Goal: Task Accomplishment & Management: Manage account settings

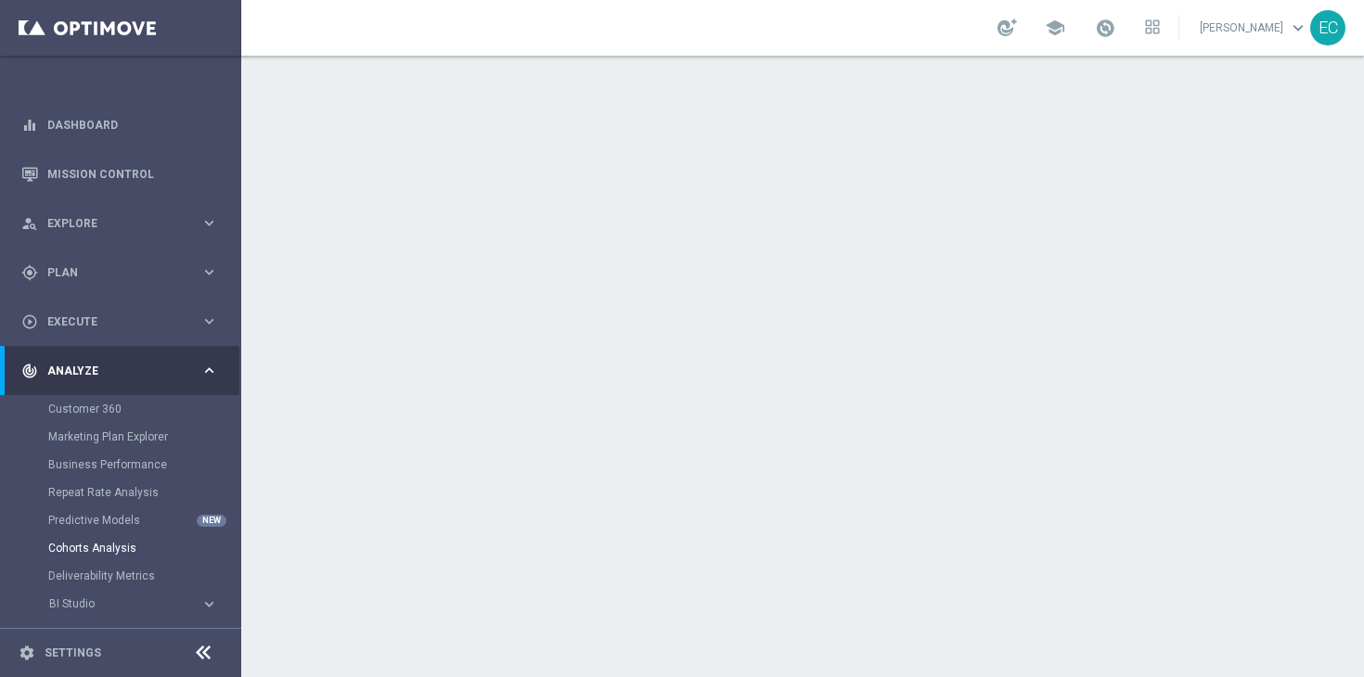
scroll to position [93, 0]
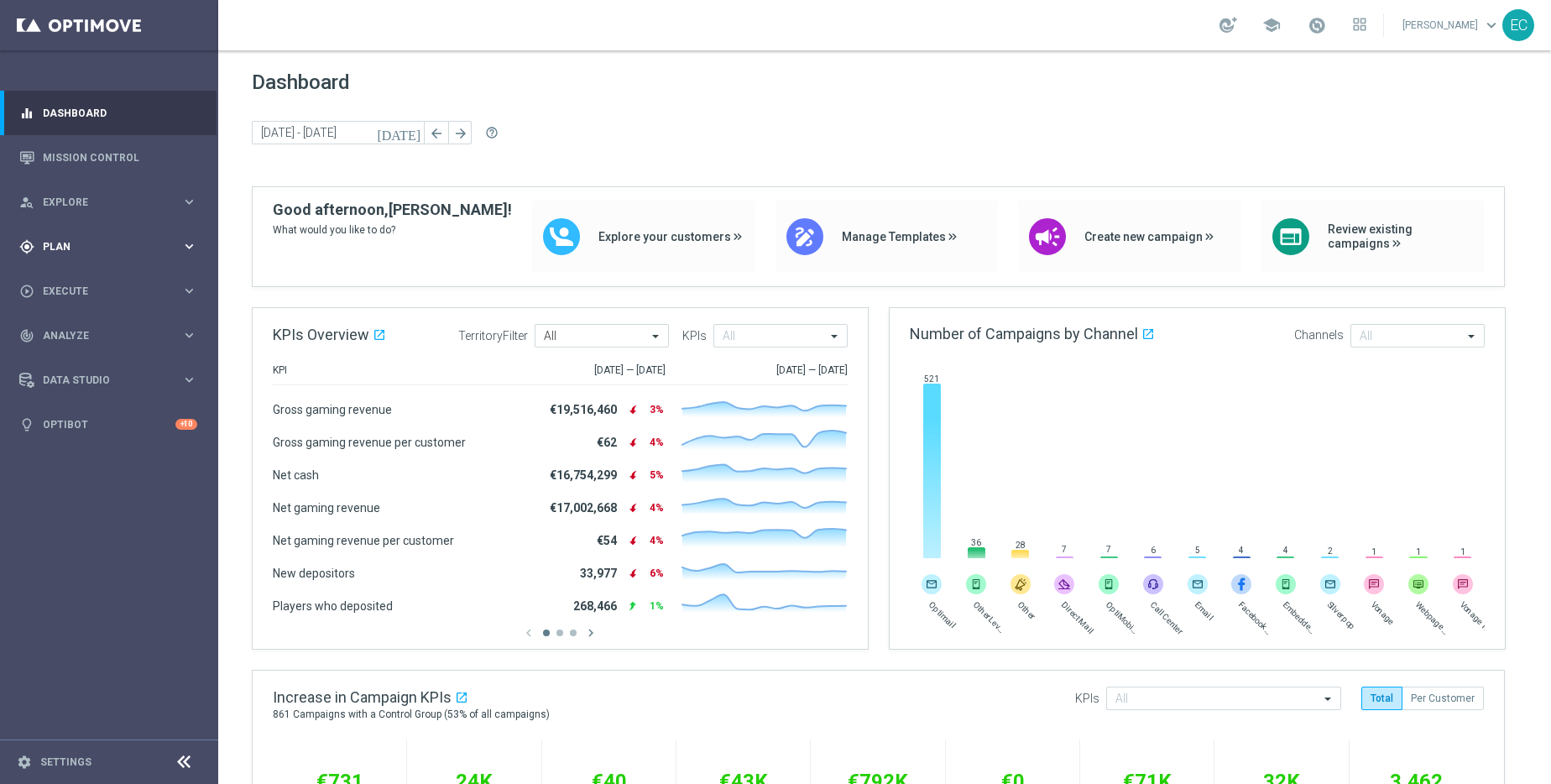
click at [123, 230] on div "gps_fixed Plan keyboard_arrow_right" at bounding box center [108, 246] width 216 height 44
click at [138, 210] on div "person_search Explore keyboard_arrow_right" at bounding box center [108, 202] width 216 height 44
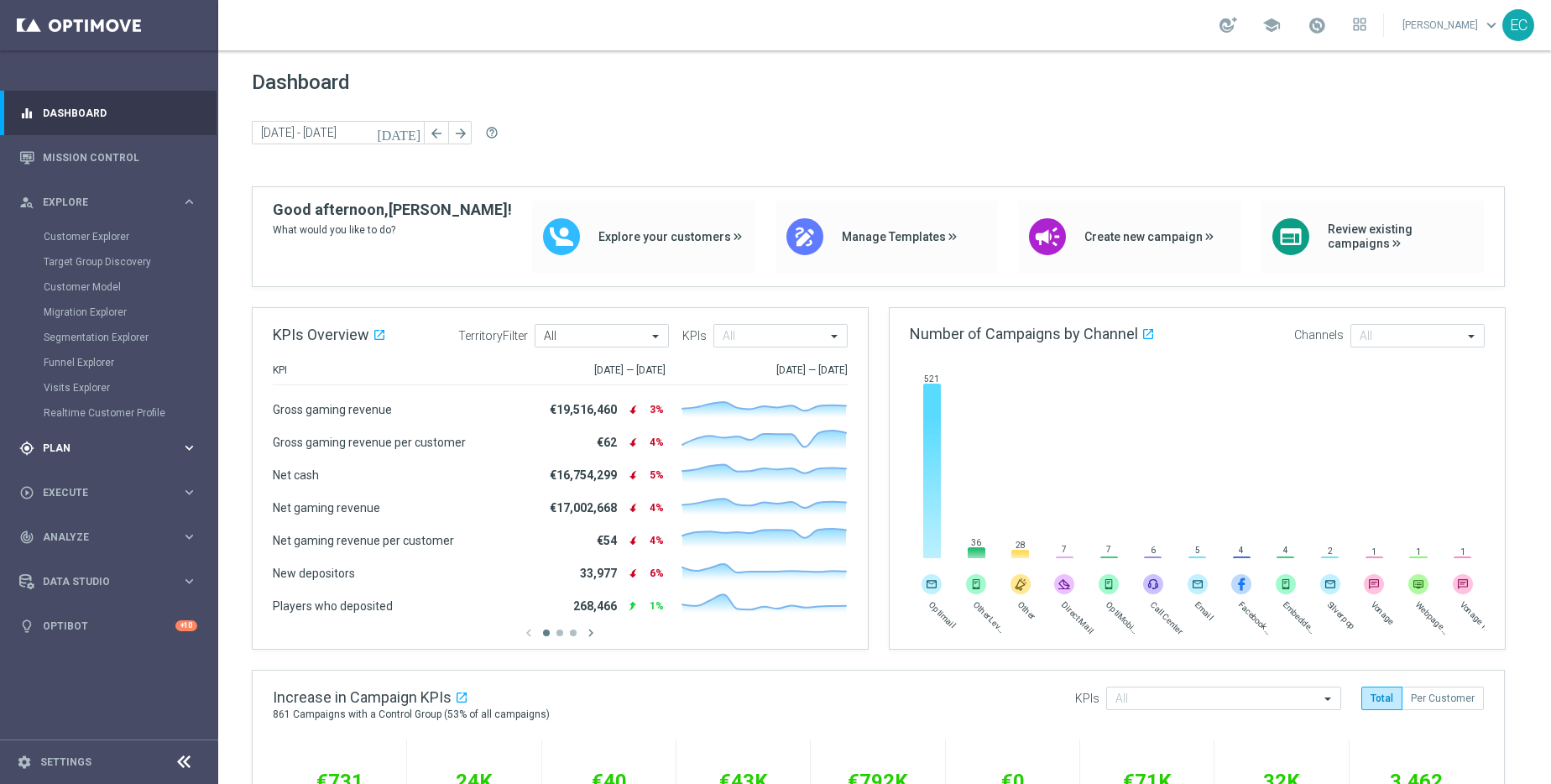
click at [78, 446] on span "Plan" at bounding box center [111, 448] width 138 height 10
click at [89, 335] on span "Templates" at bounding box center [104, 331] width 120 height 10
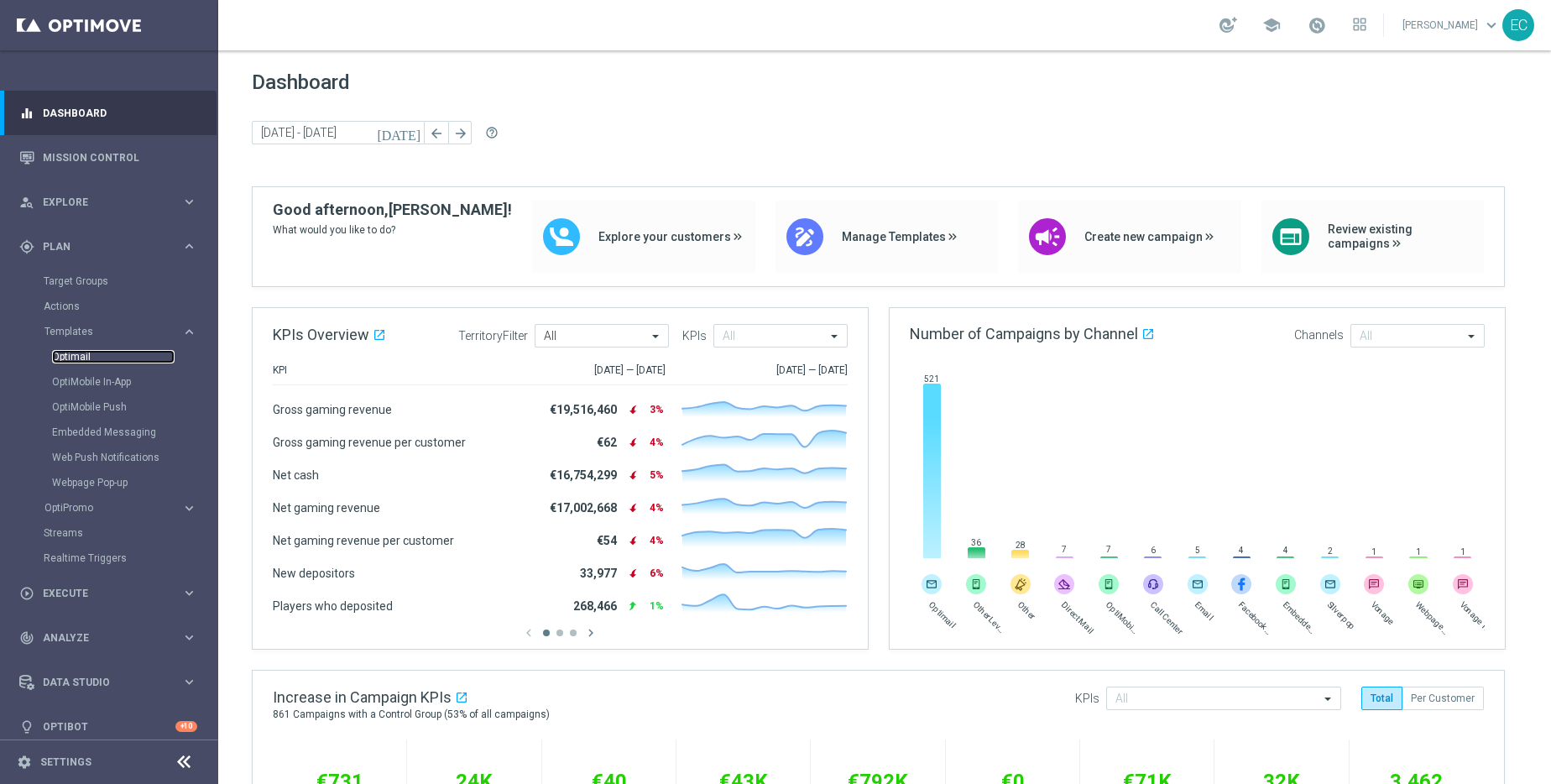
click at [85, 360] on link "Optimail" at bounding box center [113, 356] width 122 height 14
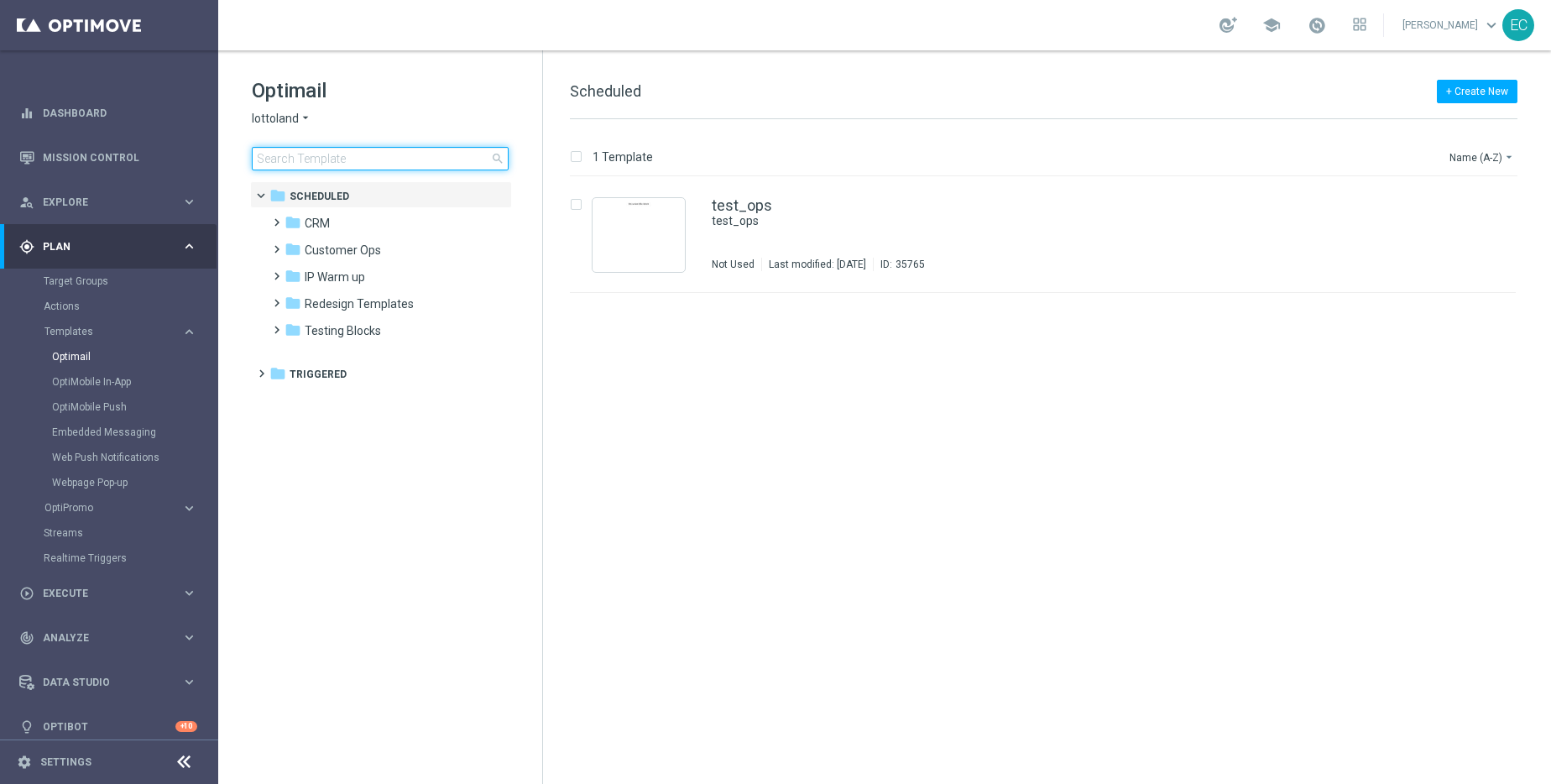
click at [375, 157] on input at bounding box center [380, 158] width 257 height 24
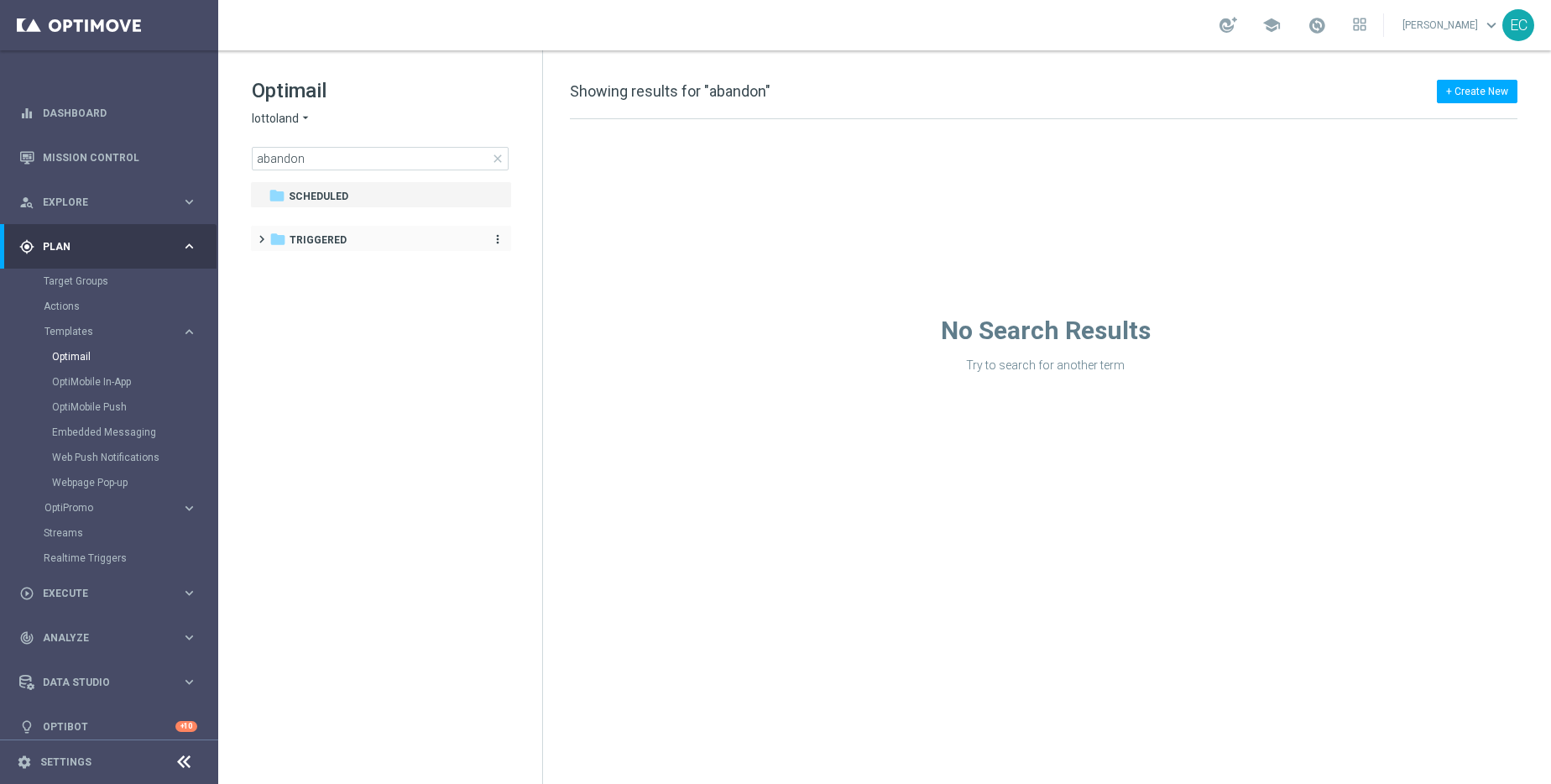
click at [336, 239] on span "Triggered" at bounding box center [317, 240] width 57 height 15
click at [342, 277] on div "folder CRM more_vert" at bounding box center [388, 265] width 247 height 27
click at [350, 244] on div "folder Triggered" at bounding box center [372, 240] width 205 height 19
click at [343, 244] on span "Triggered" at bounding box center [317, 240] width 57 height 15
click at [322, 269] on span "CRM" at bounding box center [317, 267] width 25 height 15
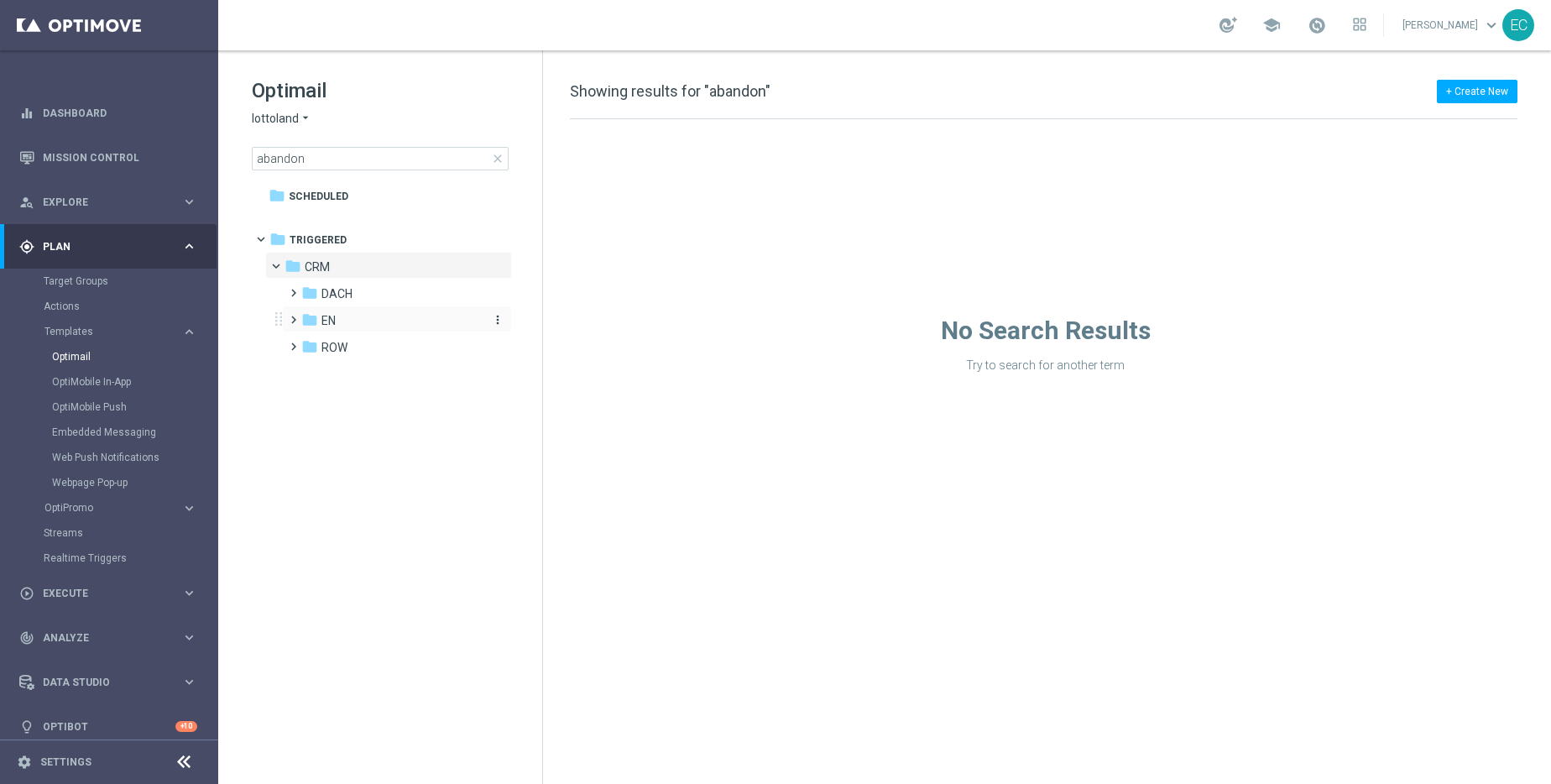
click at [348, 323] on div "folder EN" at bounding box center [391, 320] width 179 height 19
click at [360, 355] on div "folder EN_nrt_ abandon dcart" at bounding box center [400, 347] width 166 height 19
click at [424, 344] on span "EN_nrt_ abandon dcart" at bounding box center [397, 347] width 119 height 15
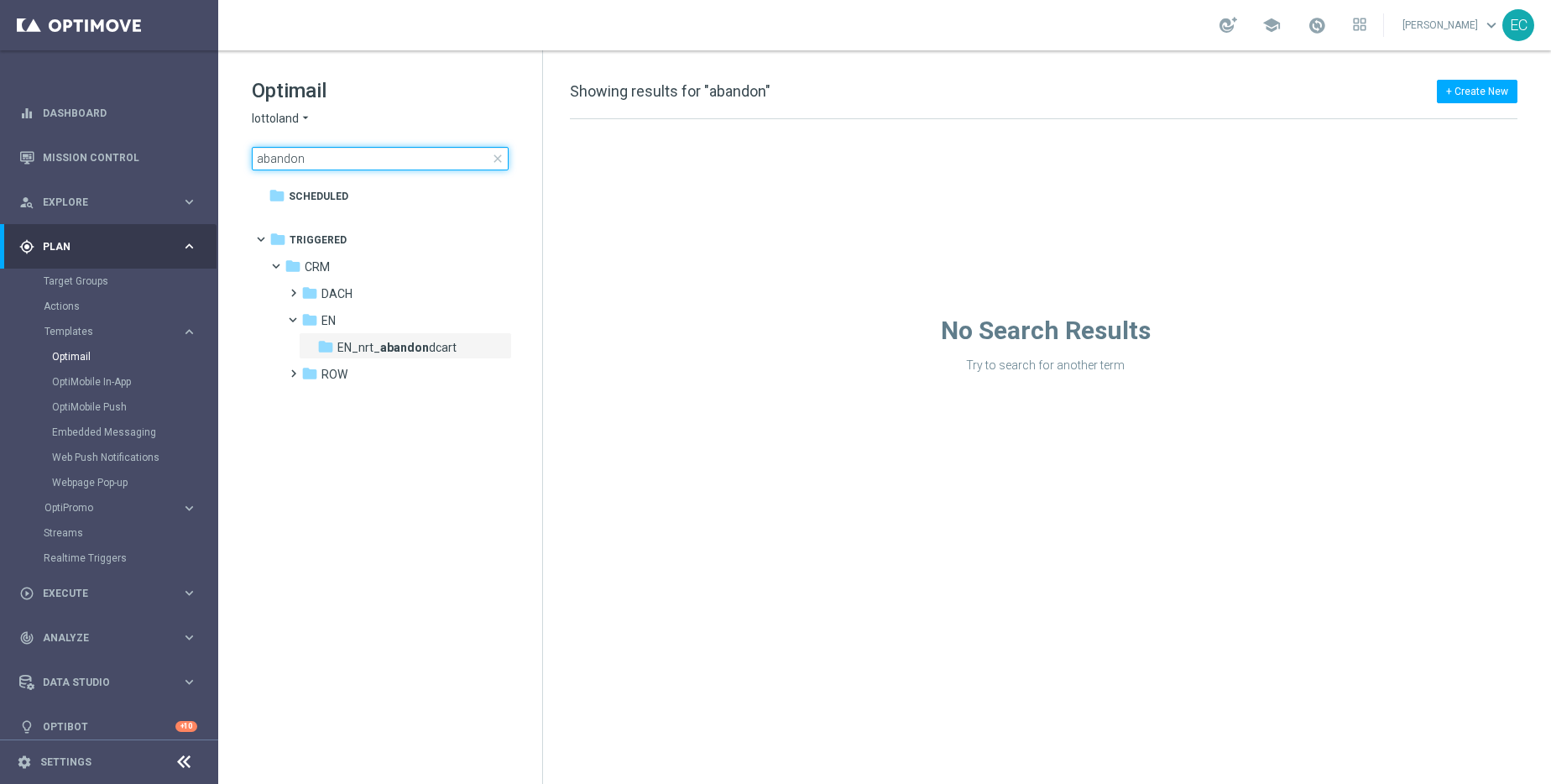
click at [456, 158] on input "abandon" at bounding box center [380, 158] width 257 height 24
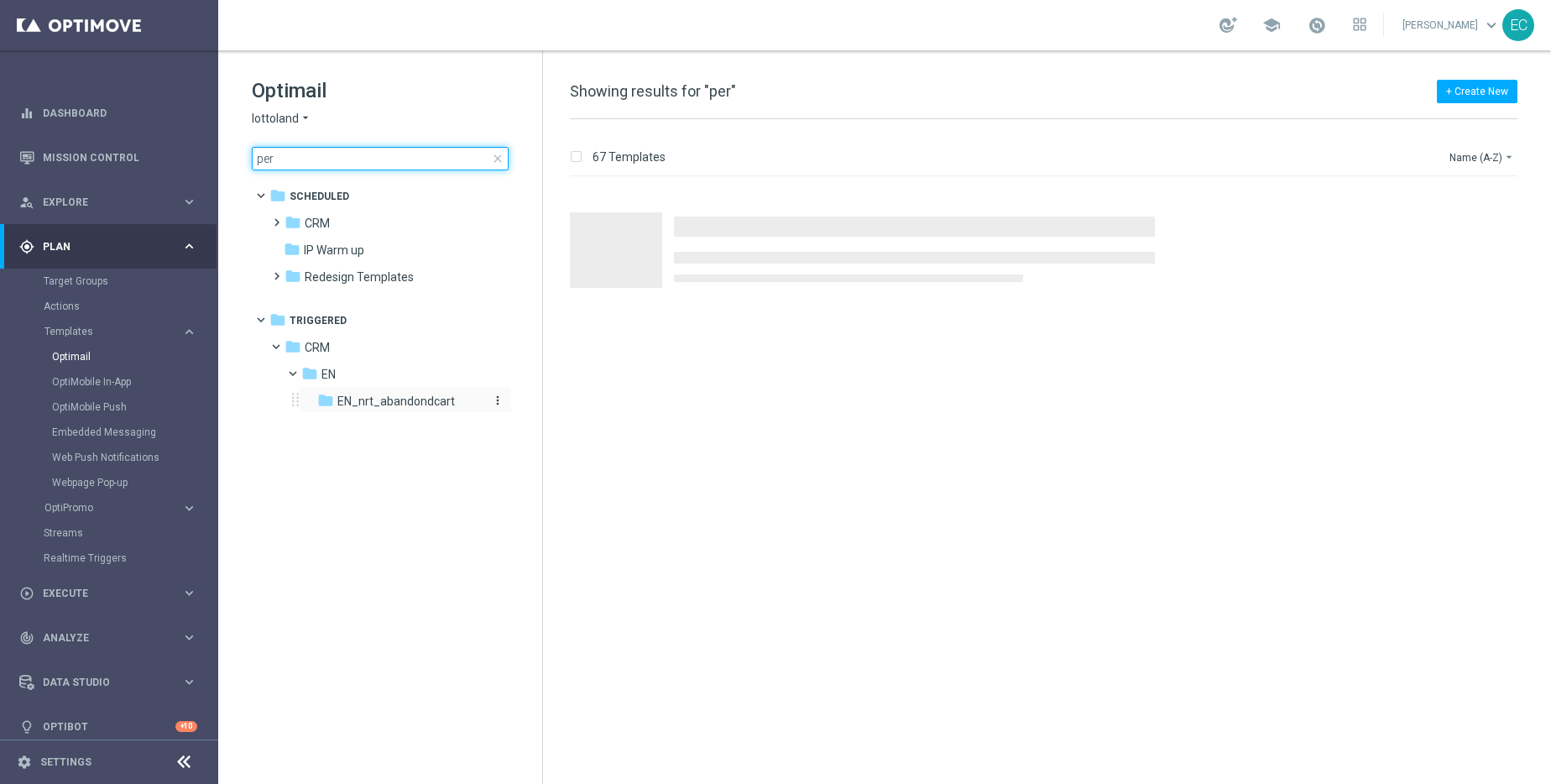
type input "per"
click at [423, 402] on span "EN_nrt_abandondcart" at bounding box center [396, 401] width 118 height 15
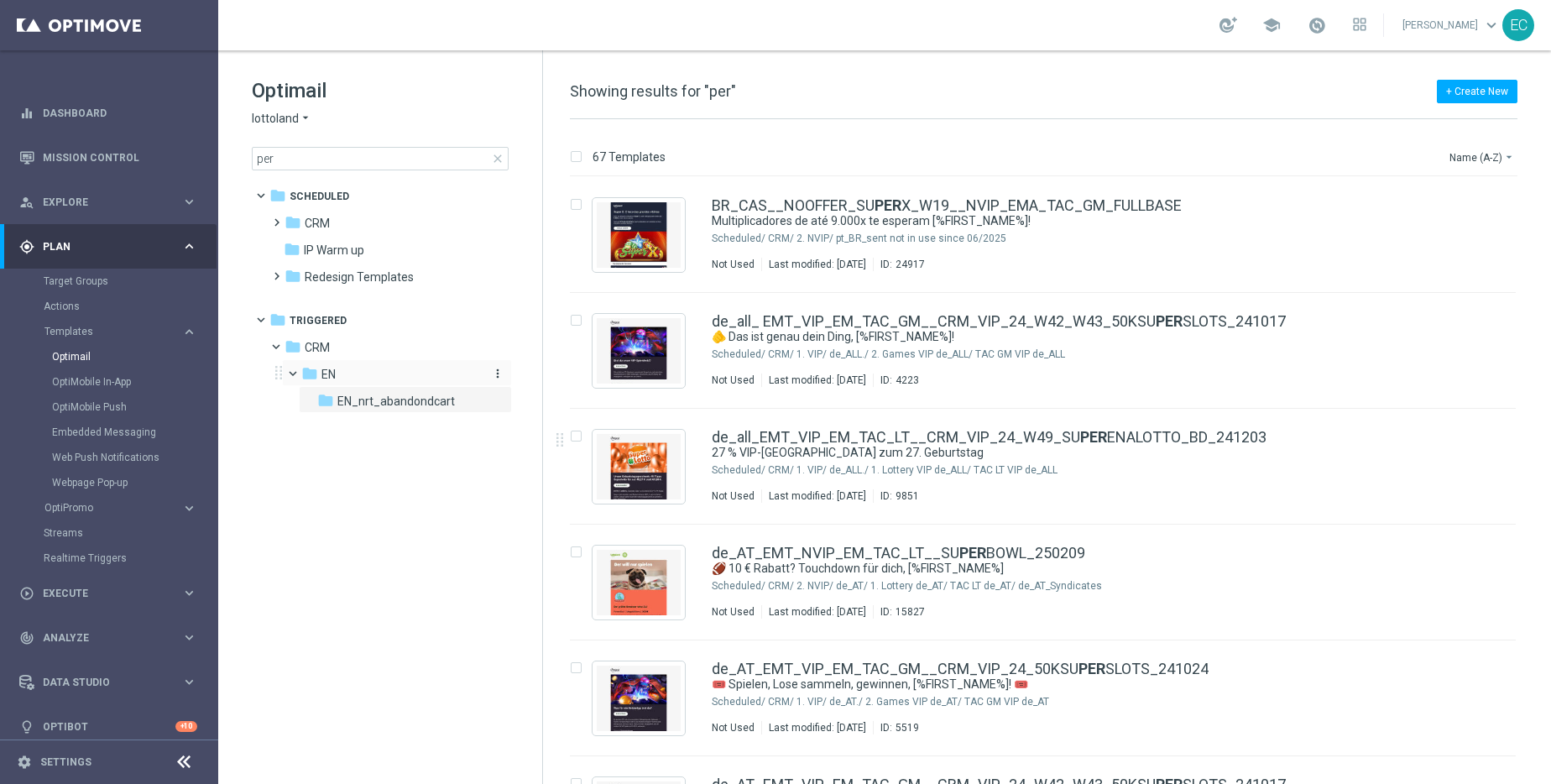
click at [402, 372] on div "folder EN" at bounding box center [391, 374] width 179 height 19
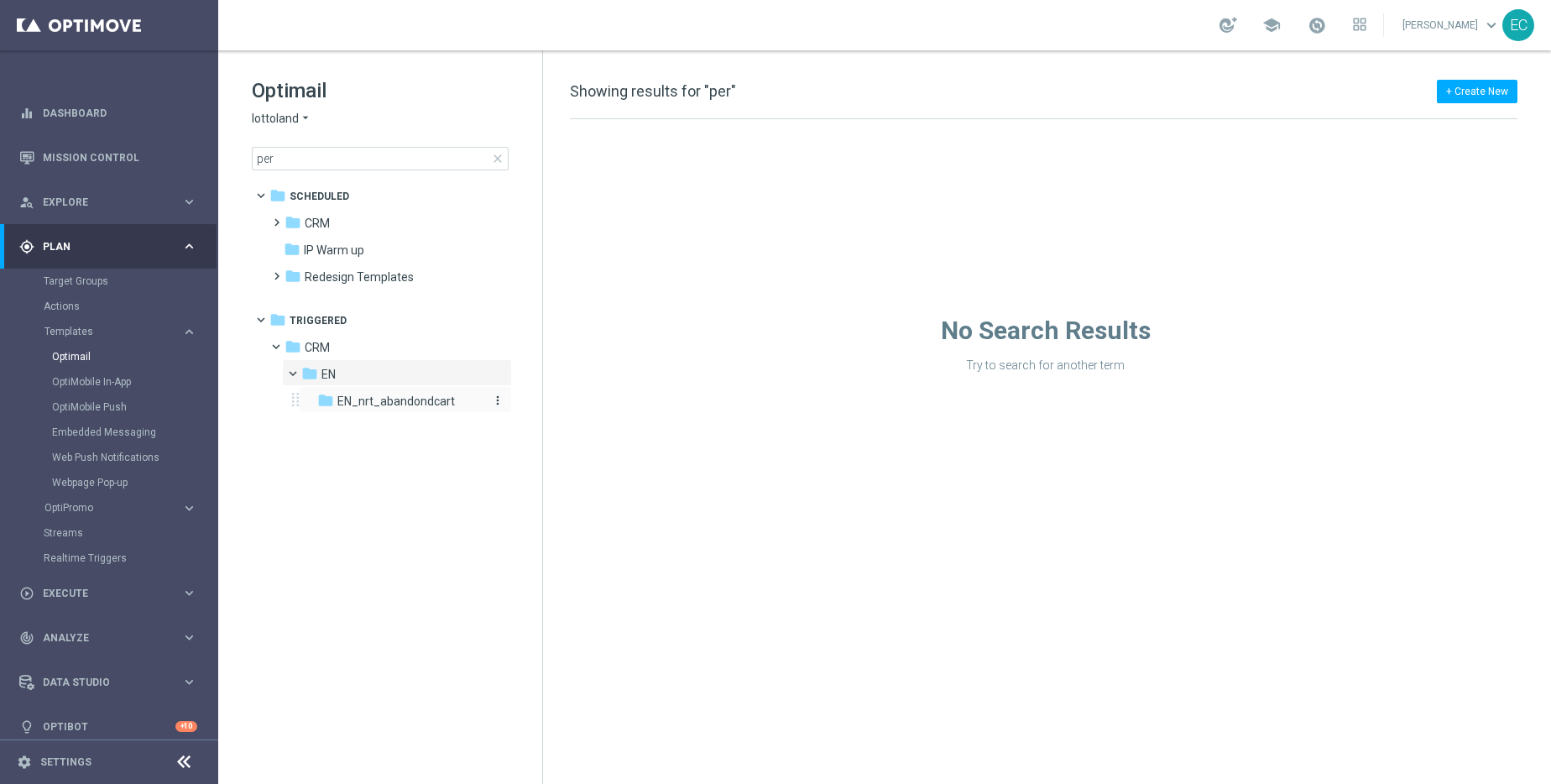
click at [406, 393] on span "EN_nrt_abandondcart" at bounding box center [396, 401] width 118 height 15
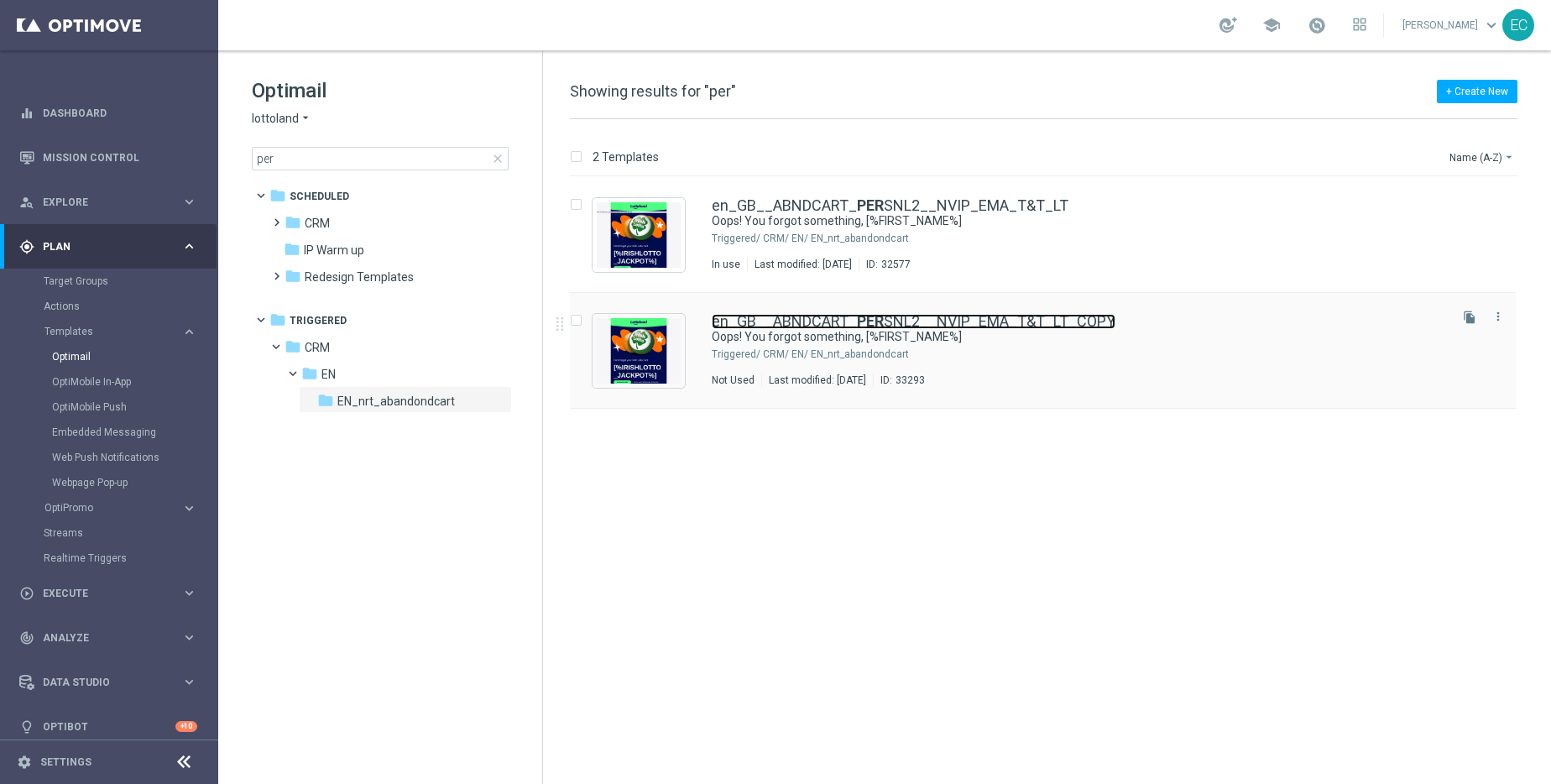
click at [995, 318] on link "en_GB__ABNDCART_ PER SNL2__NVIP_EMA_T&T_LT_COPY" at bounding box center [913, 321] width 403 height 15
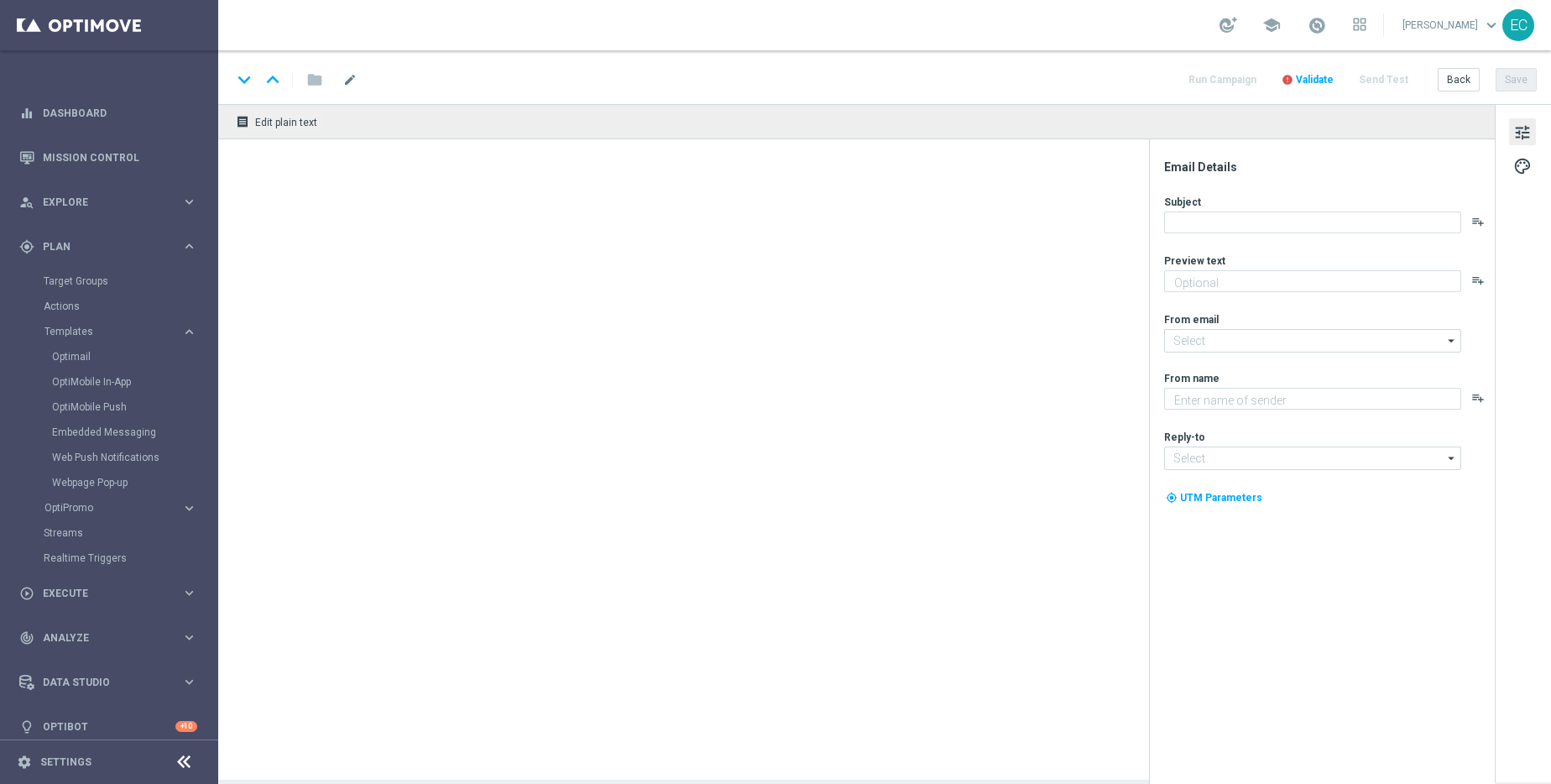
type textarea "Your cart is waiting!"
type input "mail@crm.lottoland.com"
type textarea "Lottoland"
type input "support@lottoland.co.uk"
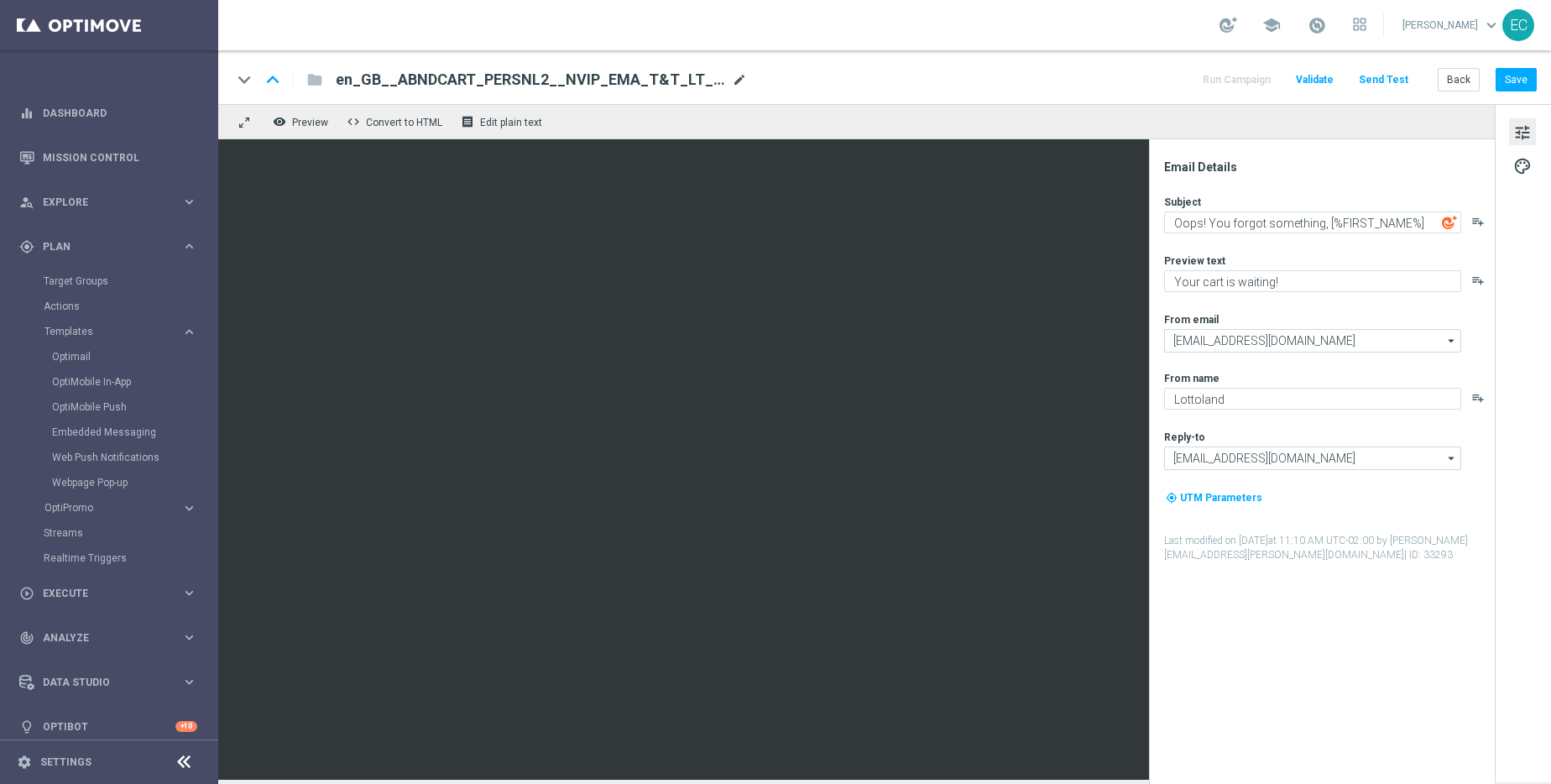
click at [733, 73] on span "mode_edit" at bounding box center [739, 80] width 15 height 15
click at [722, 76] on input "en_GB__ABNDCART_PERSNL2__NVIP_EMA_T&T_LT_COPY" at bounding box center [544, 80] width 416 height 22
click at [1471, 74] on button "Back" at bounding box center [1459, 80] width 42 height 24
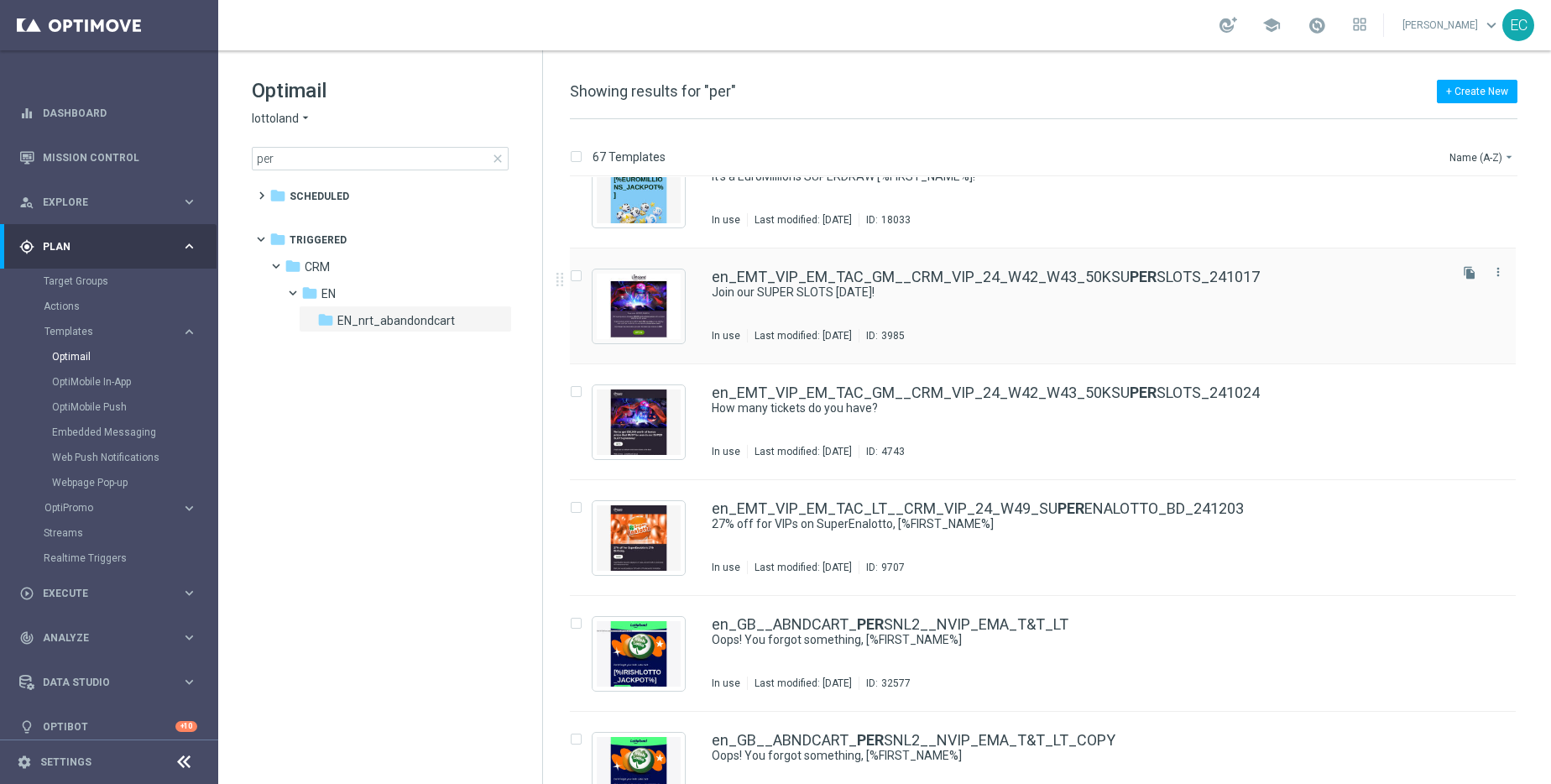
scroll to position [1826, 0]
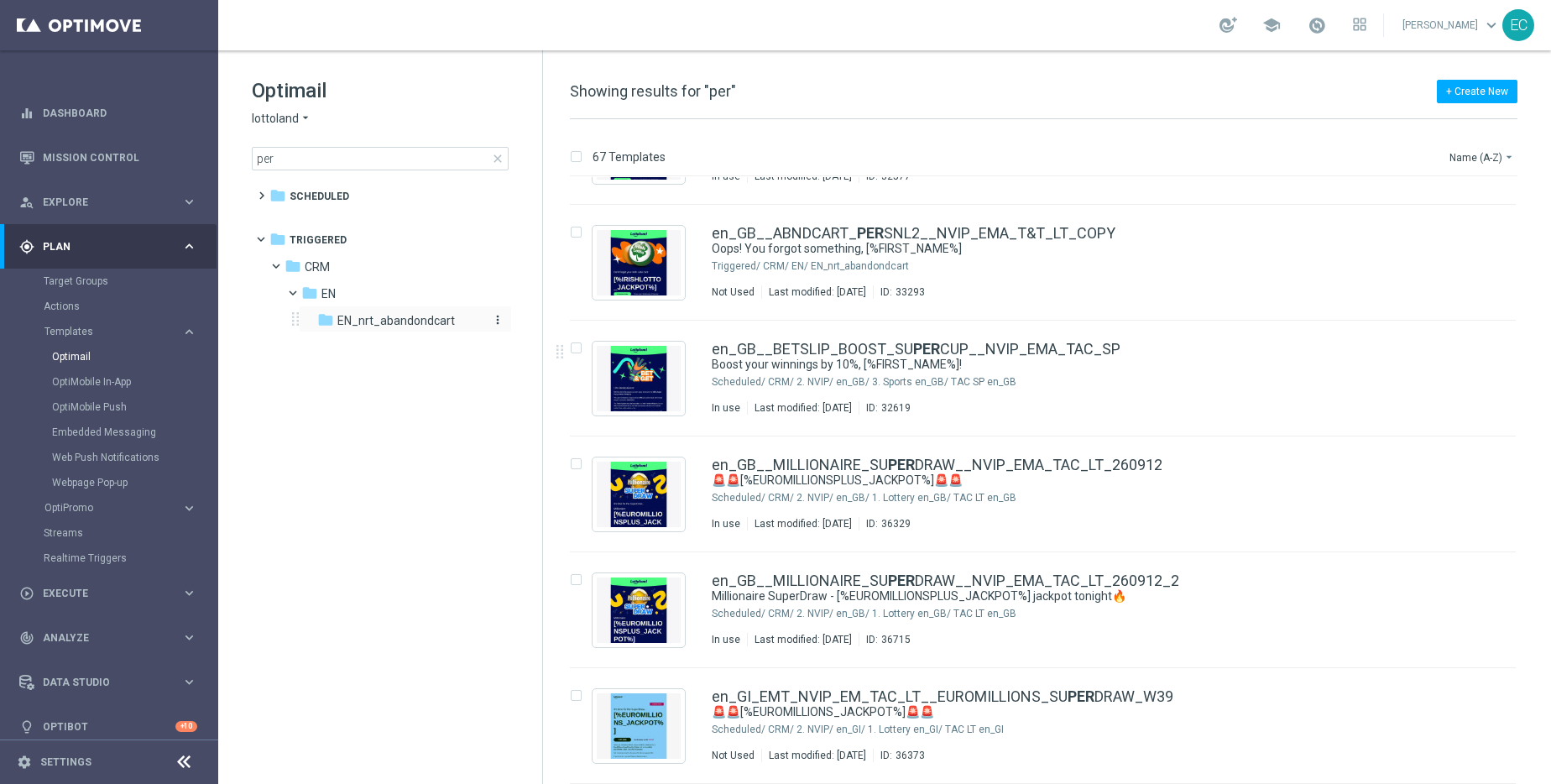
click at [431, 316] on span "EN_nrt_abandondcart" at bounding box center [396, 320] width 118 height 15
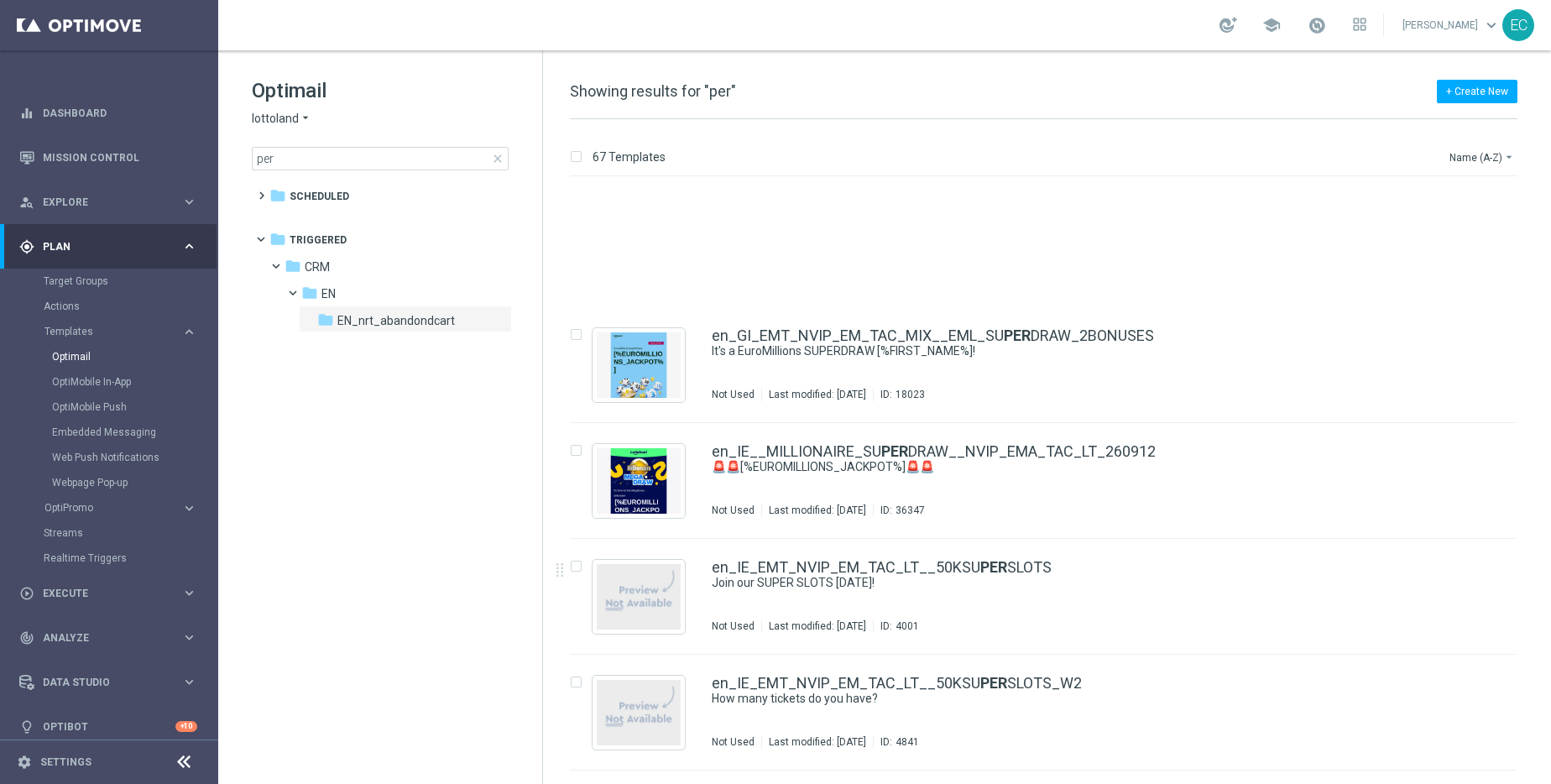
scroll to position [2831, 0]
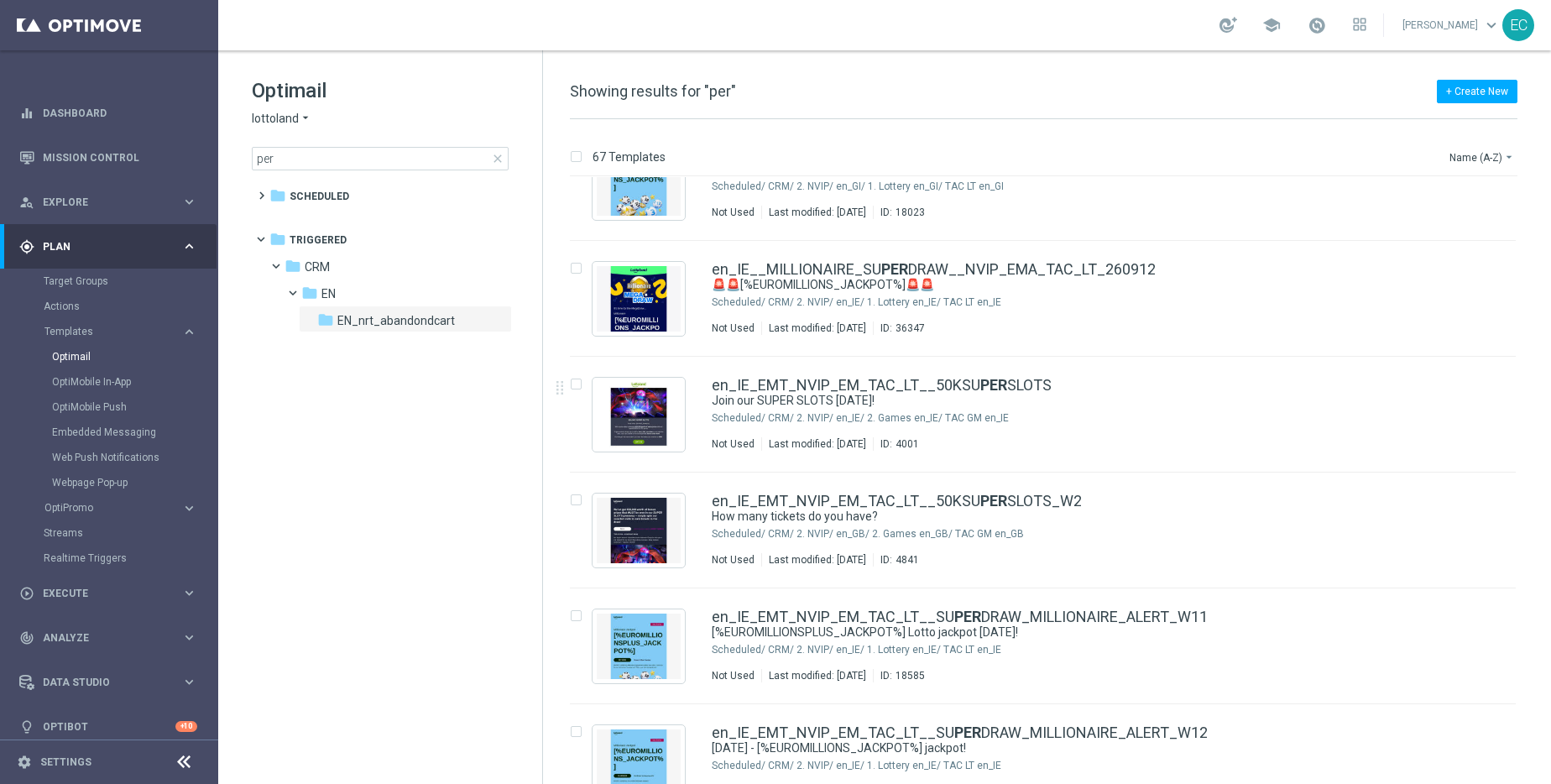
click at [503, 159] on span "close" at bounding box center [497, 158] width 14 height 14
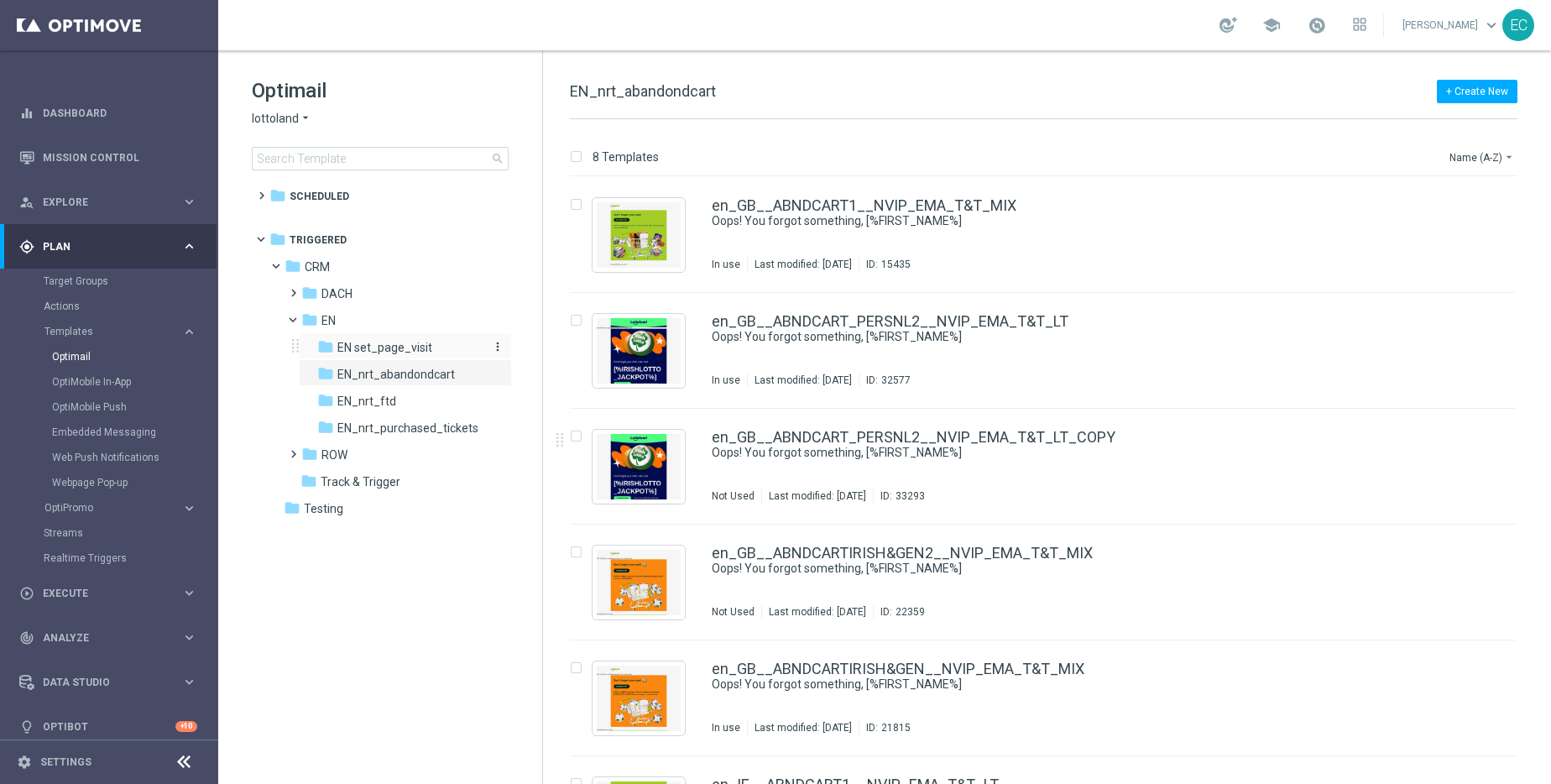
click at [401, 353] on span "EN set_page_visit" at bounding box center [384, 347] width 95 height 15
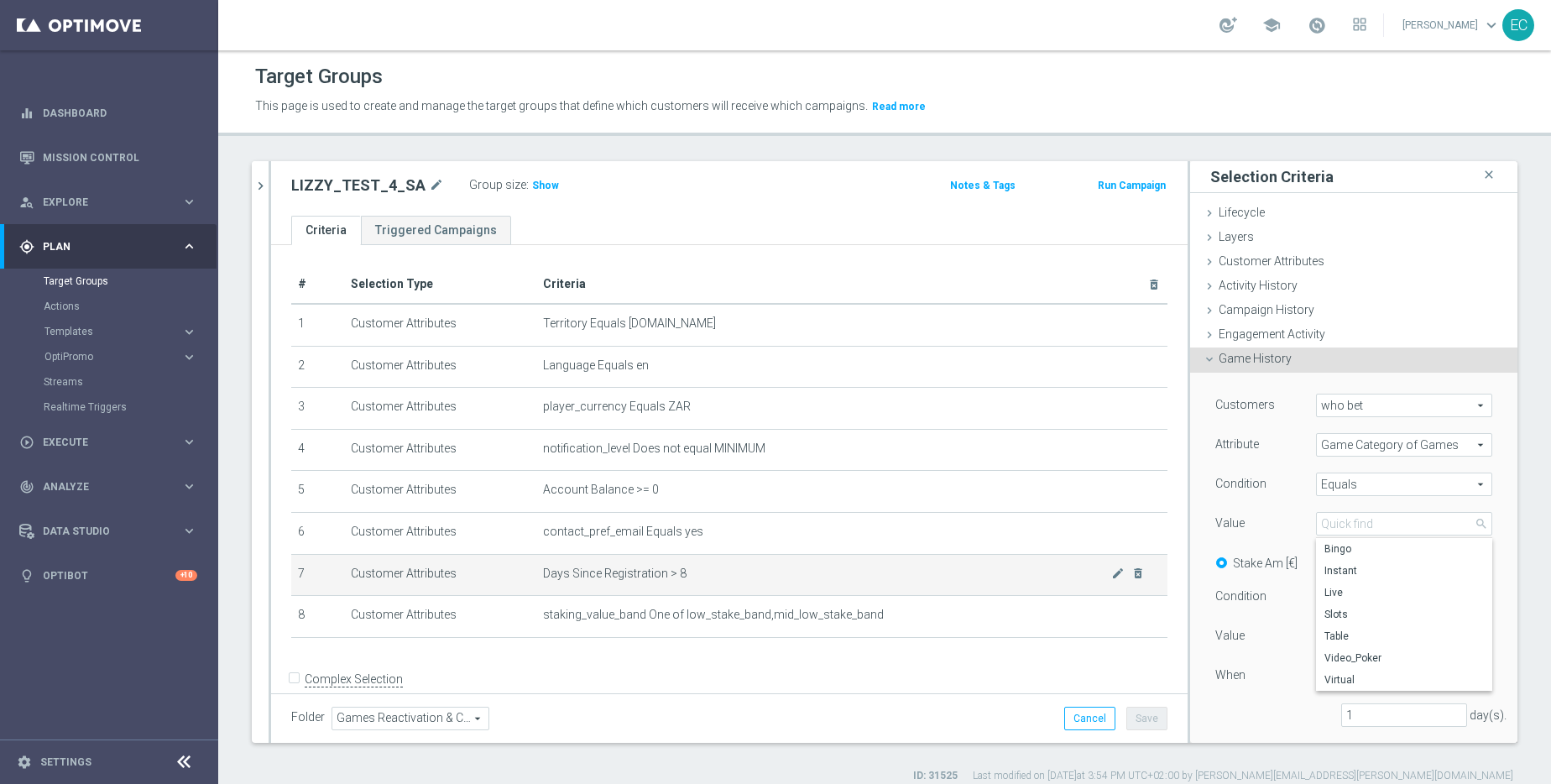
scroll to position [53, 0]
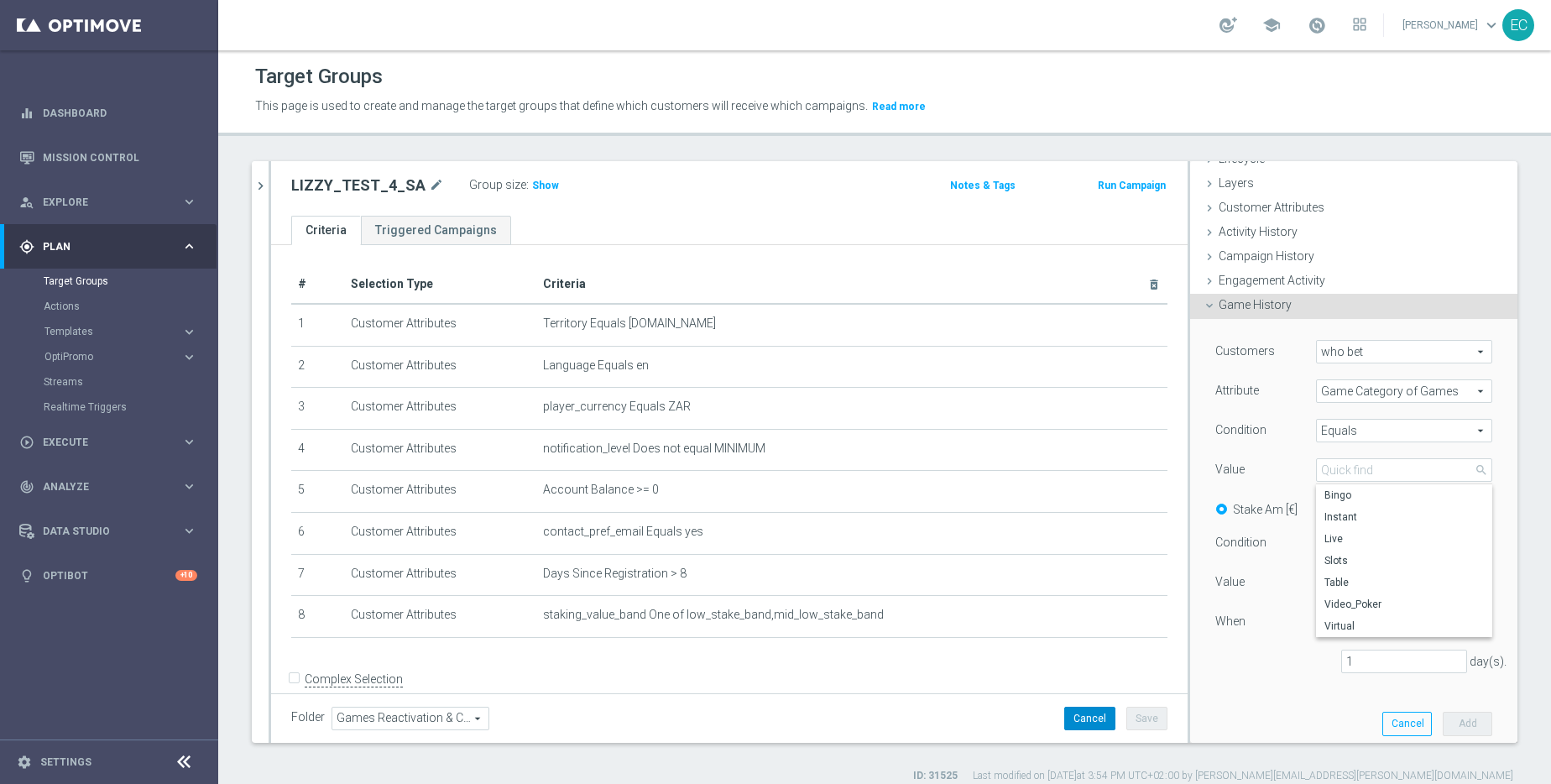
click at [1091, 728] on button "Cancel" at bounding box center [1090, 718] width 52 height 24
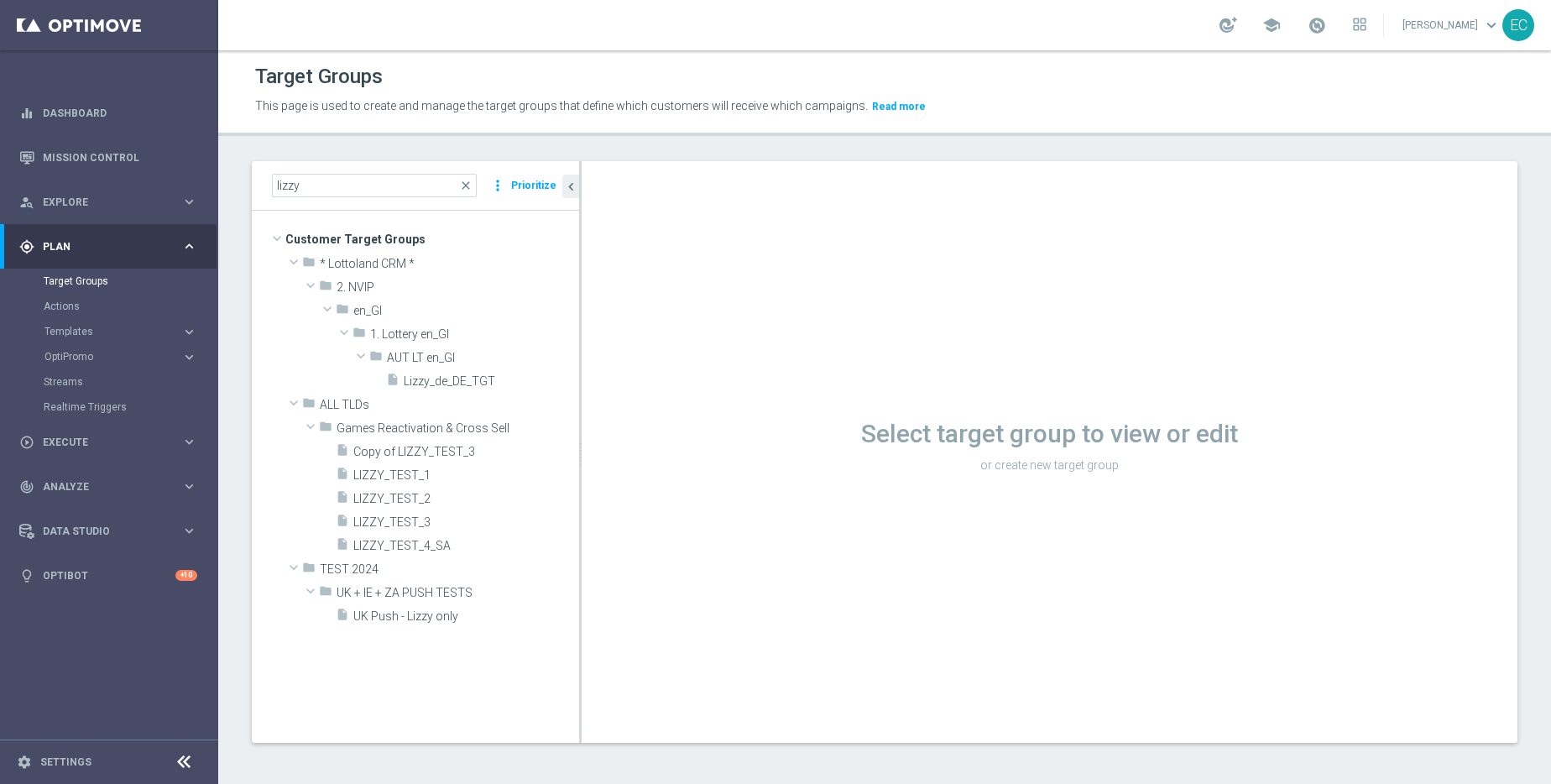
click at [882, 332] on div "Select target group to view or edit or create new target group" at bounding box center [1049, 451] width 936 height 581
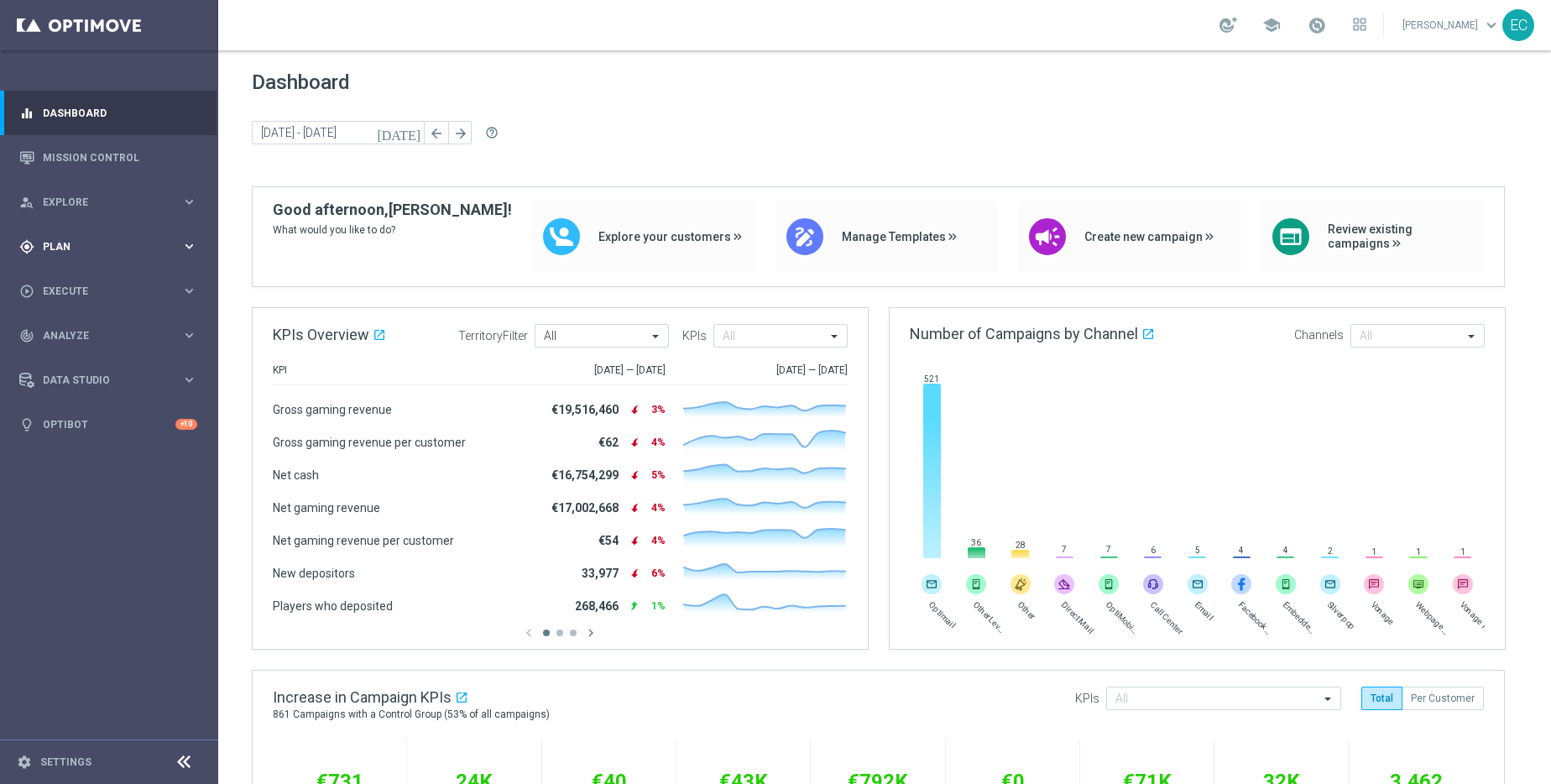
click at [125, 246] on span "Plan" at bounding box center [111, 246] width 138 height 10
click at [90, 275] on link "Target Groups" at bounding box center [109, 280] width 131 height 14
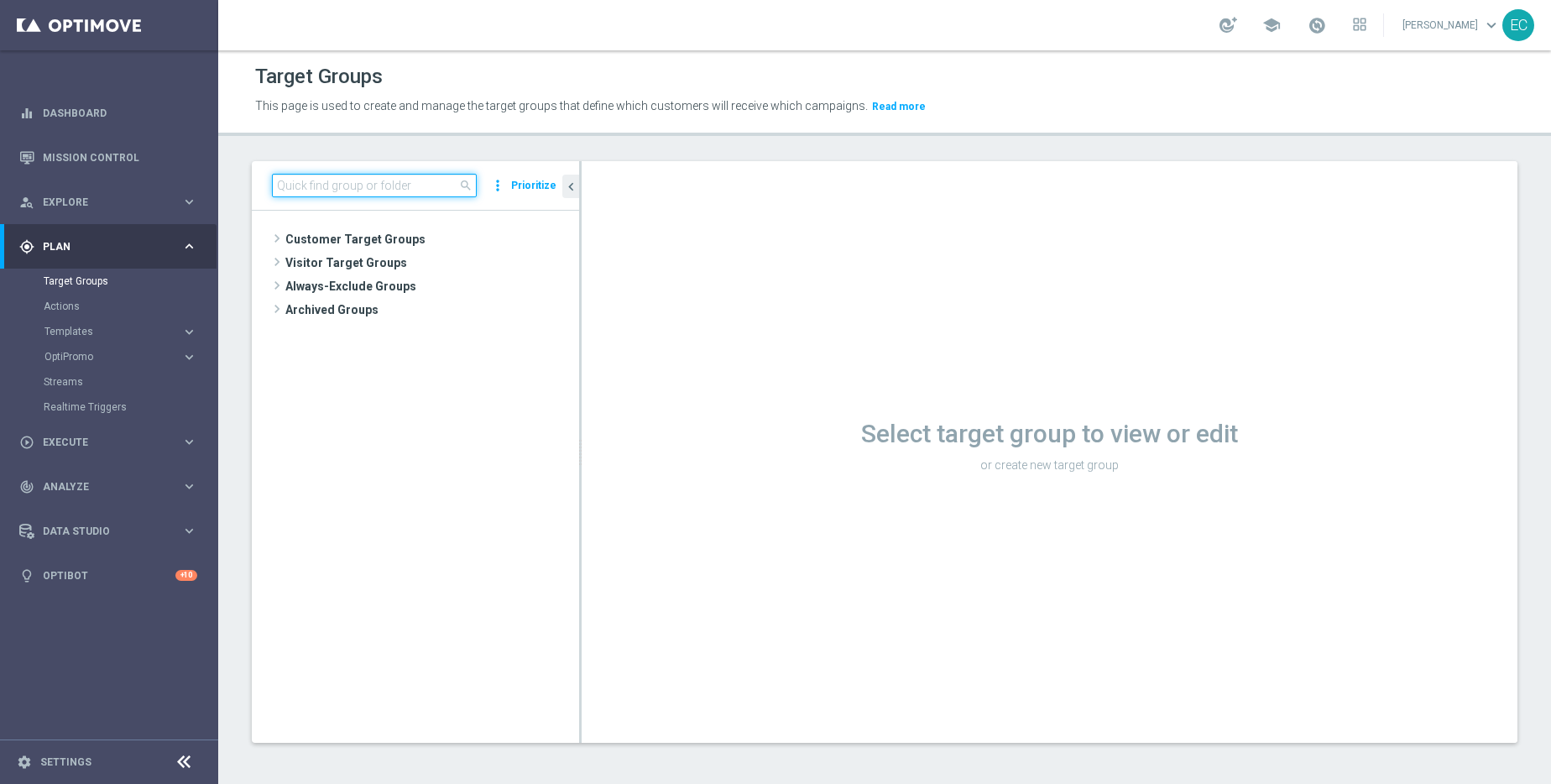
click at [376, 185] on input at bounding box center [374, 185] width 204 height 24
paste input "en_GB__PAGEVISITCASINO2_ALL_EMA_T&T_GM_TG"
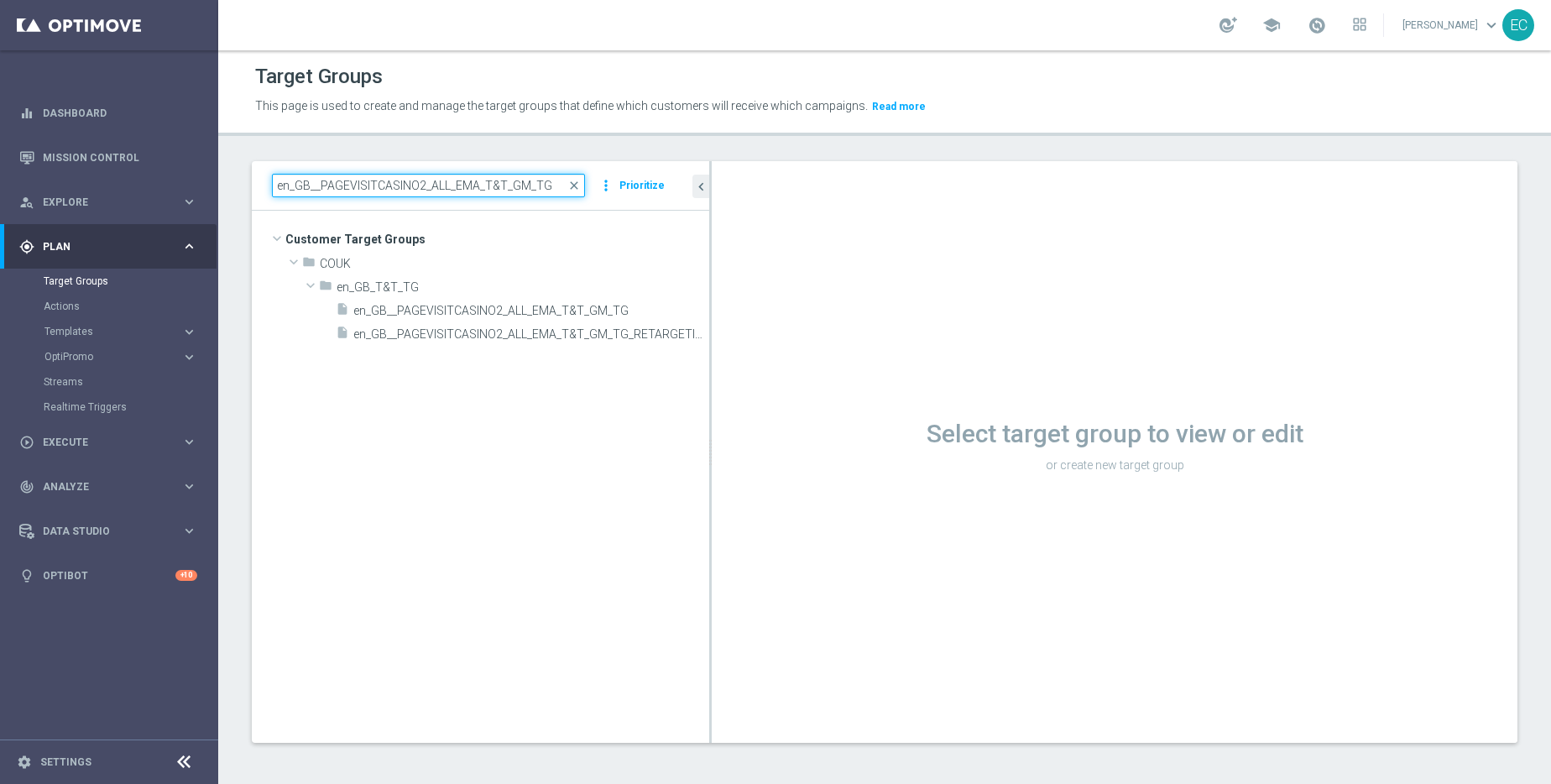
drag, startPoint x: 580, startPoint y: 295, endPoint x: 747, endPoint y: 289, distance: 167.1
click at [747, 289] on as-split "en_GB__PAGEVISITCASINO2_ALL_EMA_T&T_GM_TG close more_vert Prioritize Customer T…" at bounding box center [884, 451] width 1266 height 581
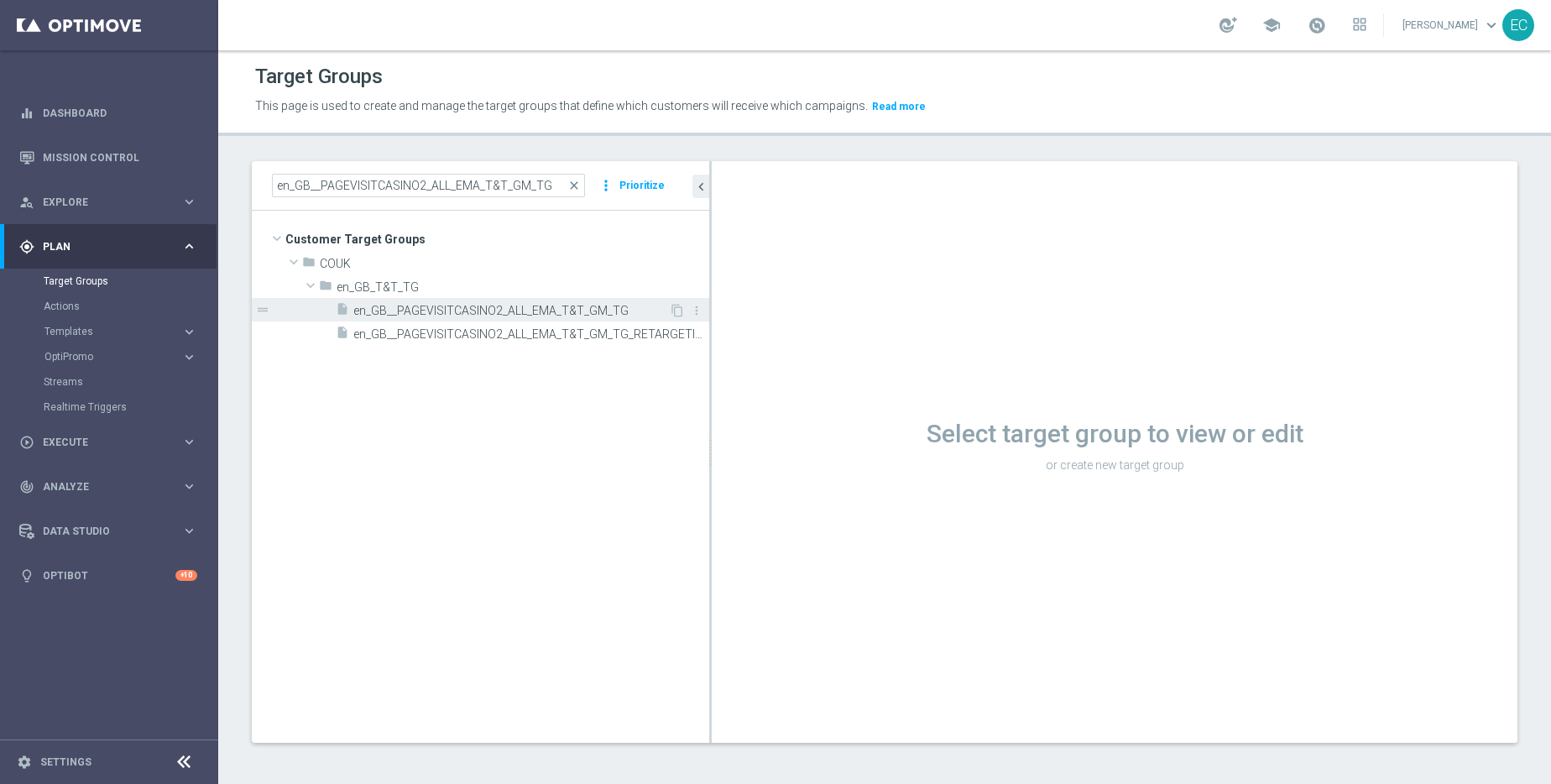
click at [546, 298] on div "insert_drive_file en_GB__PAGEVISITCASINO2_ALL_EMA_T&T_GM_TG" at bounding box center [502, 309] width 333 height 24
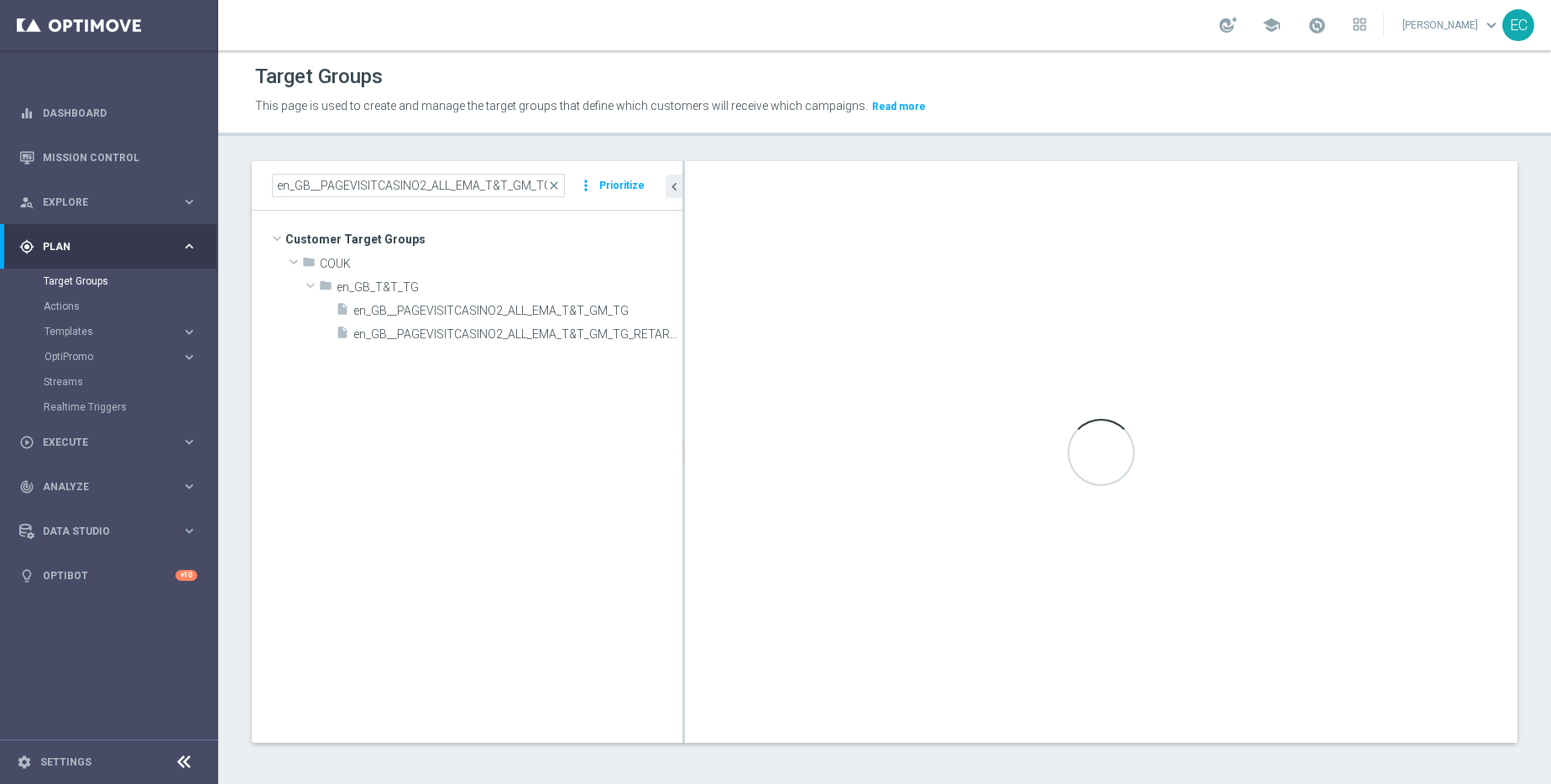
drag, startPoint x: 709, startPoint y: 289, endPoint x: 683, endPoint y: 289, distance: 26.0
click at [683, 289] on div at bounding box center [684, 451] width 3 height 581
drag, startPoint x: 683, startPoint y: 288, endPoint x: 710, endPoint y: 289, distance: 27.0
click at [710, 289] on div at bounding box center [710, 451] width 3 height 581
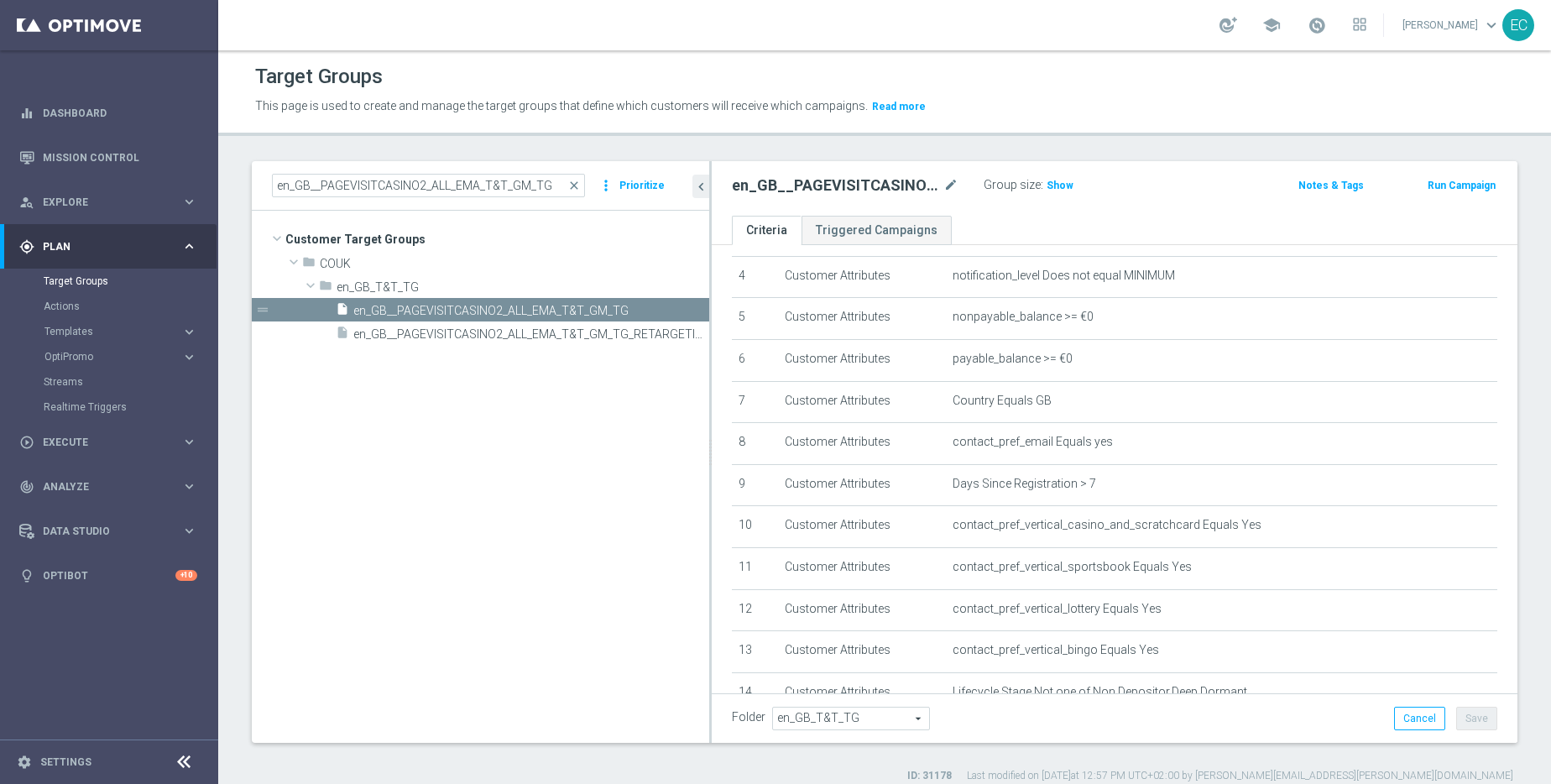
scroll to position [330, 0]
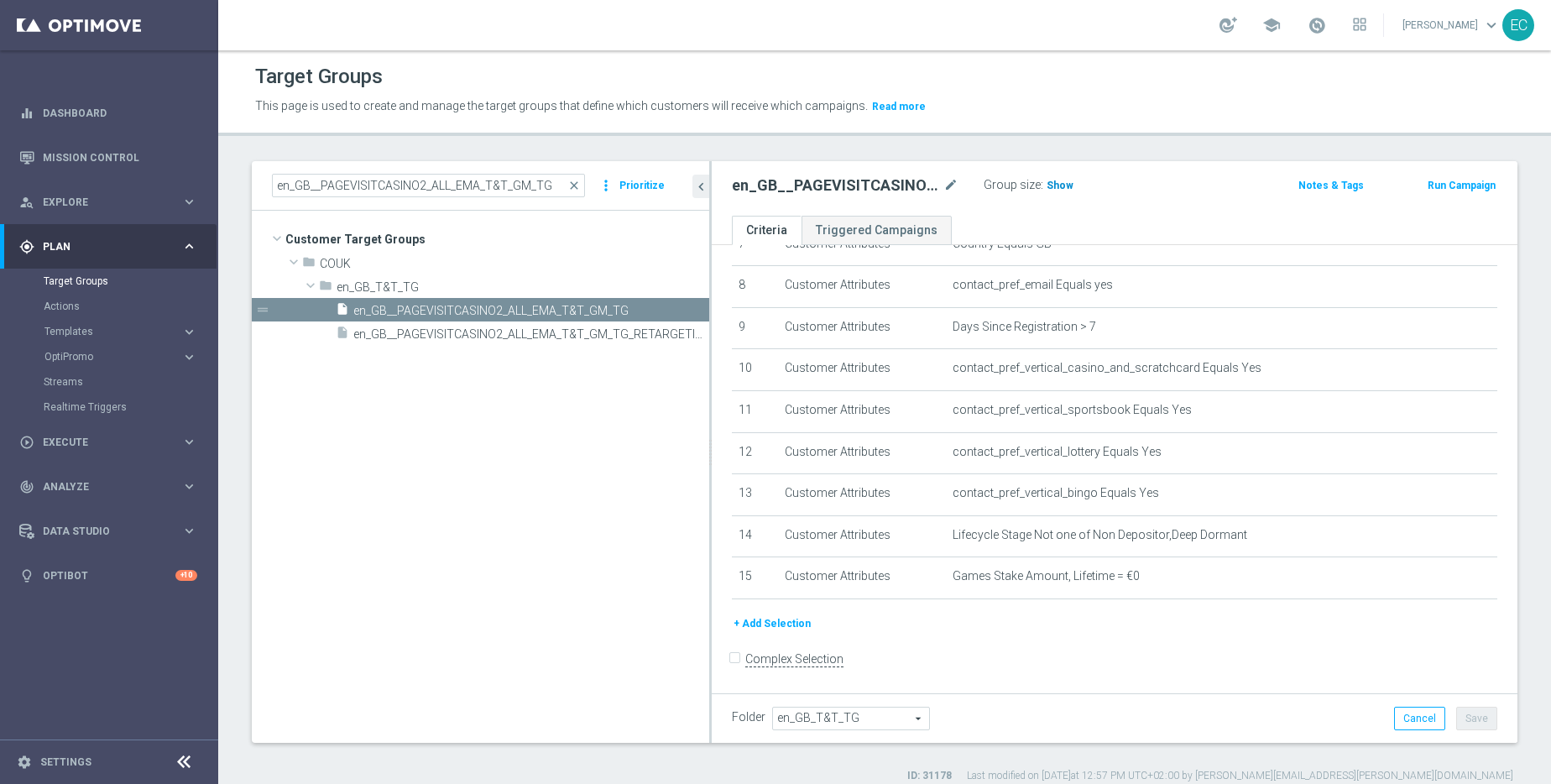
click at [1053, 186] on span "Show" at bounding box center [1060, 185] width 27 height 12
click at [550, 331] on span "en_GB__PAGEVISITCASINO2_ALL_EMA_T&T_GM_TG_RETARGETING" at bounding box center [513, 335] width 318 height 14
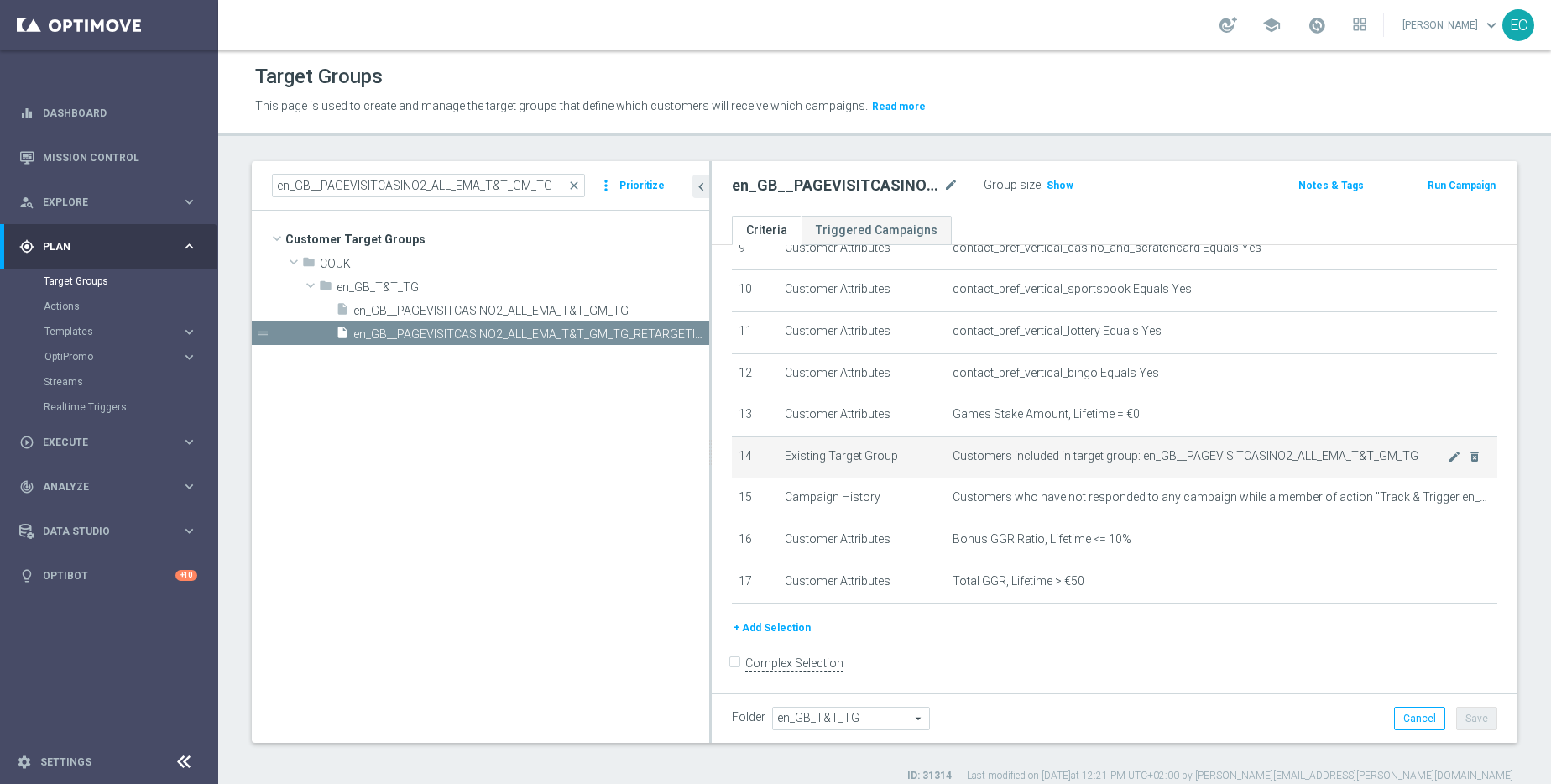
scroll to position [413, 0]
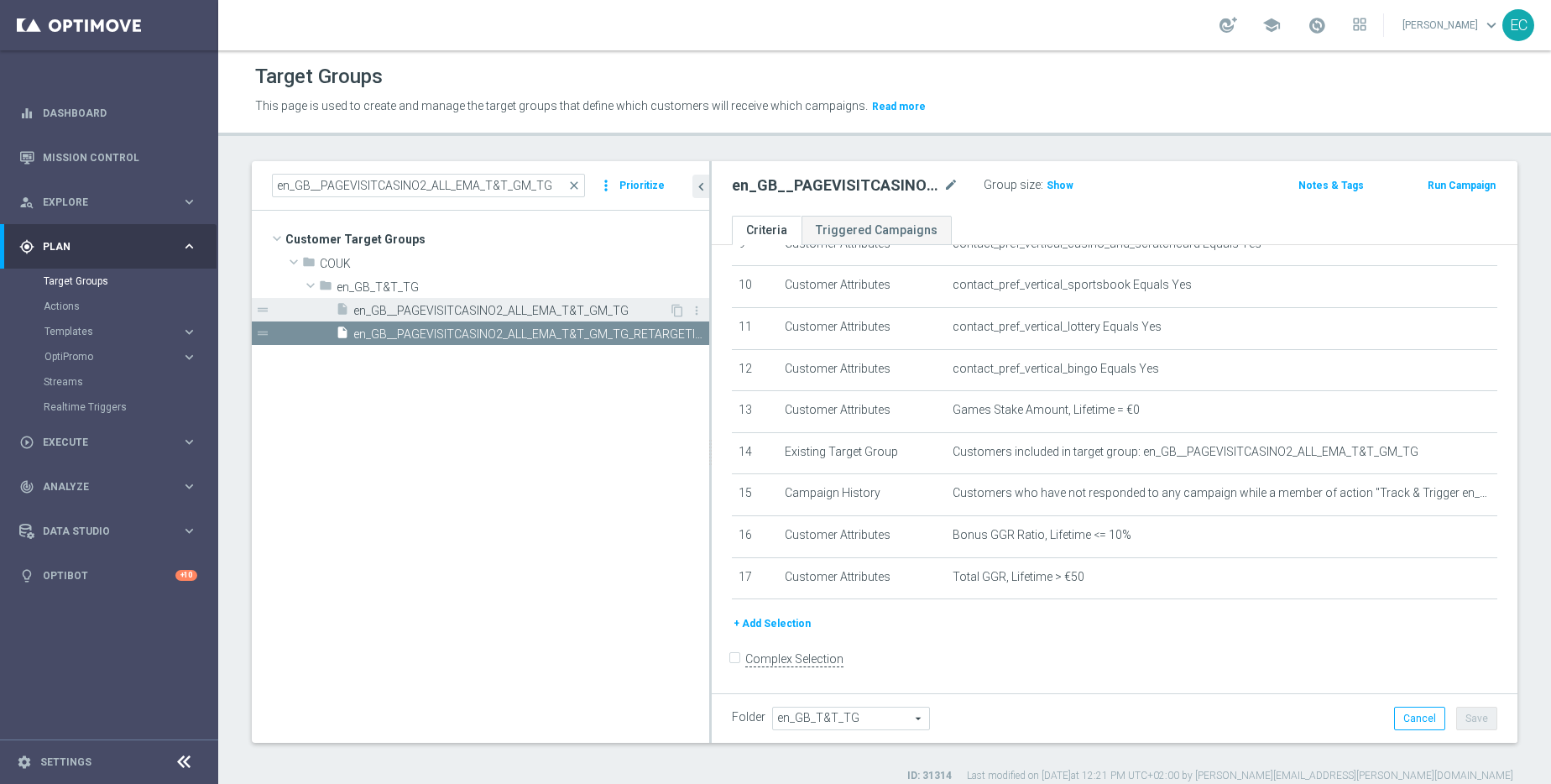
click at [579, 311] on span "en_GB__PAGEVISITCASINO2_ALL_EMA_T&T_GM_TG" at bounding box center [511, 311] width 316 height 14
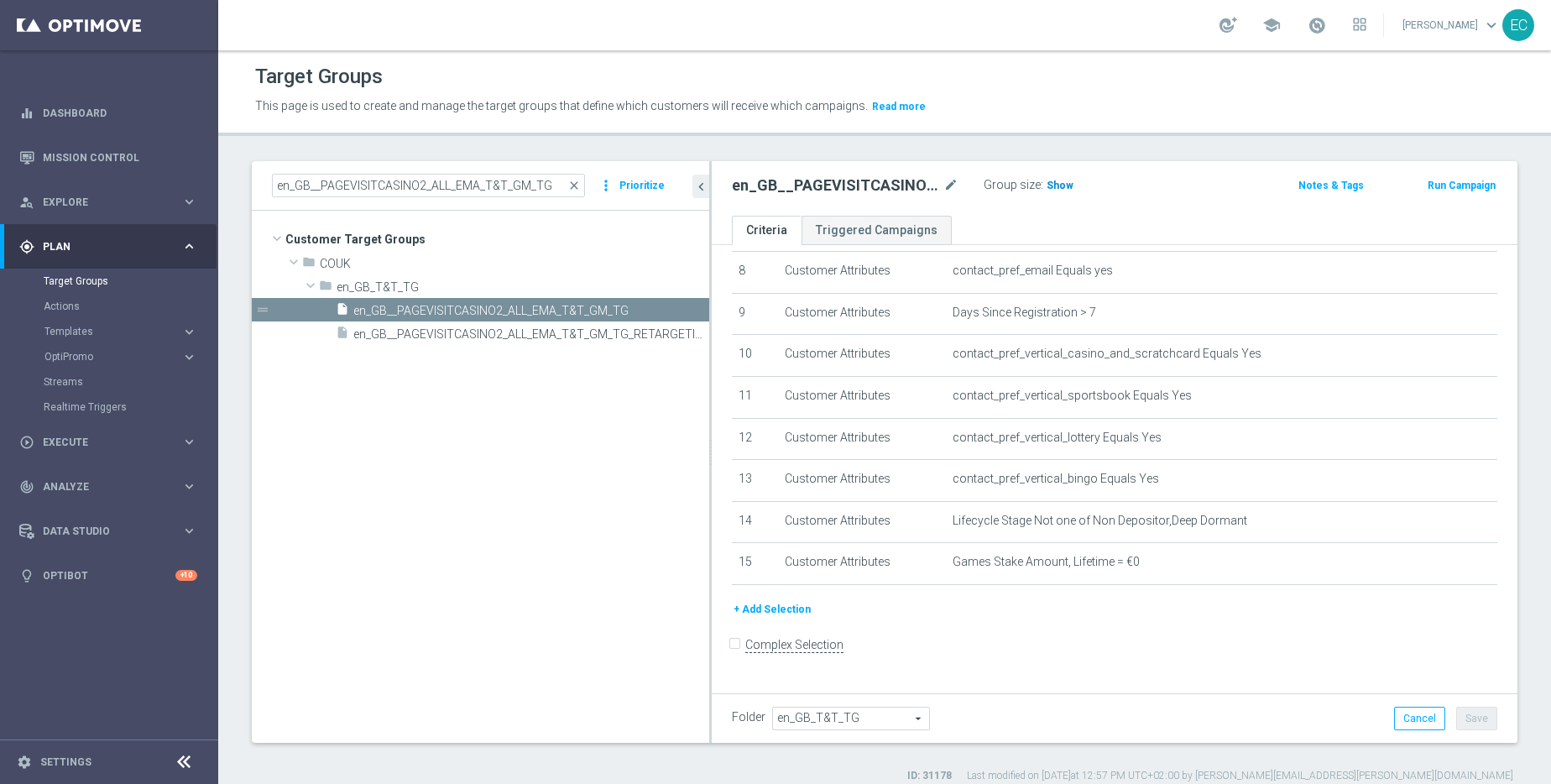
scroll to position [330, 0]
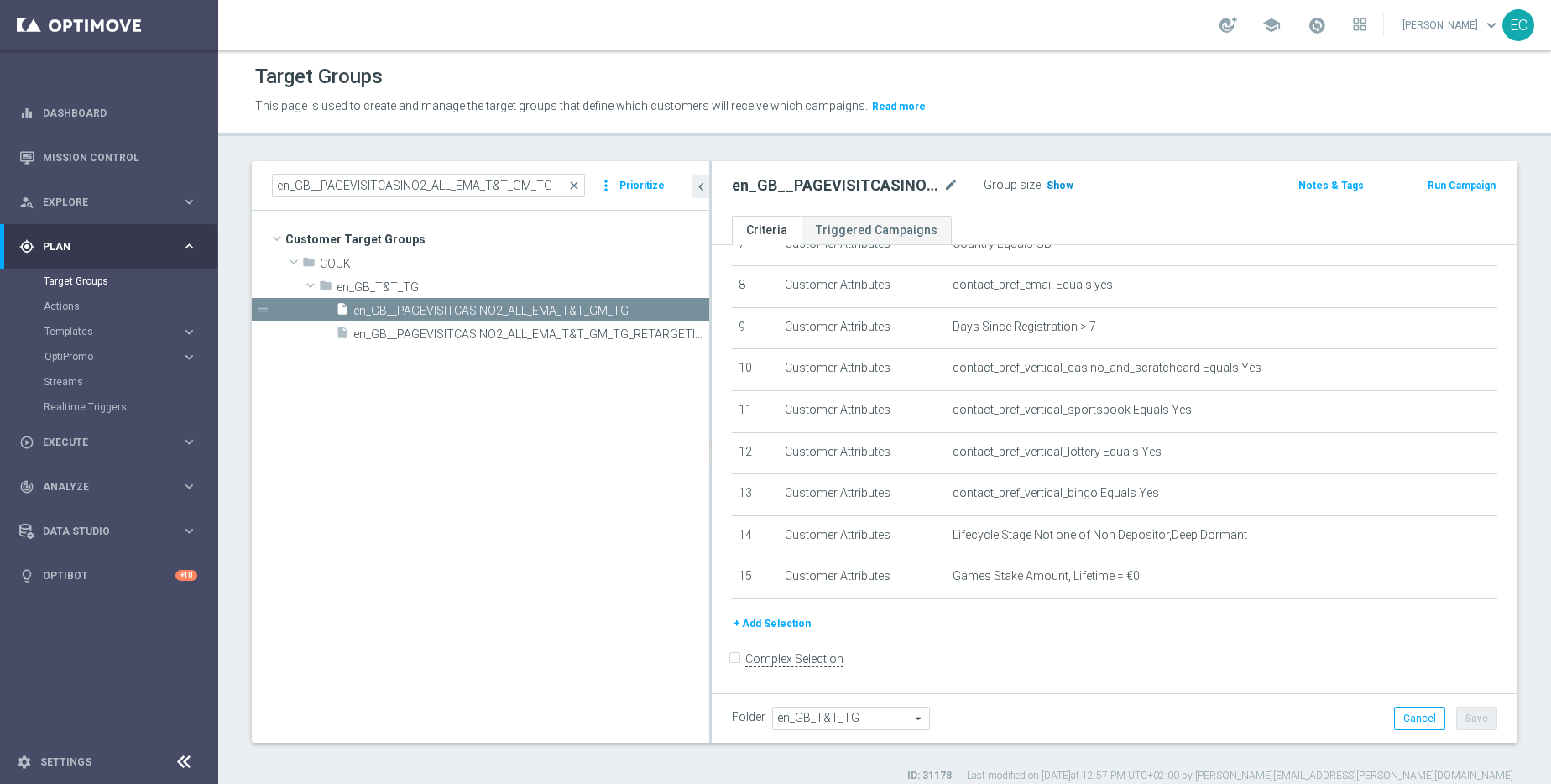
click at [1054, 184] on span "Show" at bounding box center [1060, 185] width 27 height 12
click at [503, 327] on span "en_GB__PAGEVISITCASINO2_ALL_EMA_T&T_GM_TG_RETARGETING" at bounding box center [513, 335] width 318 height 14
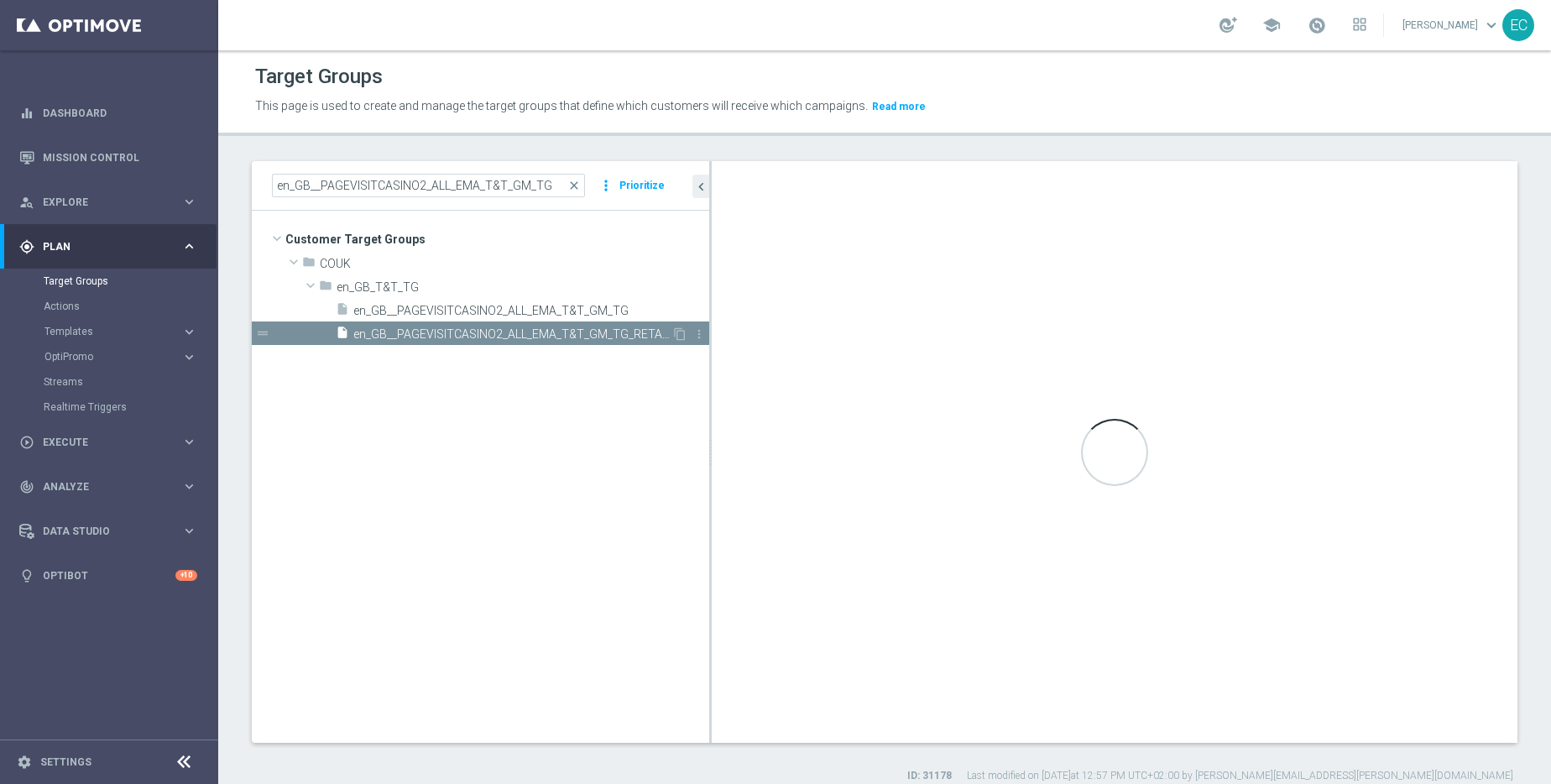
scroll to position [413, 0]
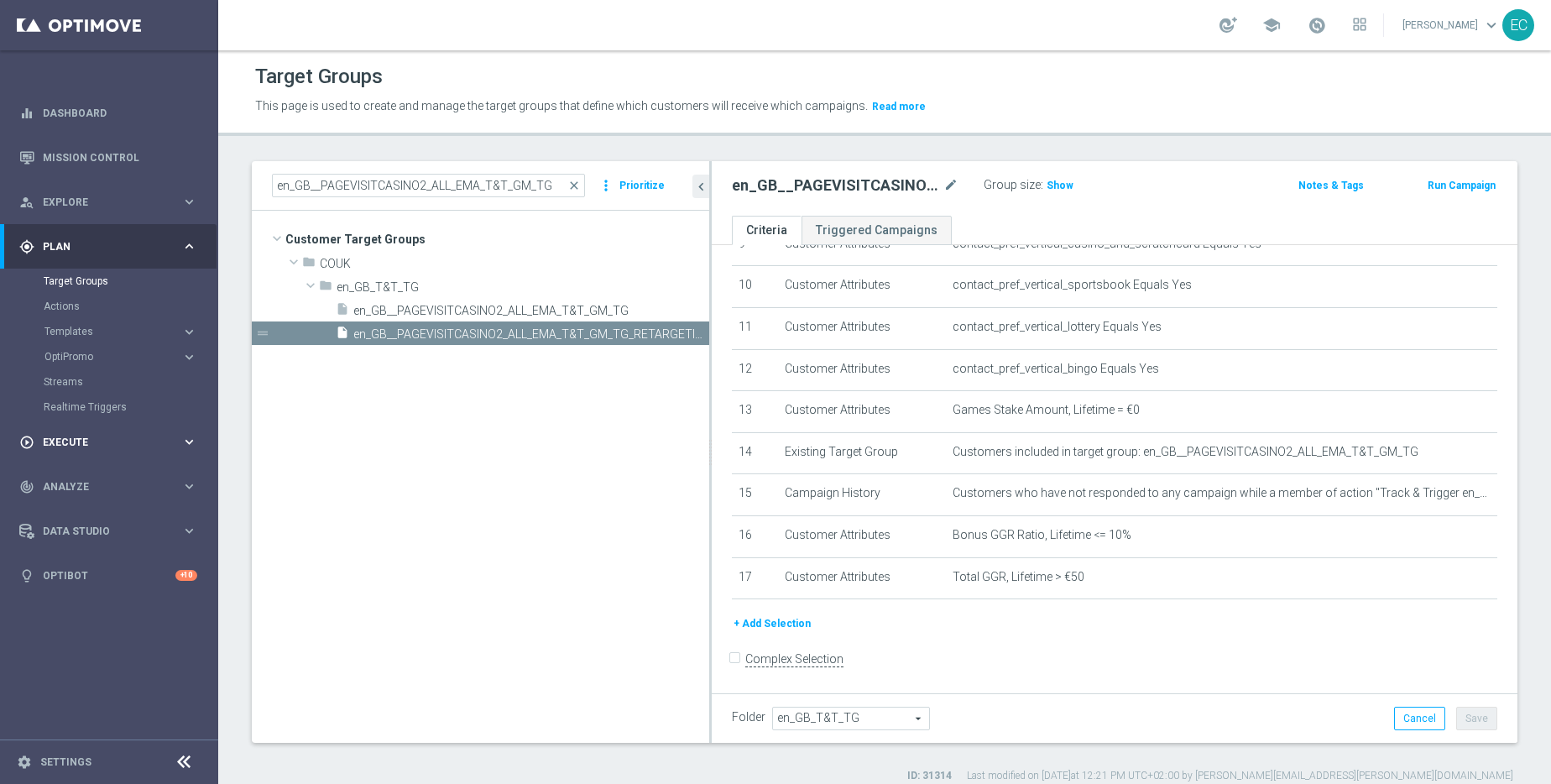
drag, startPoint x: 125, startPoint y: 433, endPoint x: 186, endPoint y: 431, distance: 61.0
click at [125, 433] on div "play_circle_outline Execute keyboard_arrow_right" at bounding box center [108, 441] width 216 height 44
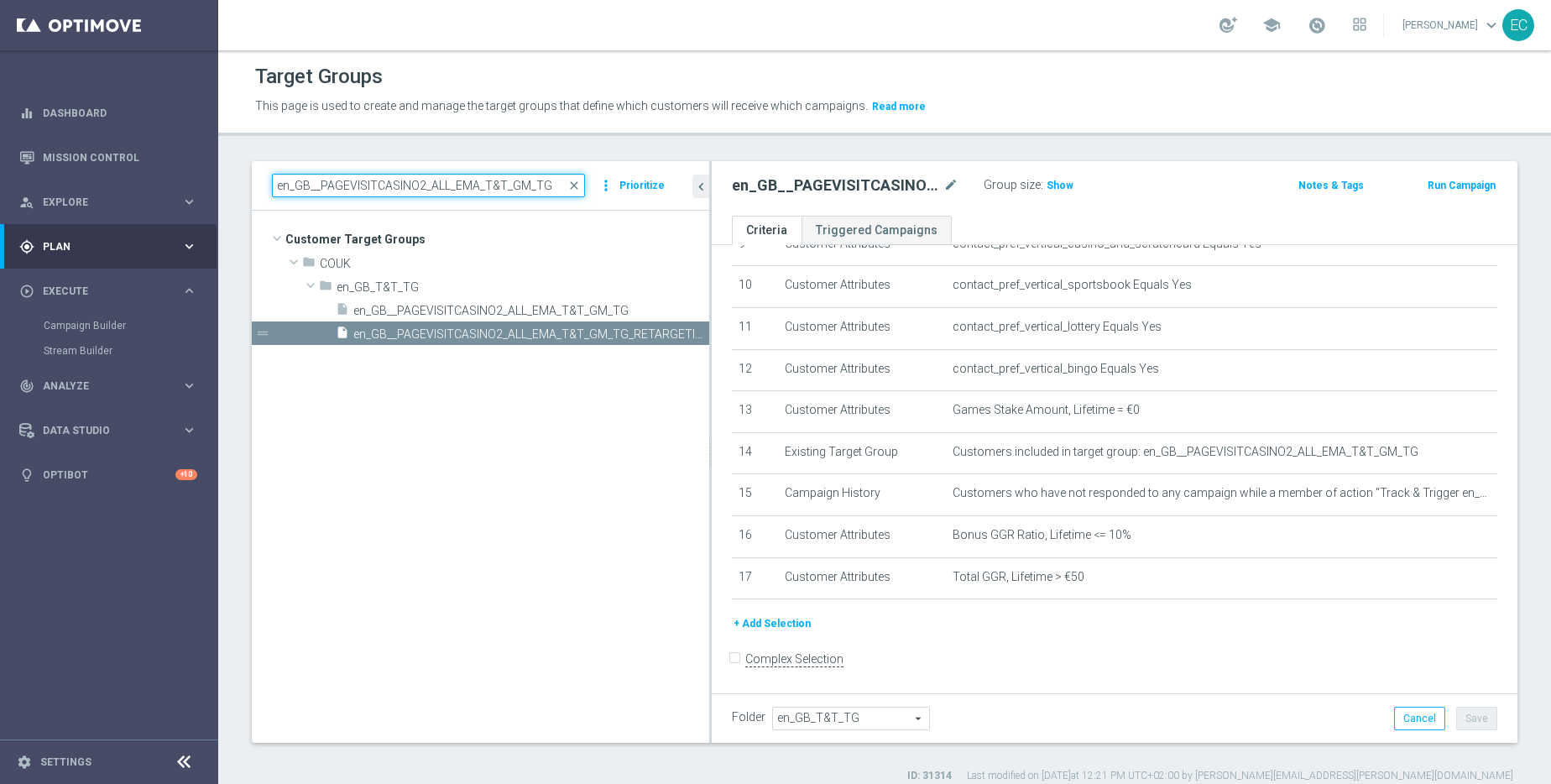
click at [438, 175] on input "en_GB__PAGEVISITCASINO2_ALL_EMA_T&T_GM_TG" at bounding box center [429, 185] width 313 height 24
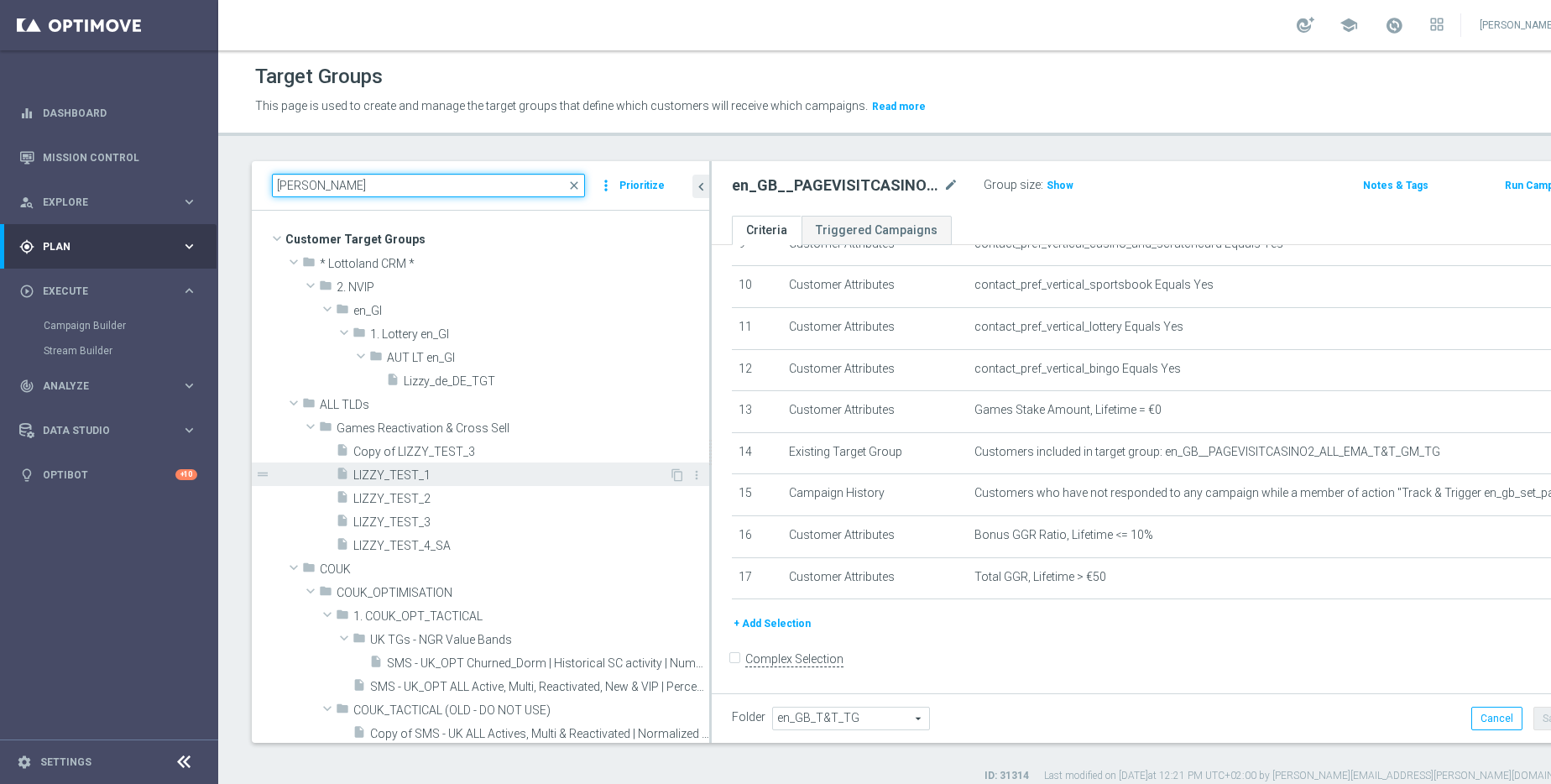
type input "liz"
click at [501, 478] on span "LIZZY_TEST_1" at bounding box center [511, 476] width 316 height 14
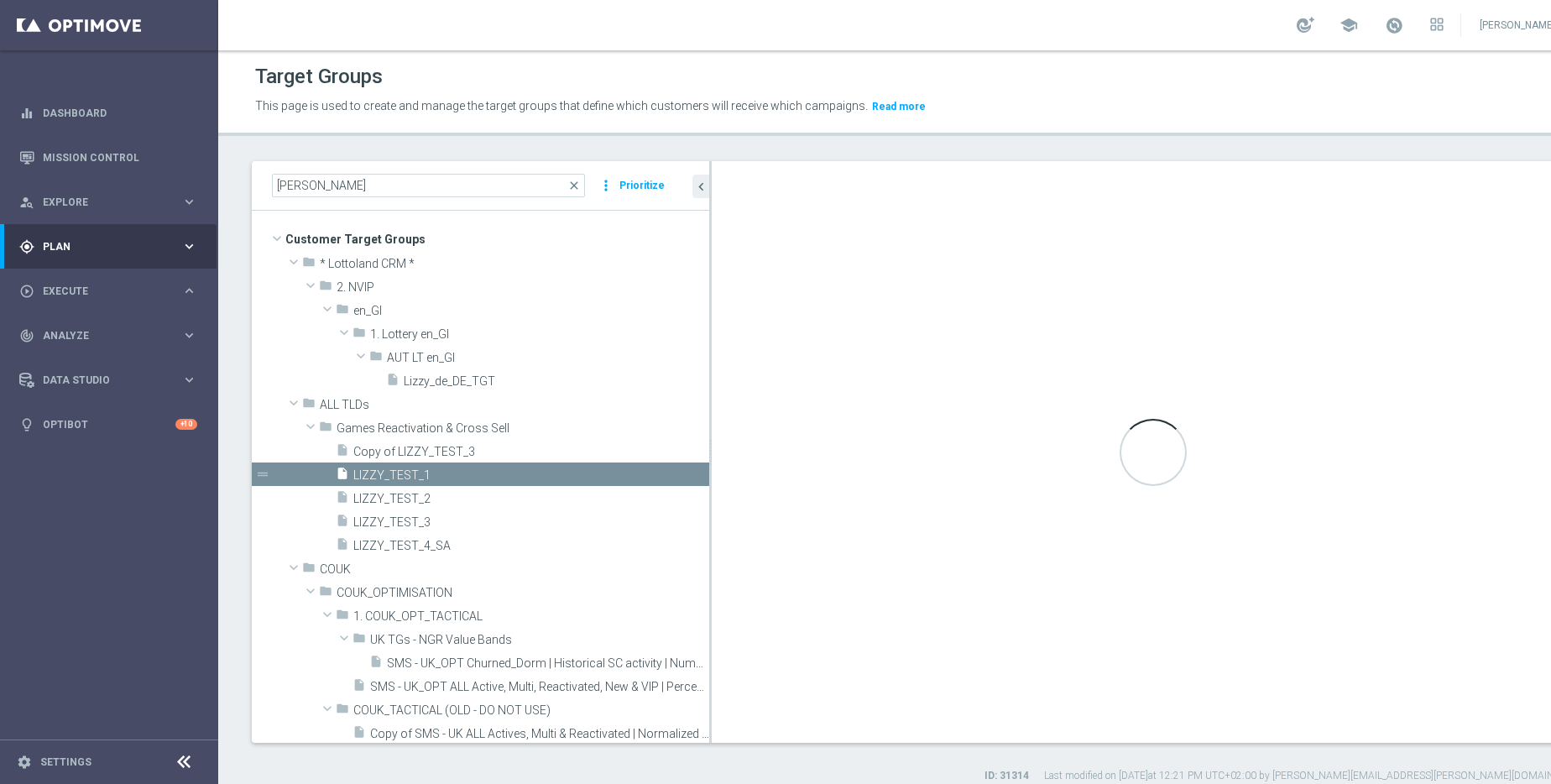
type input "Games Reactivation & Cross Sell"
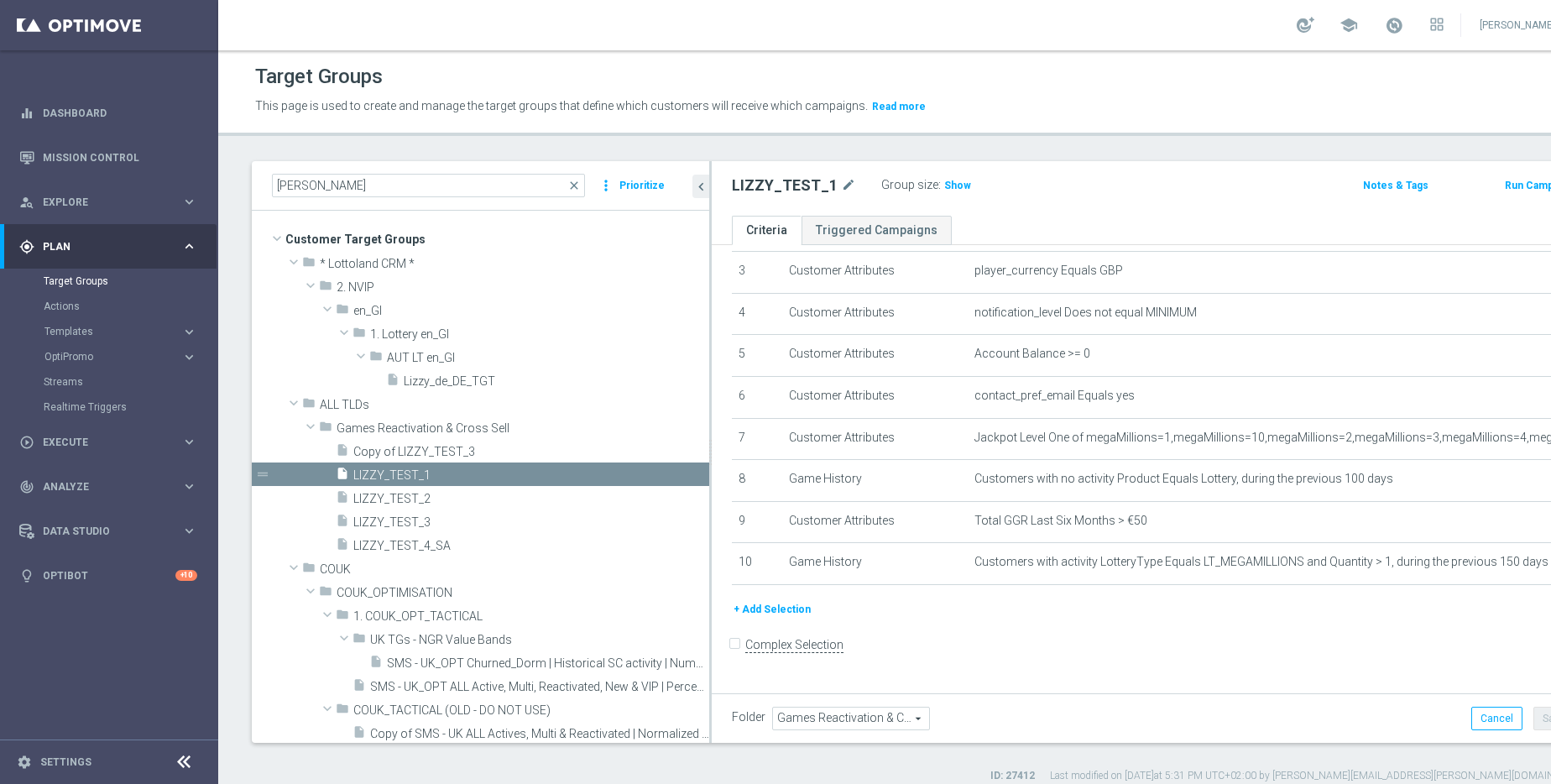
scroll to position [122, 0]
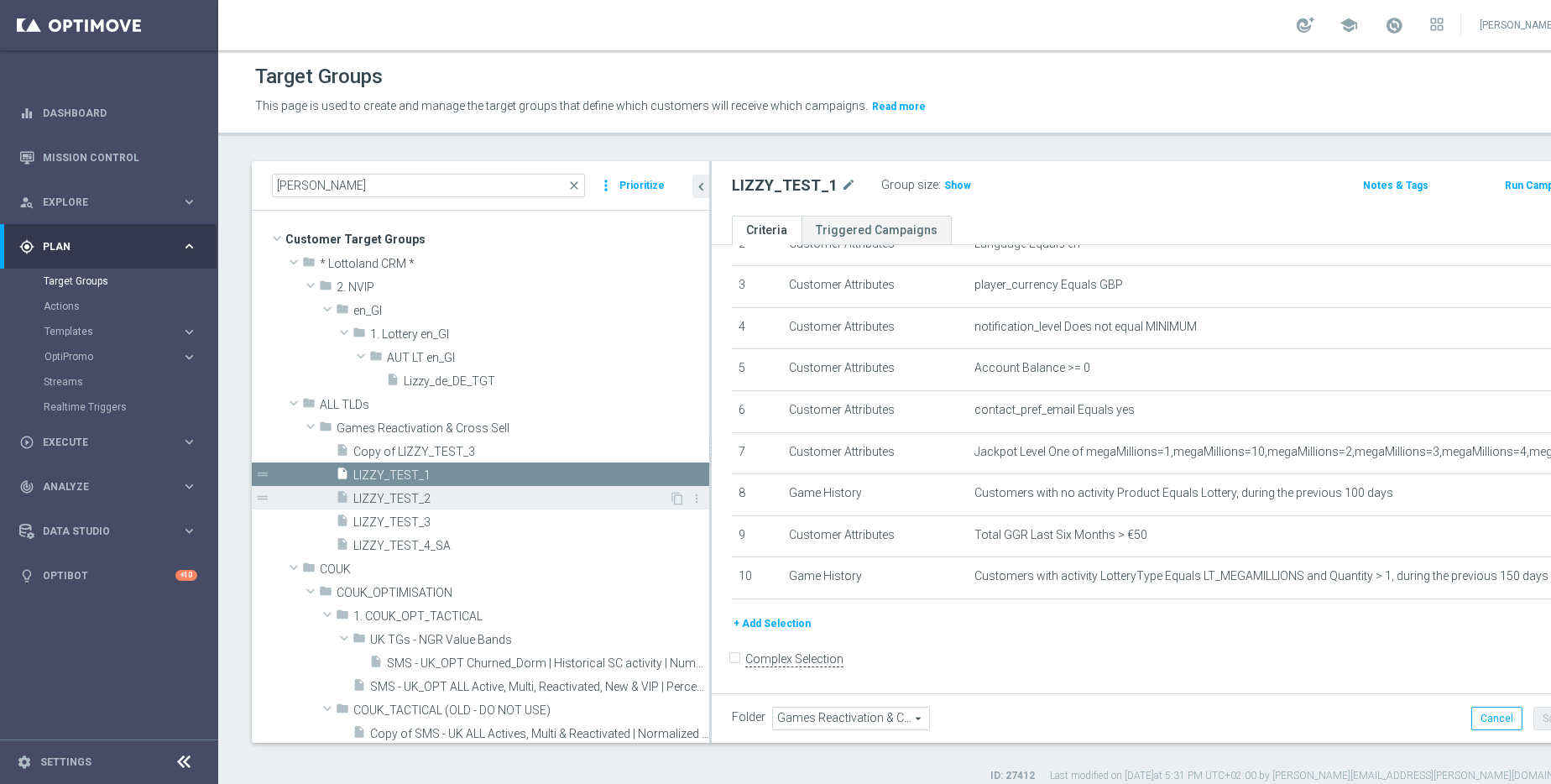
click at [468, 506] on div "insert_drive_file LIZZY_TEST_2" at bounding box center [502, 497] width 333 height 24
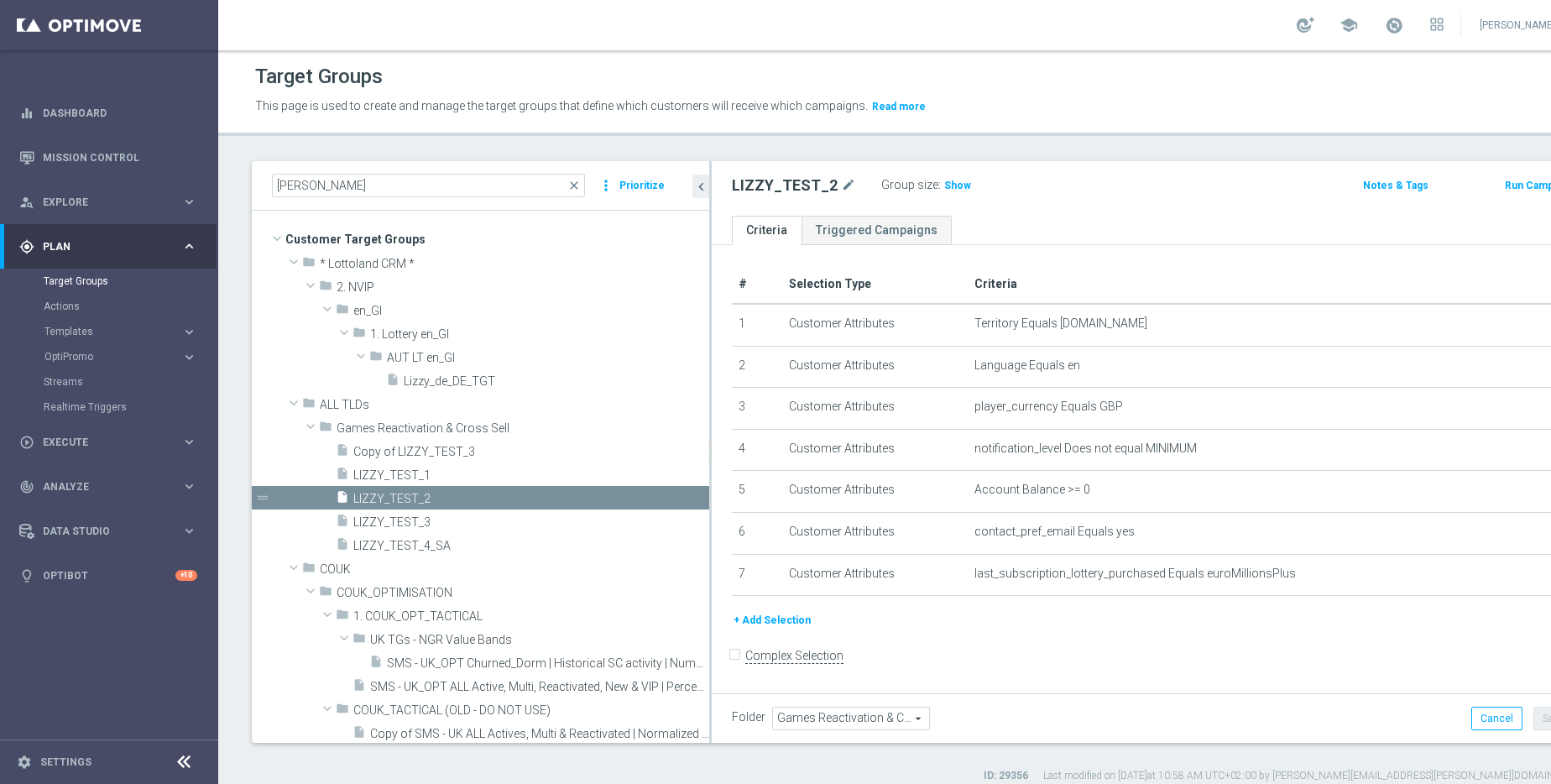
click at [776, 623] on button "+ Add Selection" at bounding box center [771, 620] width 80 height 18
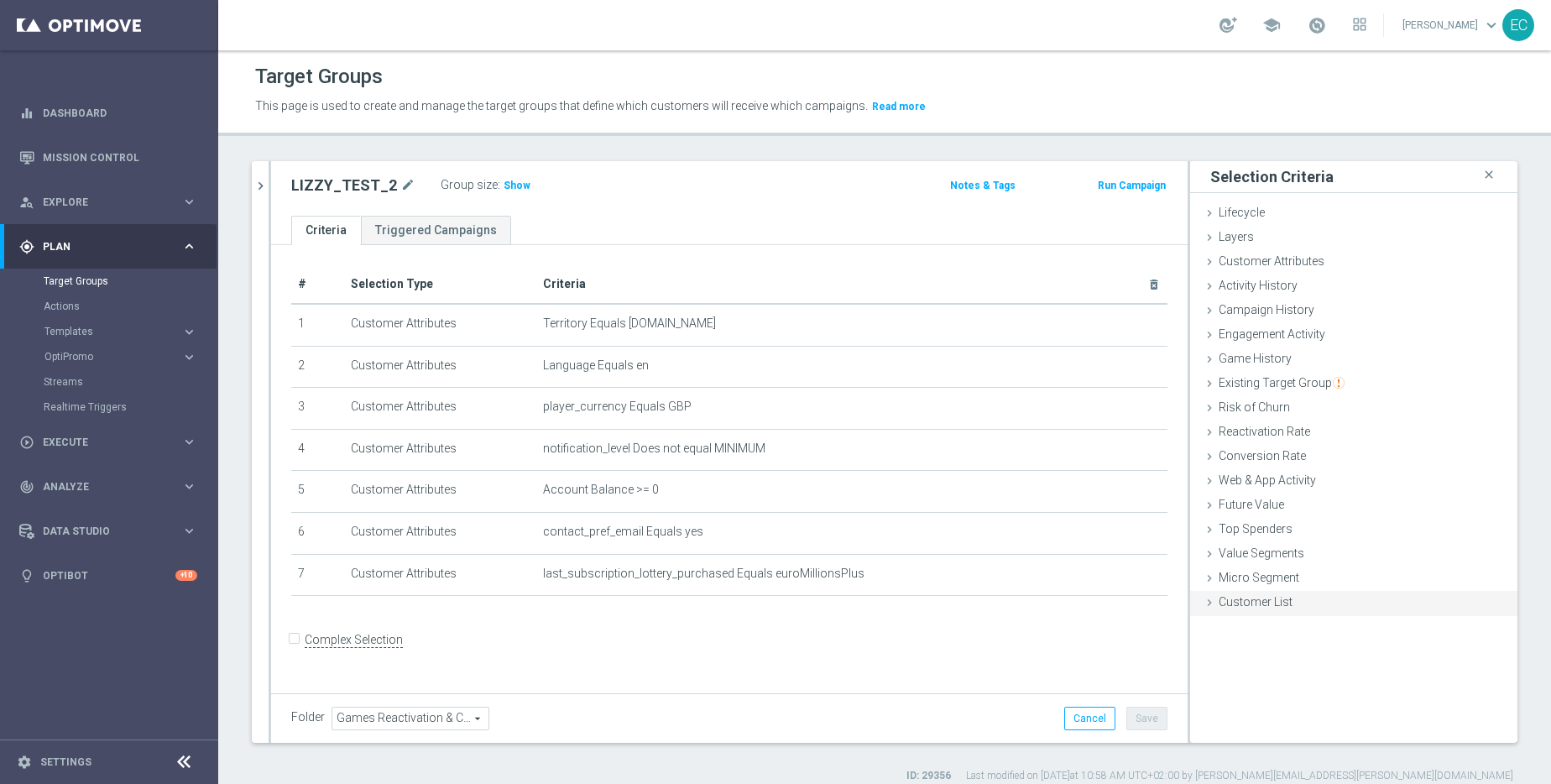
click at [1271, 598] on span "Customer List" at bounding box center [1256, 601] width 74 height 14
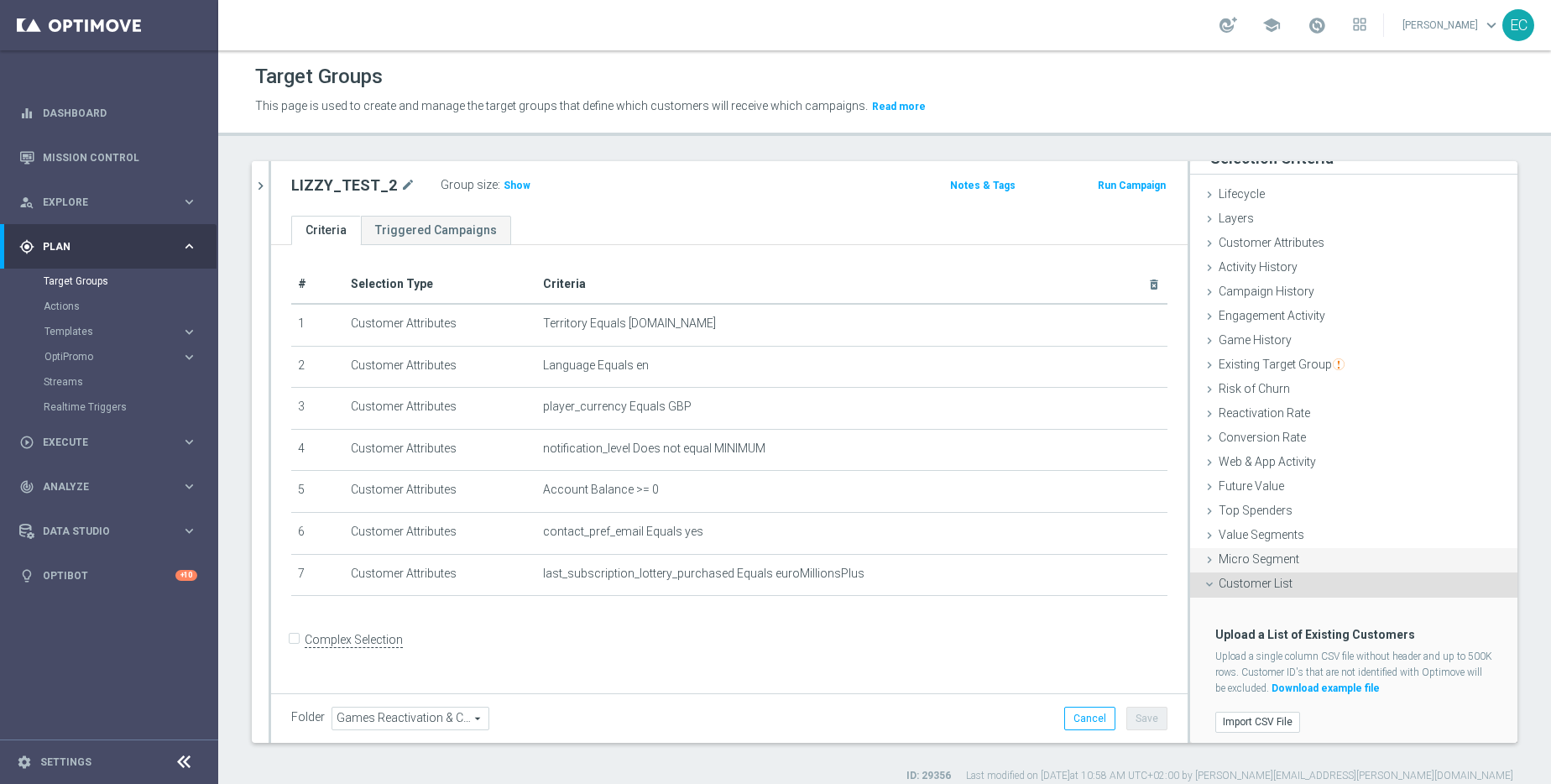
scroll to position [26, 0]
click at [1255, 241] on span "Customer Attributes" at bounding box center [1272, 234] width 106 height 14
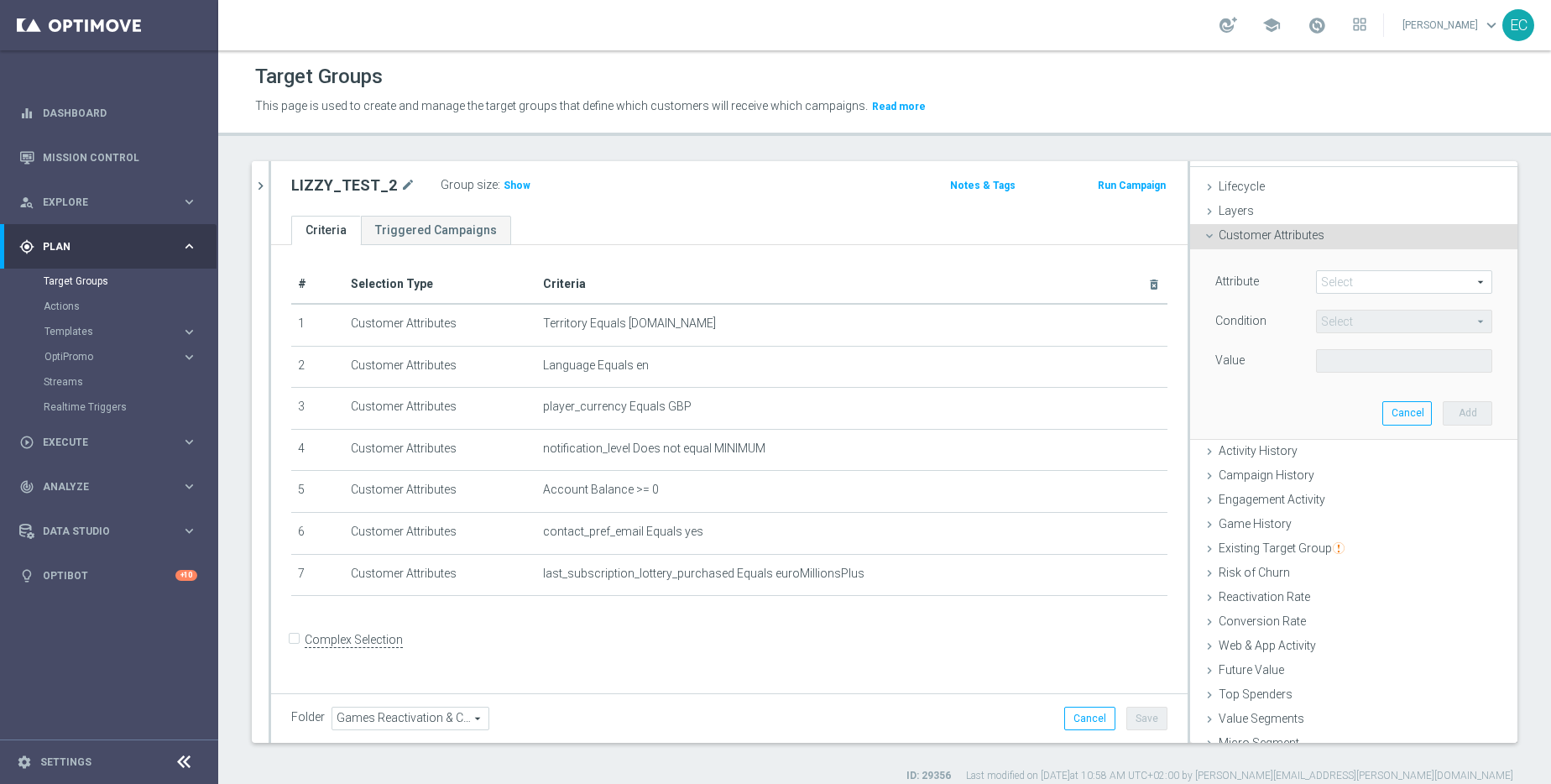
scroll to position [0, 0]
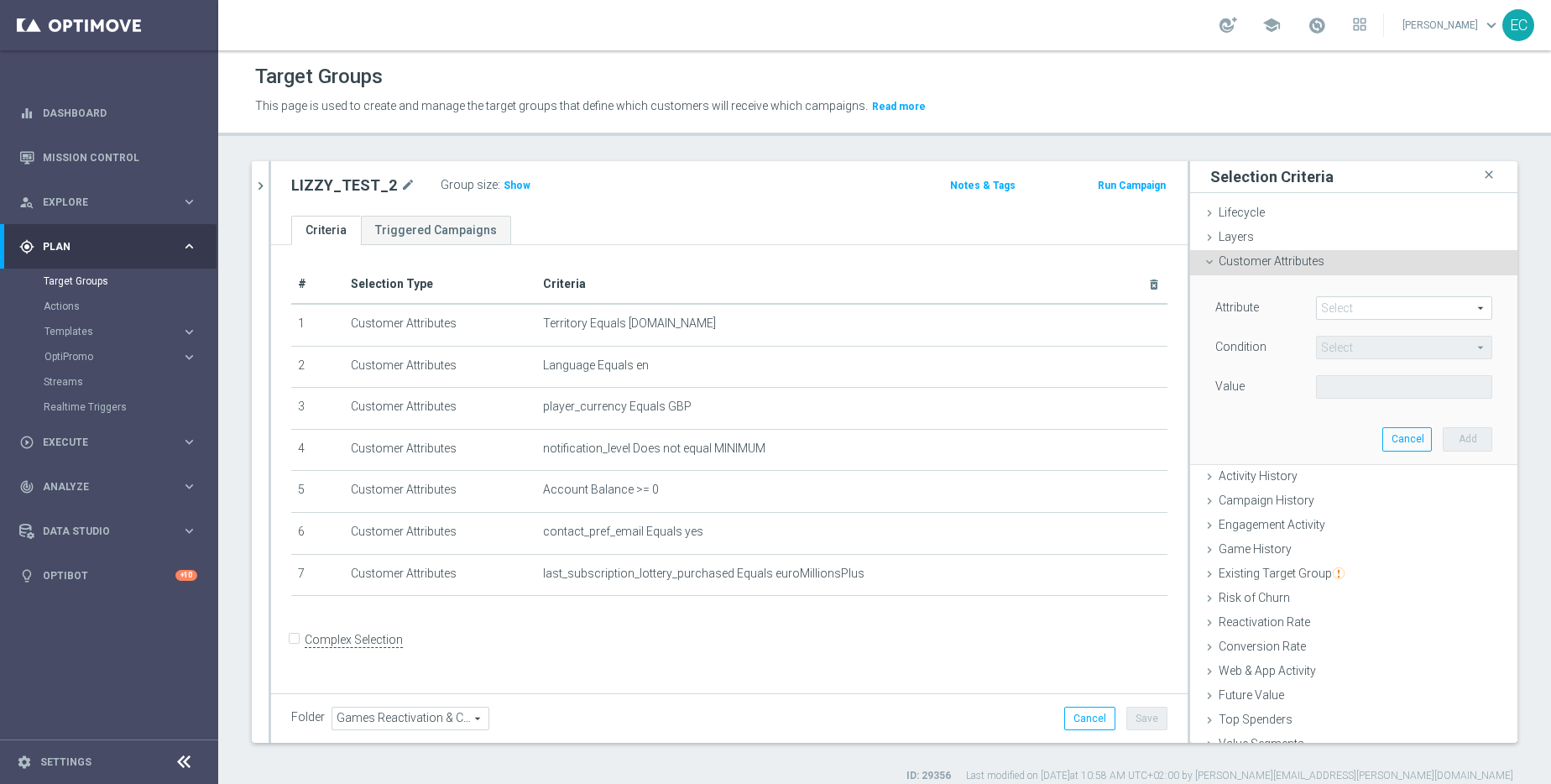
click at [1360, 314] on span at bounding box center [1404, 308] width 175 height 22
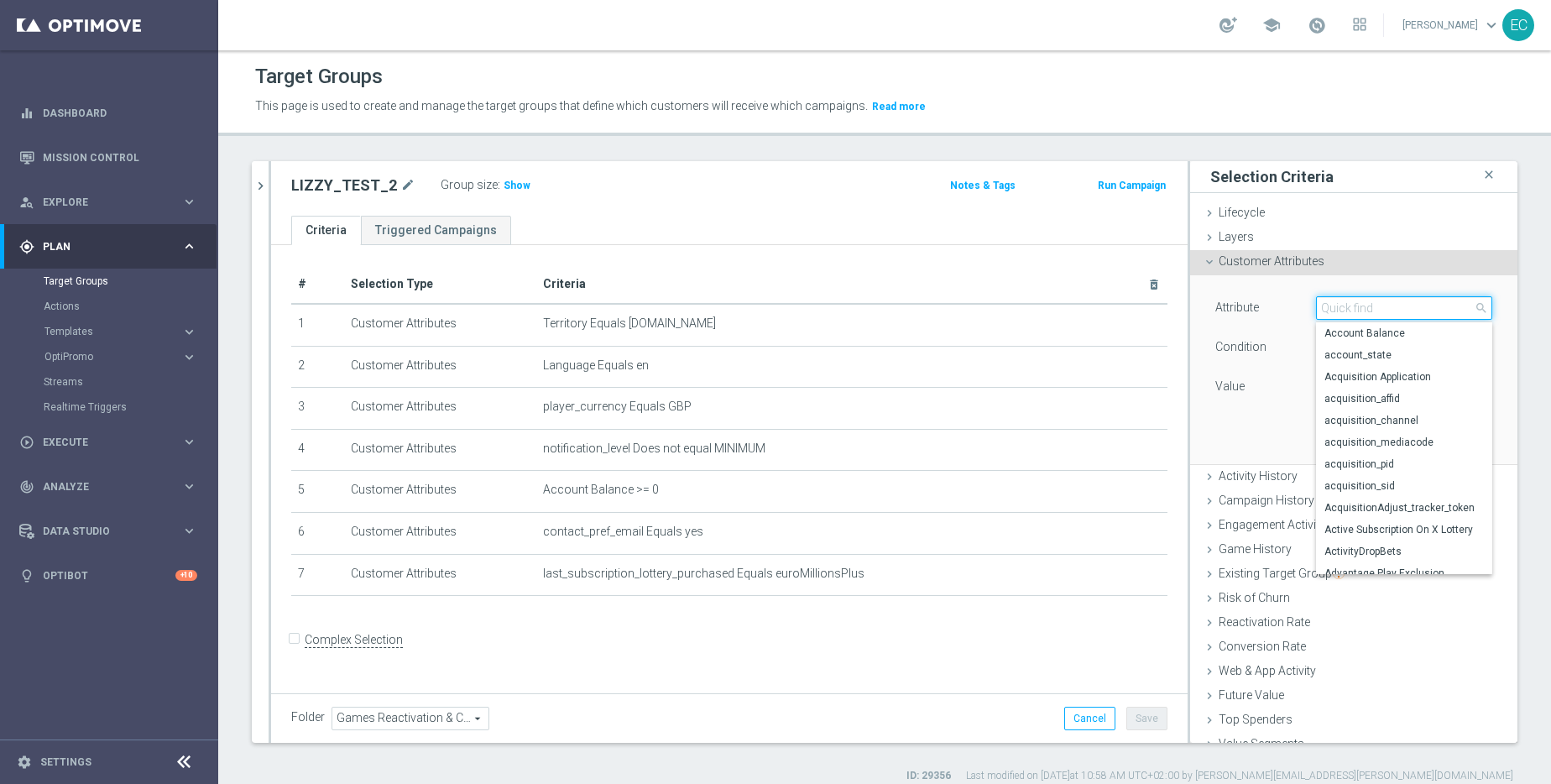
click at [1360, 314] on input "search" at bounding box center [1404, 308] width 176 height 24
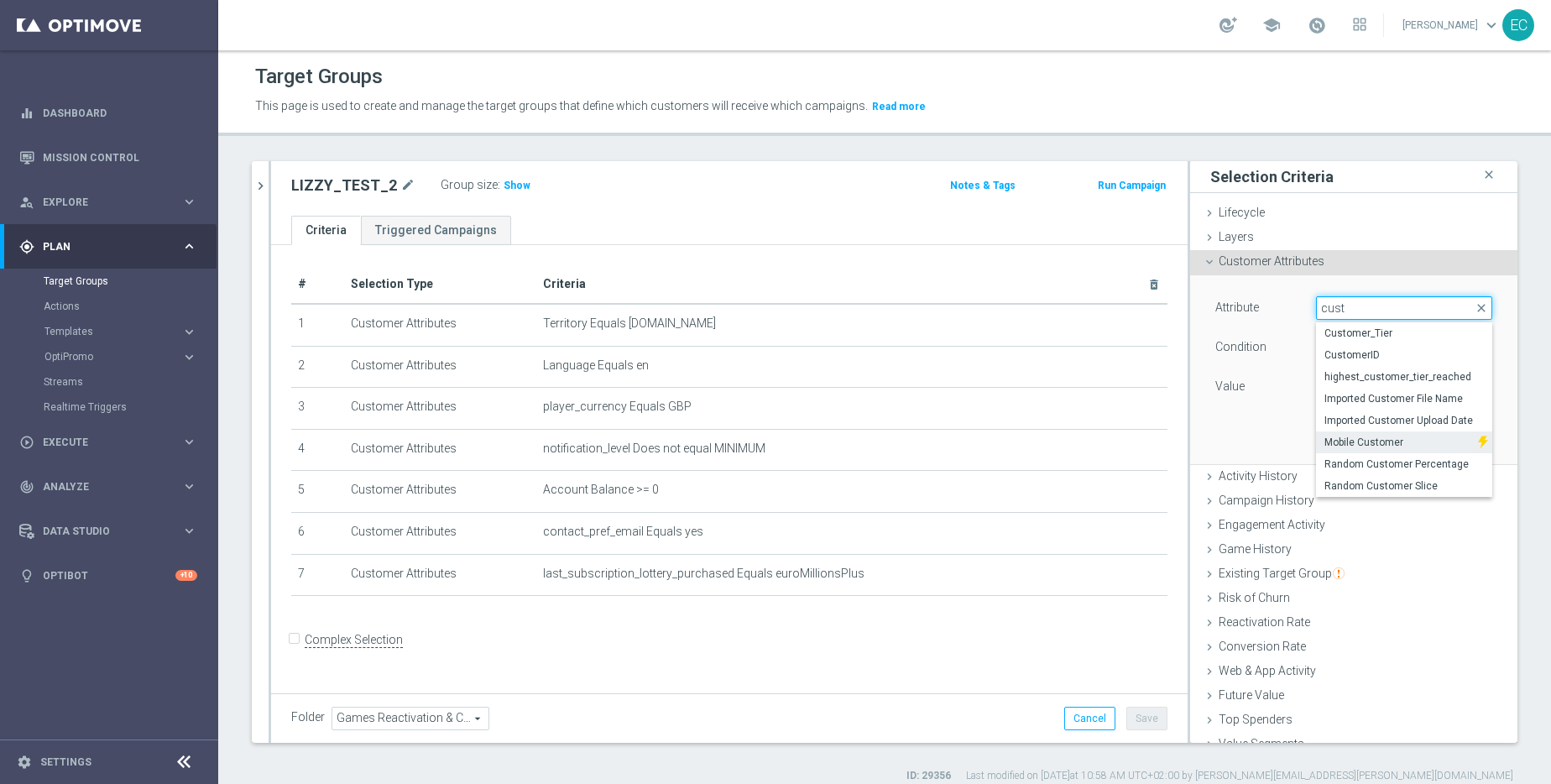
type input "cust"
click at [1478, 445] on img at bounding box center [1482, 442] width 10 height 22
type input "Mobile Customer"
type input "Equals"
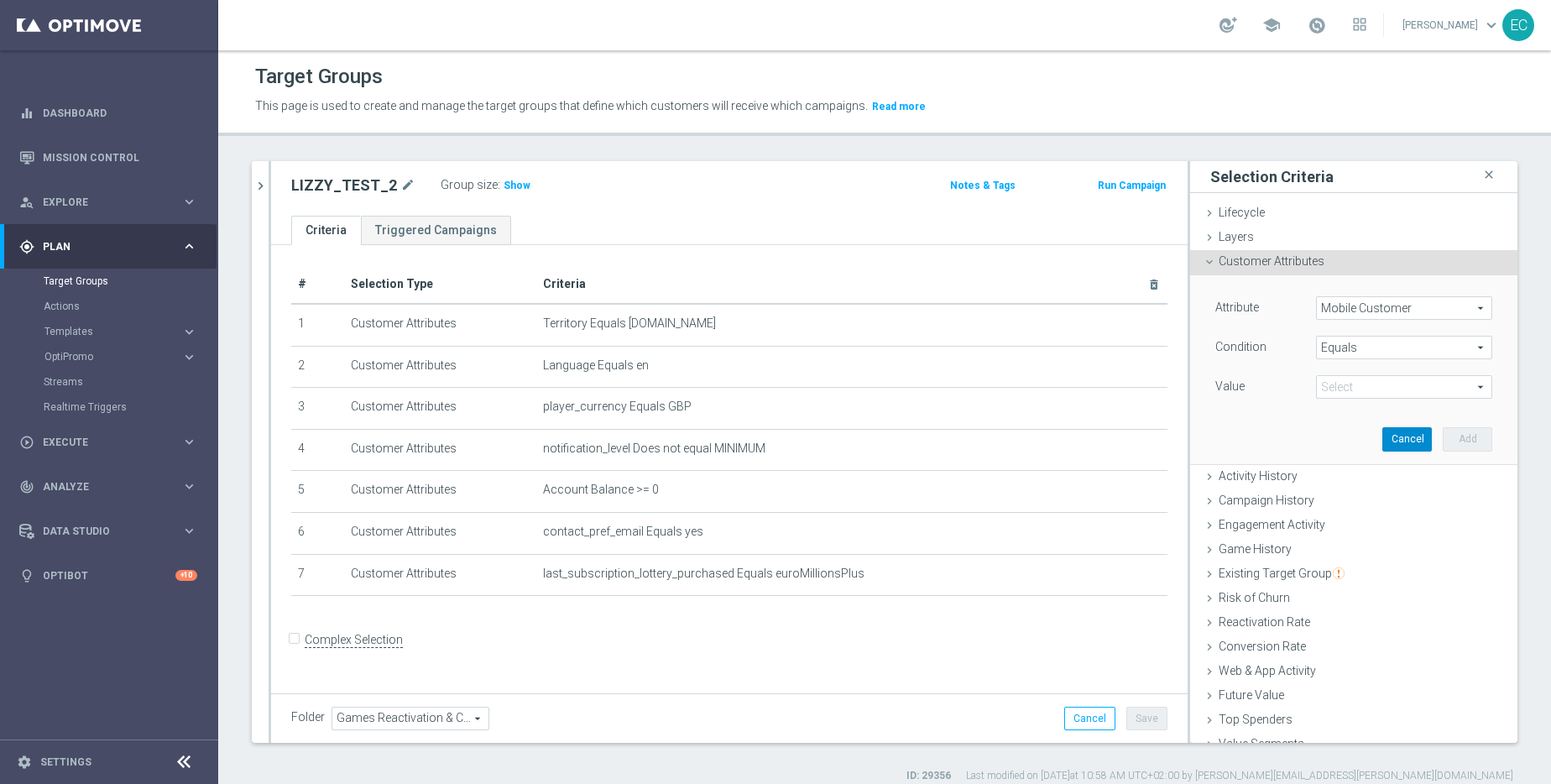
click at [1395, 445] on button "Cancel" at bounding box center [1407, 439] width 50 height 24
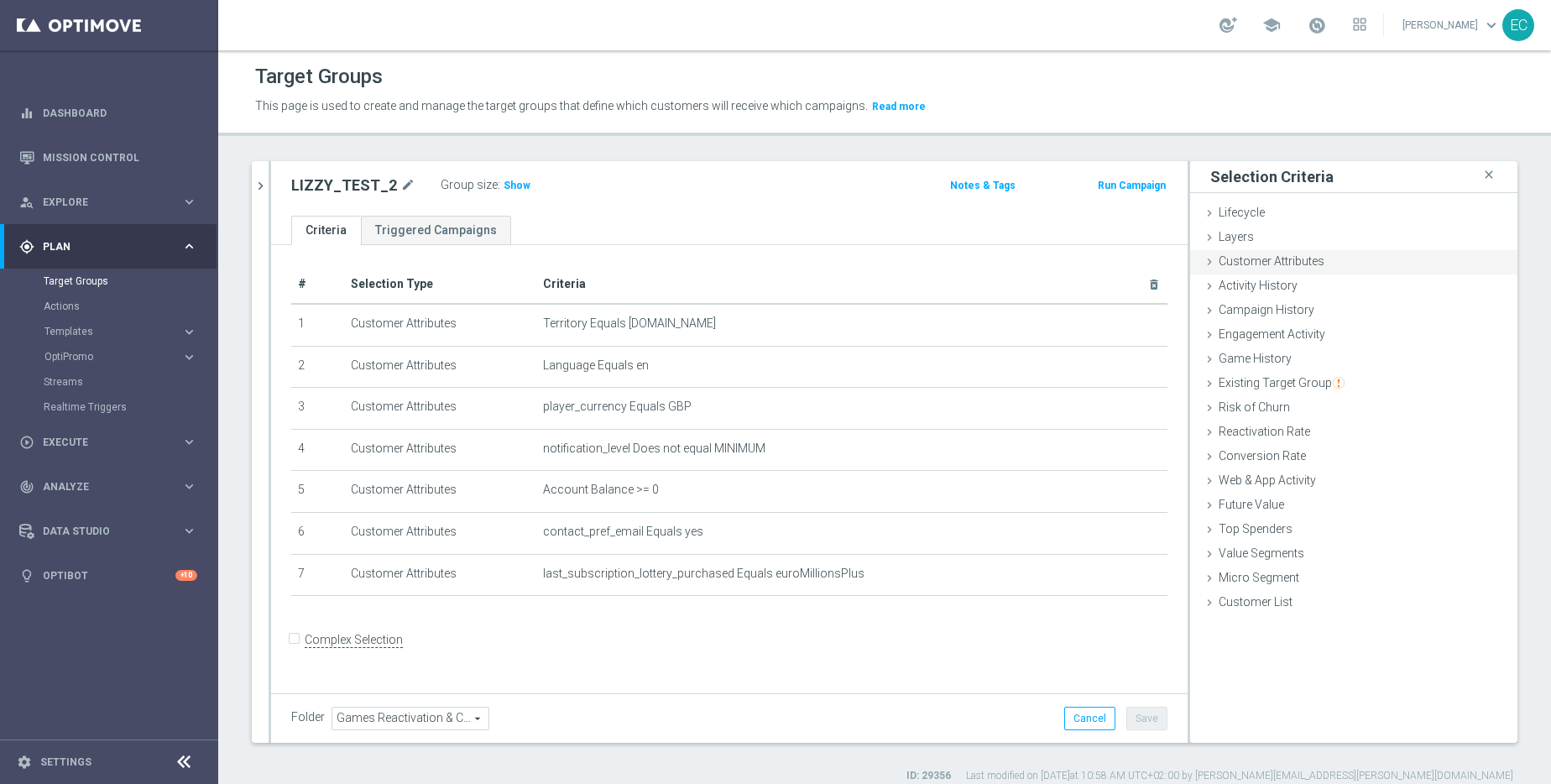
click at [1282, 259] on span "Customer Attributes" at bounding box center [1272, 260] width 106 height 14
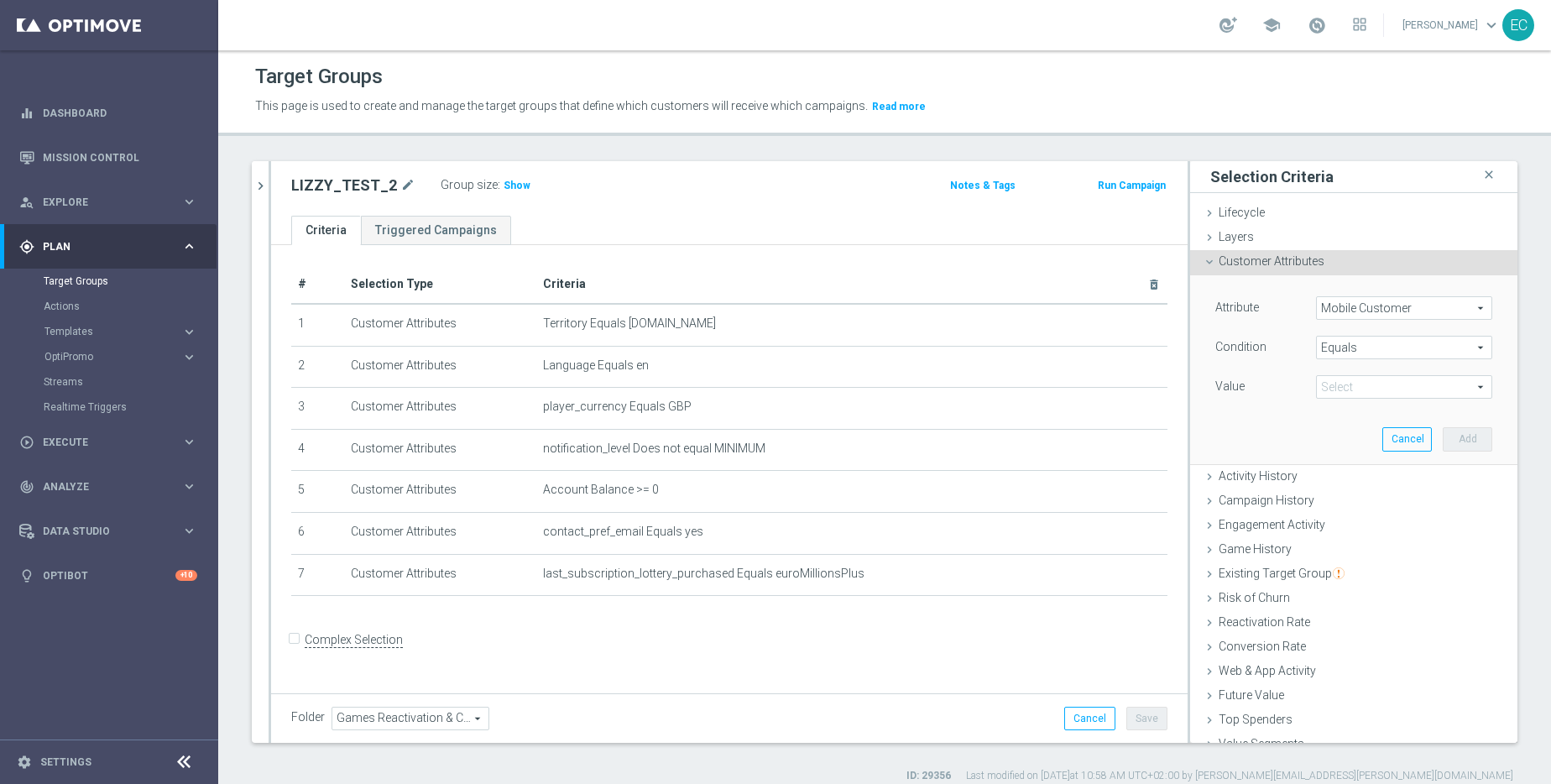
click at [1357, 306] on span "Mobile Customer" at bounding box center [1404, 308] width 175 height 22
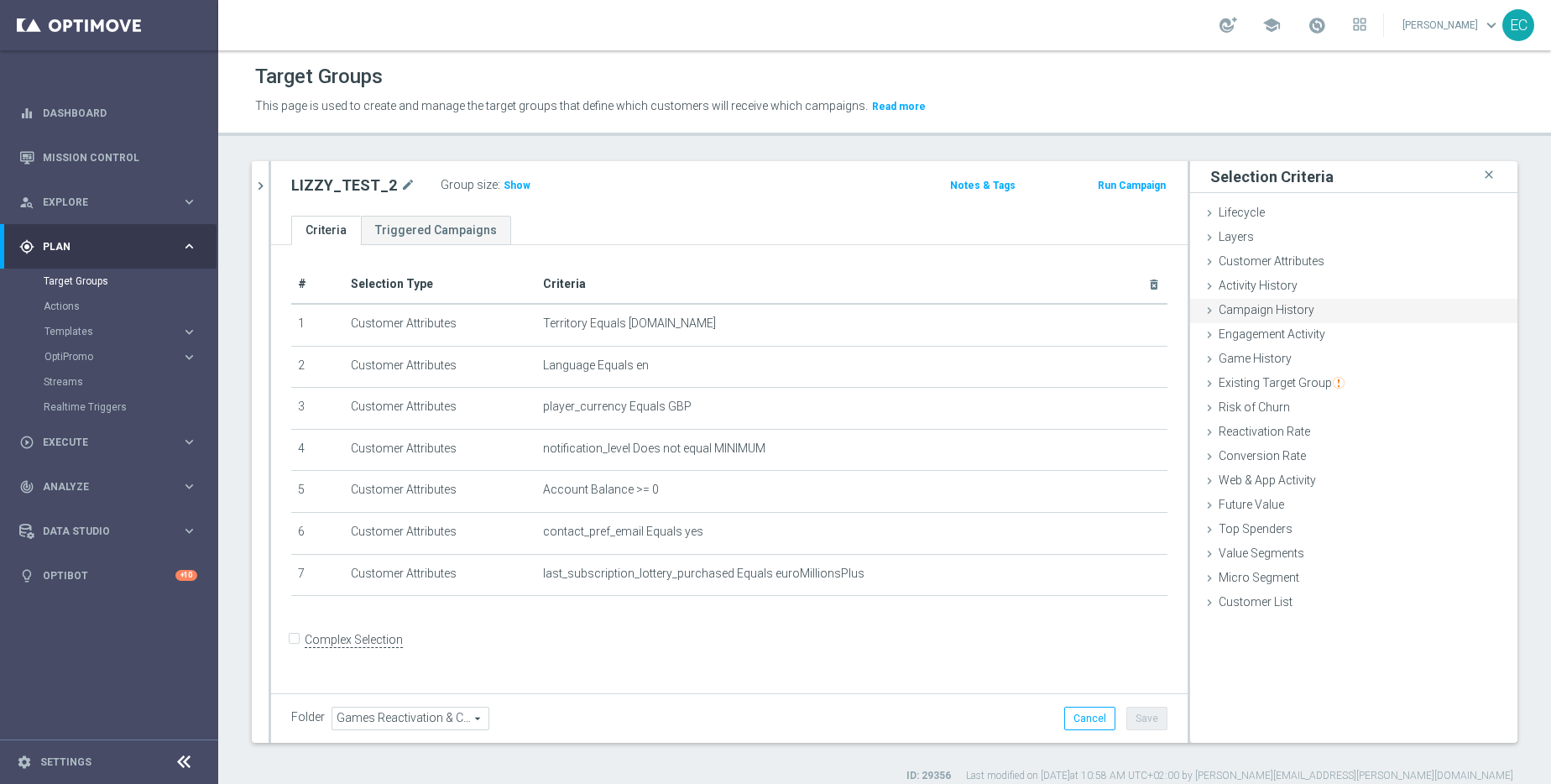
click at [1390, 311] on div "Campaign History done" at bounding box center [1354, 311] width 327 height 25
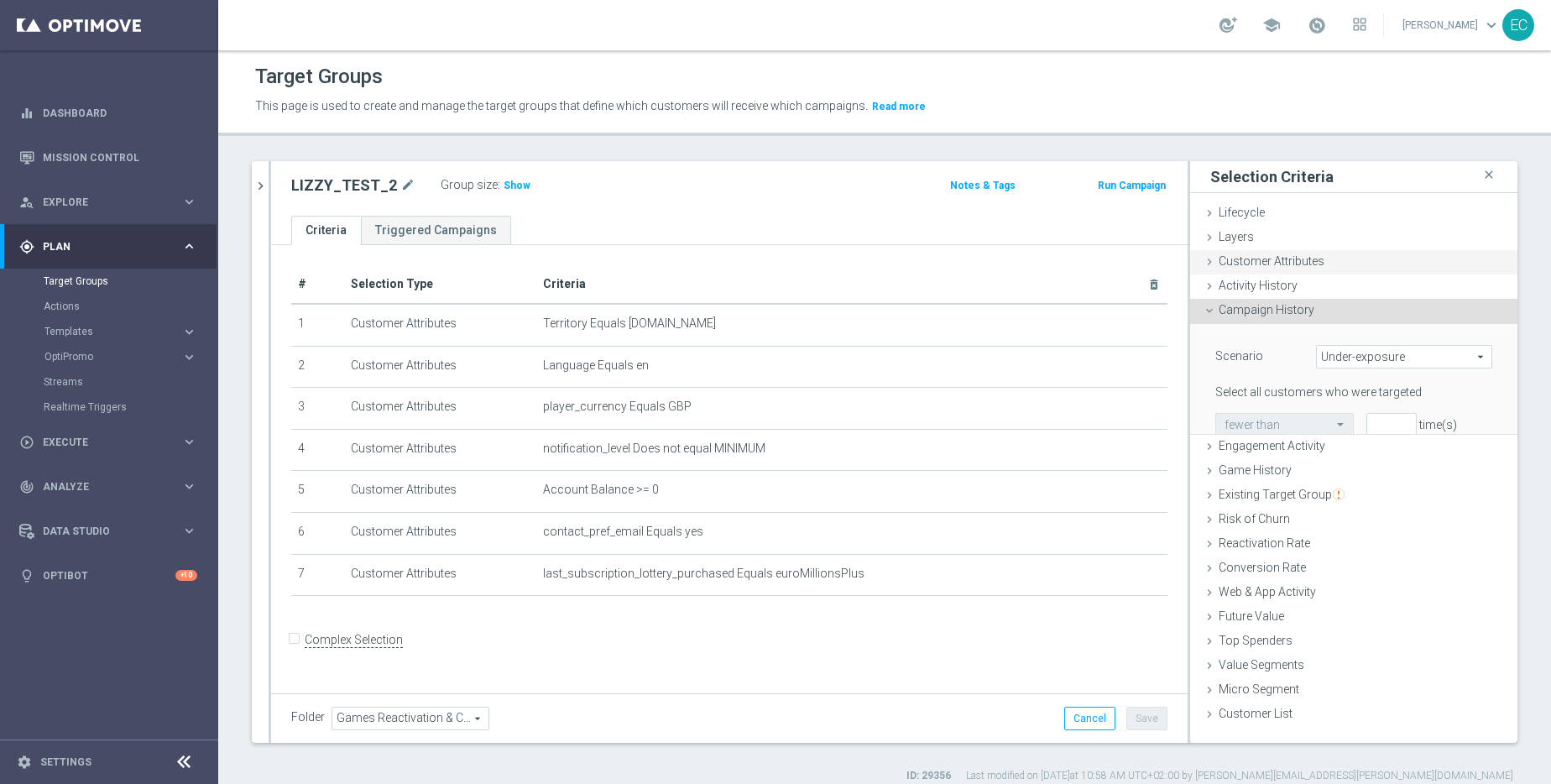
click at [1365, 261] on div "Customer Attributes done" at bounding box center [1354, 263] width 327 height 25
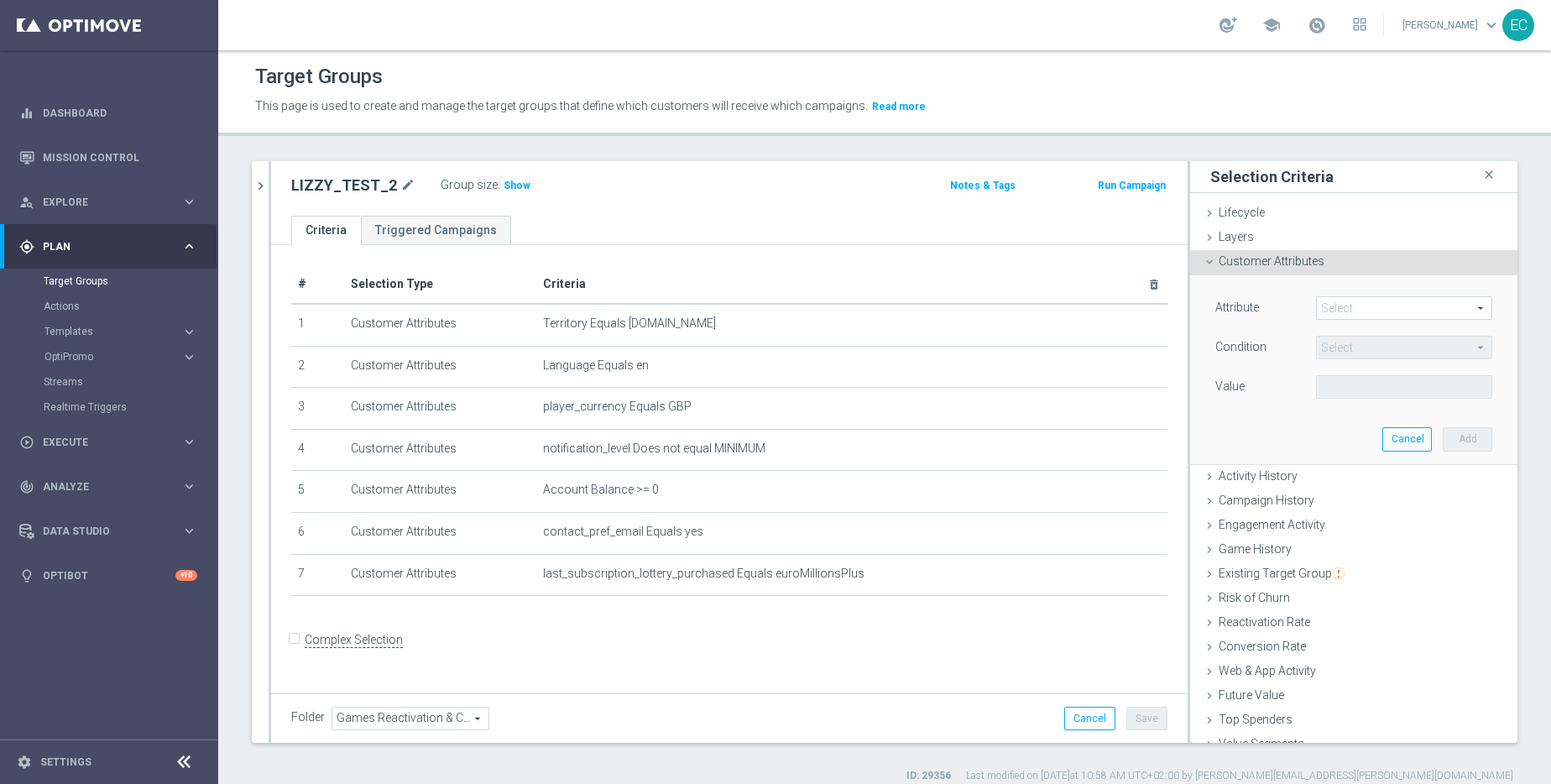
click at [1371, 299] on span at bounding box center [1404, 308] width 175 height 22
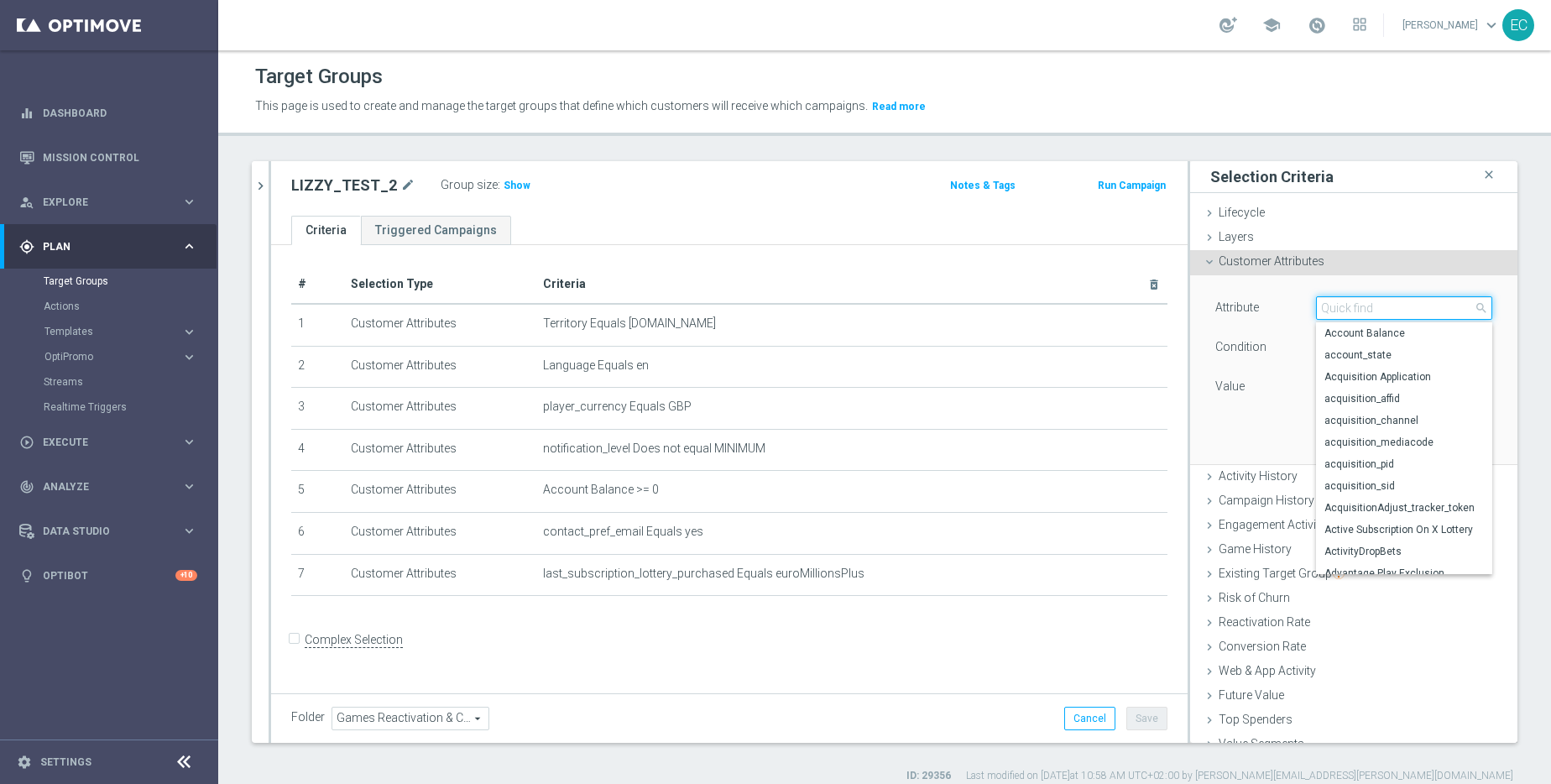
click at [1371, 309] on input "search" at bounding box center [1404, 308] width 176 height 24
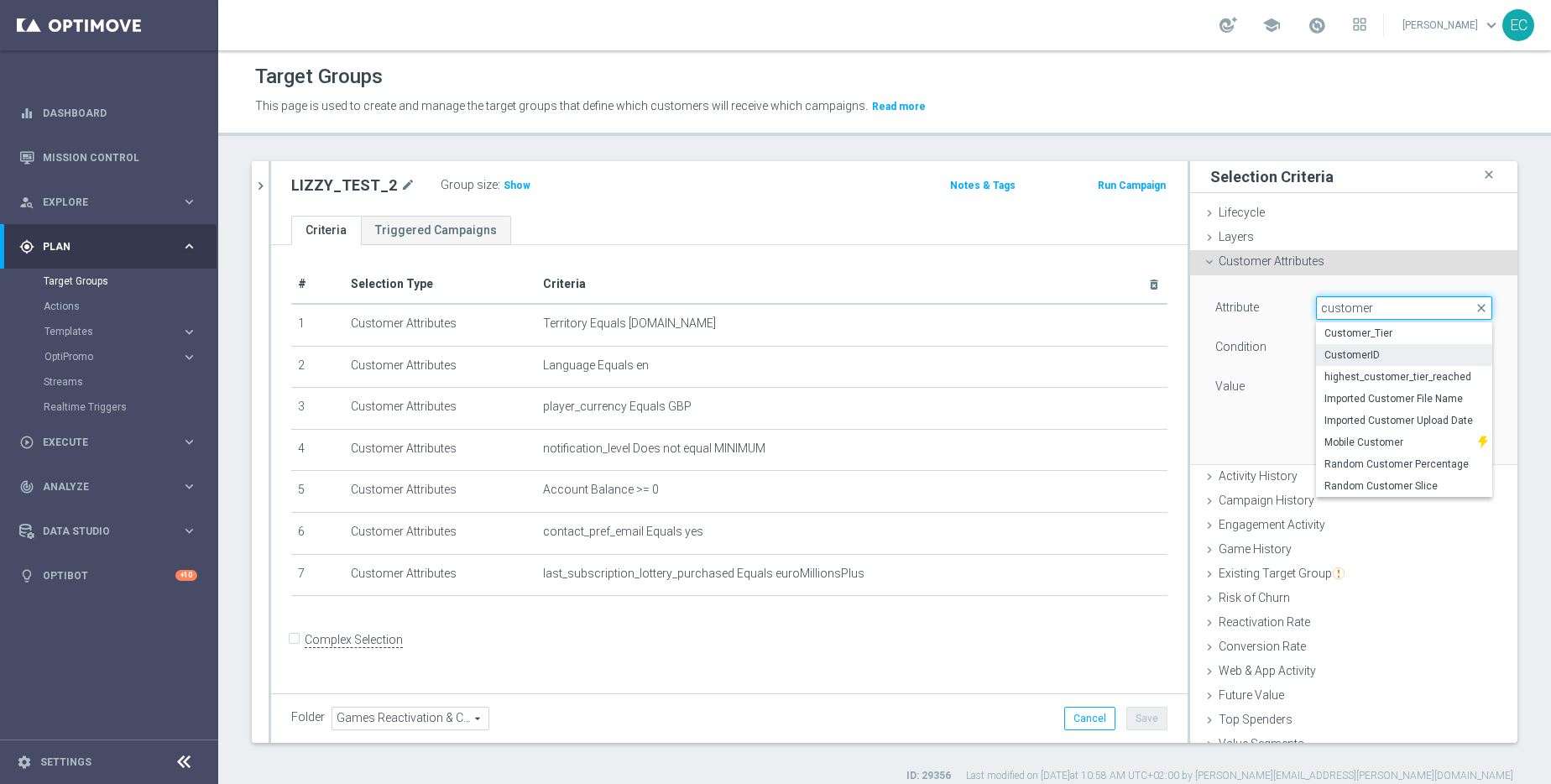
type input "customer"
click at [1376, 358] on span "CustomerID" at bounding box center [1404, 354] width 159 height 14
type input "CustomerID"
type input "Equals"
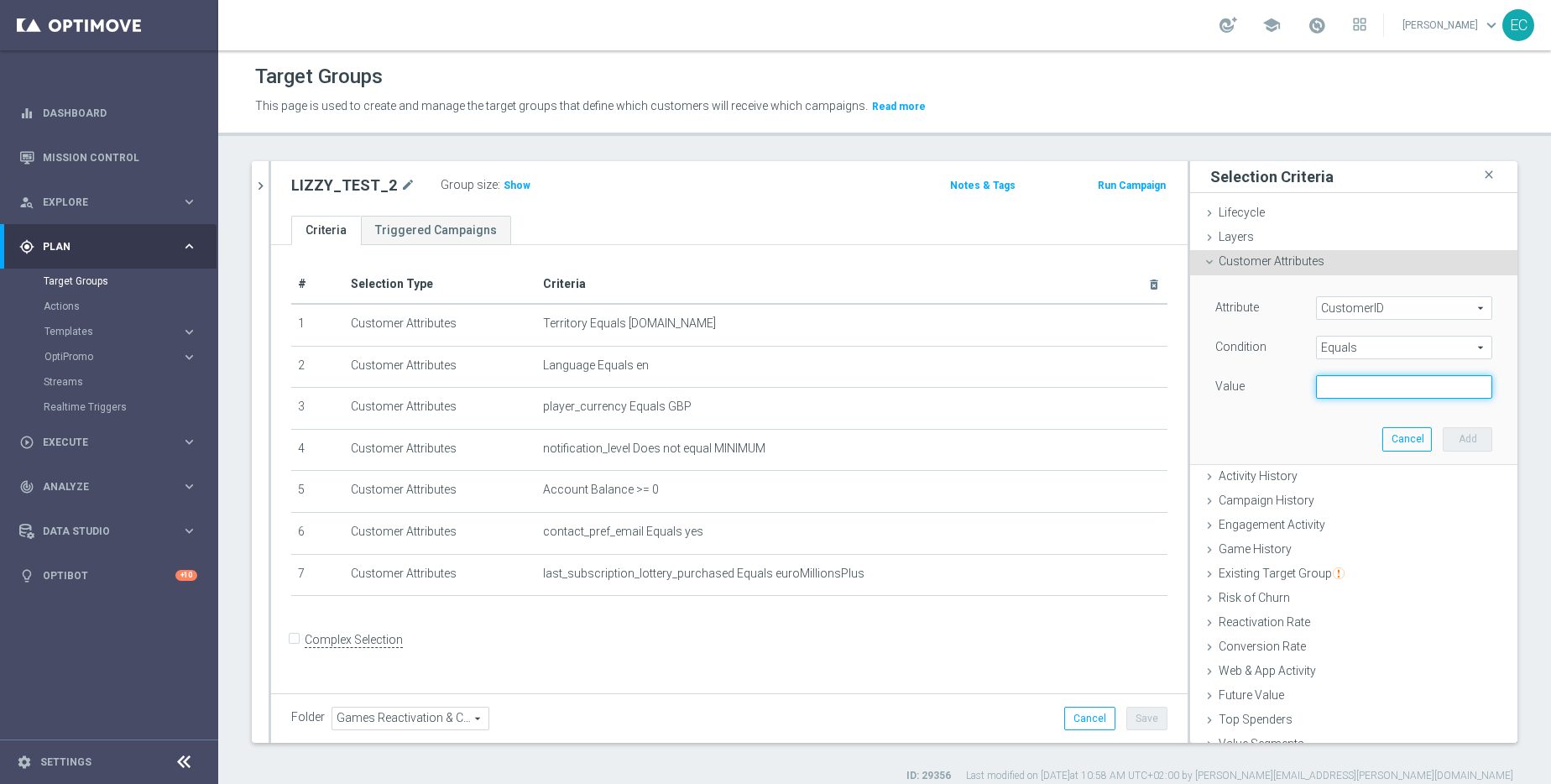
click at [1349, 386] on input "text" at bounding box center [1404, 387] width 176 height 24
paste input "225198935"
type input "225198935"
click at [1452, 431] on button "Add" at bounding box center [1467, 439] width 50 height 24
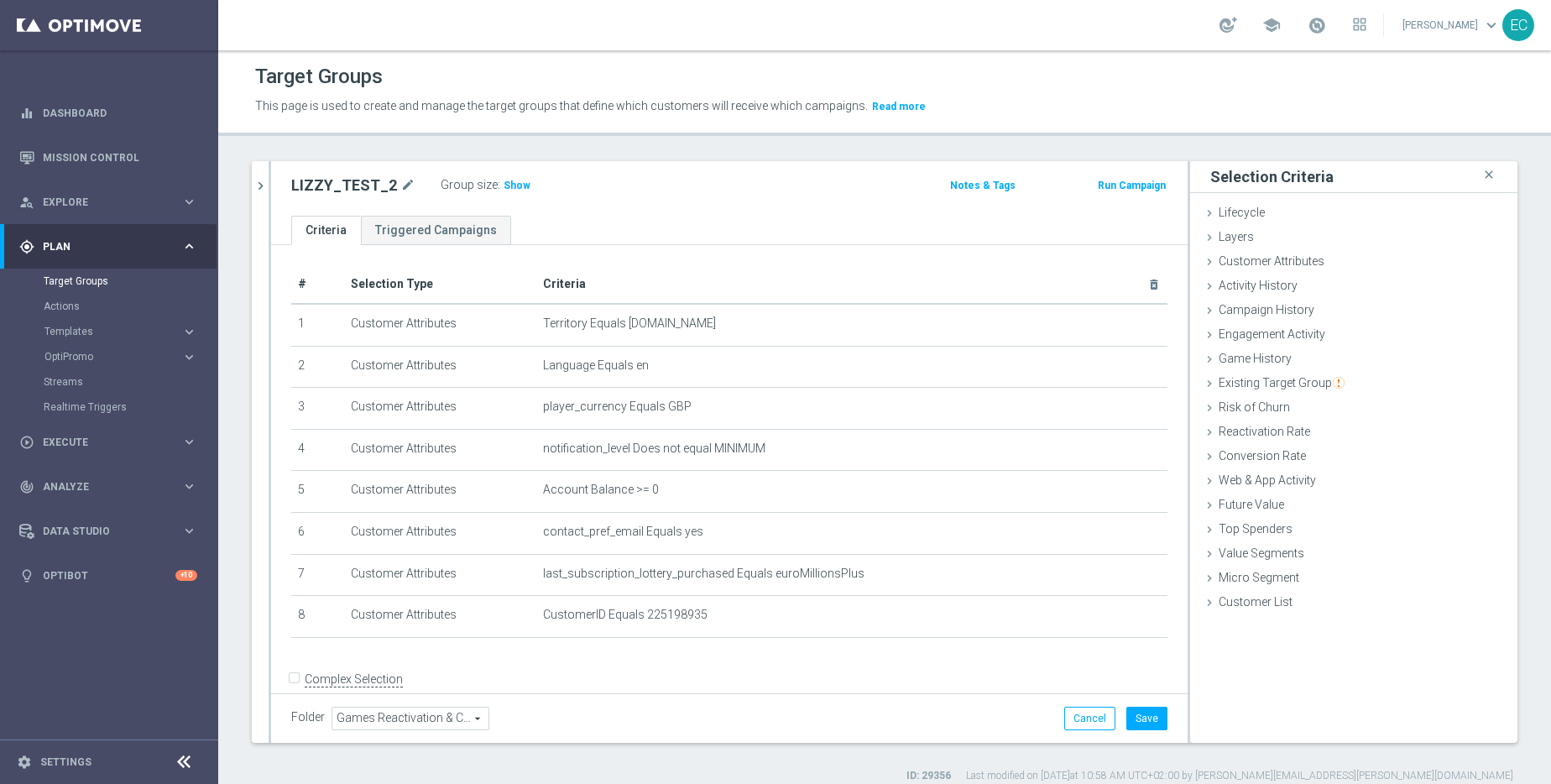
click at [521, 184] on div "Group size : Show" at bounding box center [525, 184] width 168 height 20
click at [518, 183] on span "Show" at bounding box center [517, 185] width 27 height 12
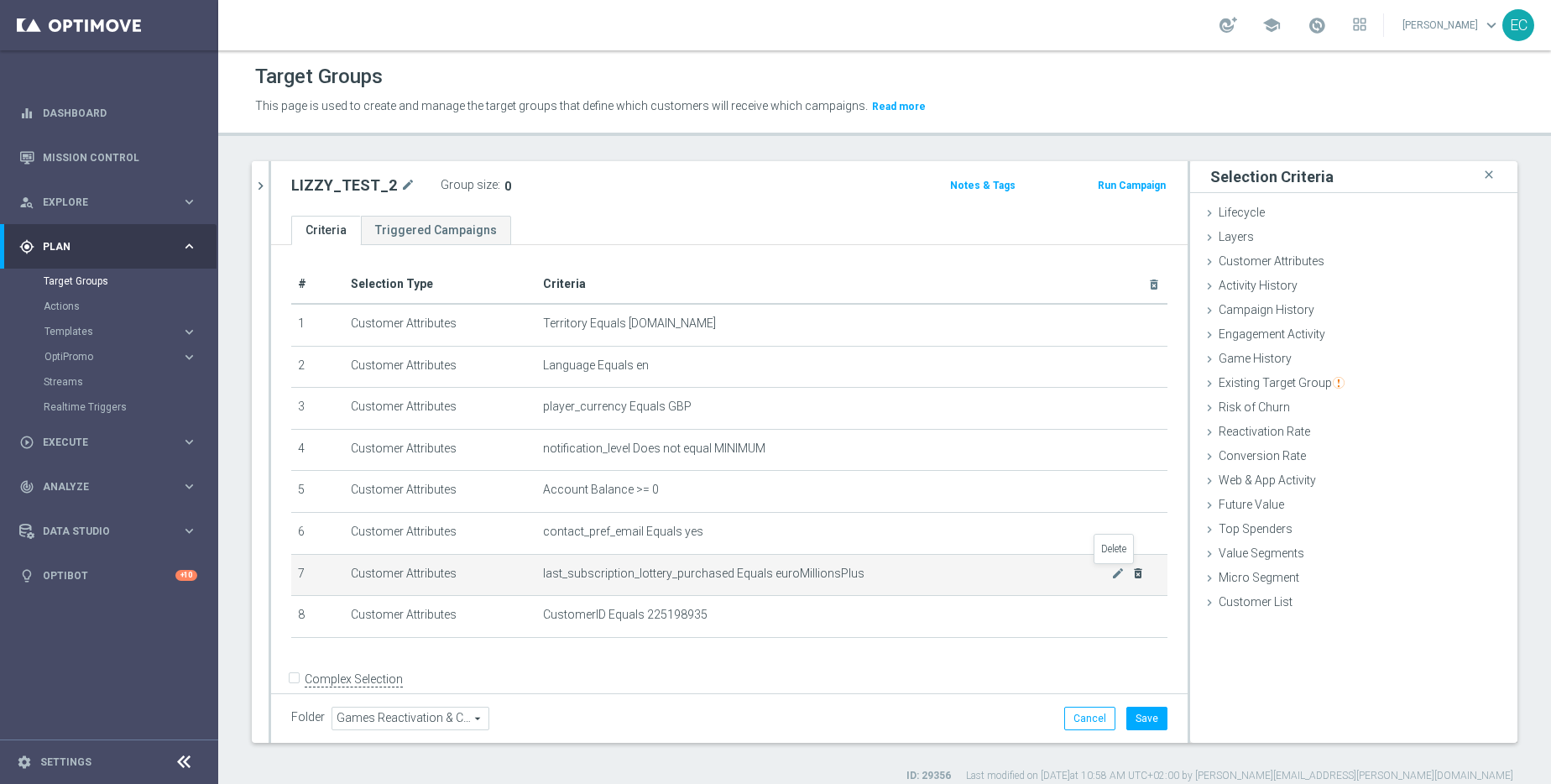
click at [1131, 577] on icon "delete_forever" at bounding box center [1138, 572] width 14 height 14
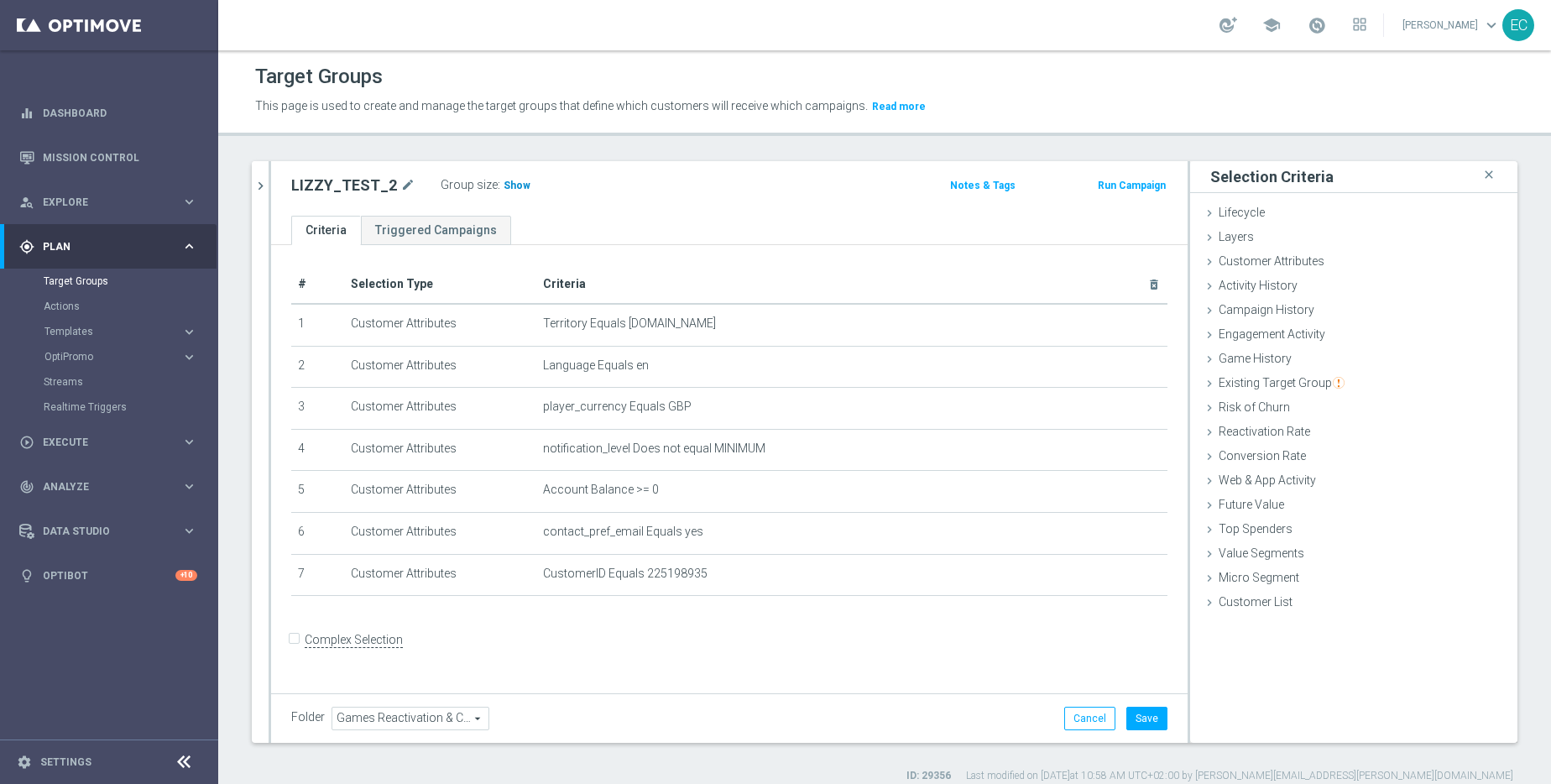
click at [504, 185] on span "Show" at bounding box center [517, 185] width 27 height 12
click at [1148, 708] on button "Save" at bounding box center [1146, 718] width 41 height 24
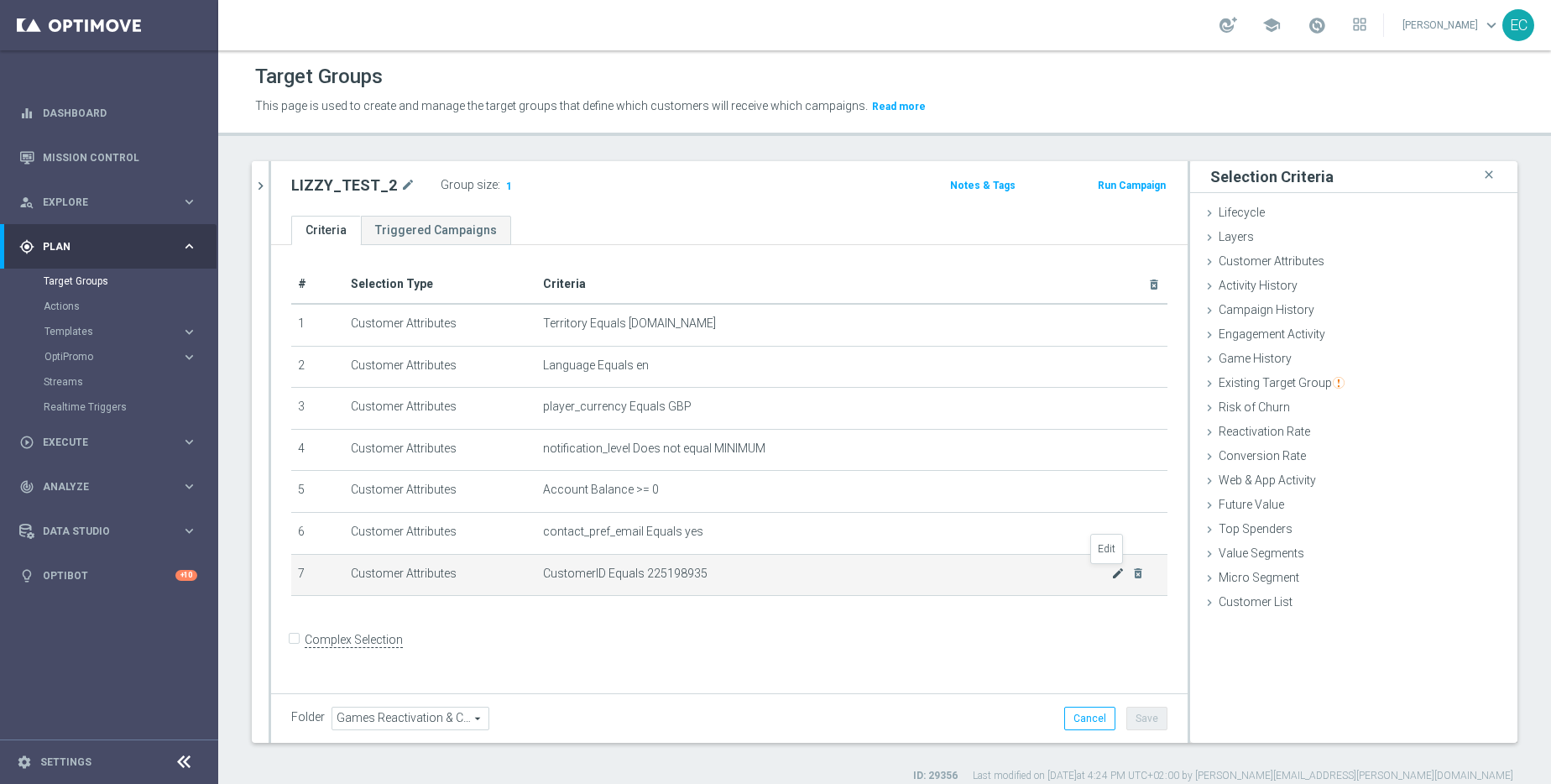
click at [1111, 578] on icon "mode_edit" at bounding box center [1118, 572] width 14 height 14
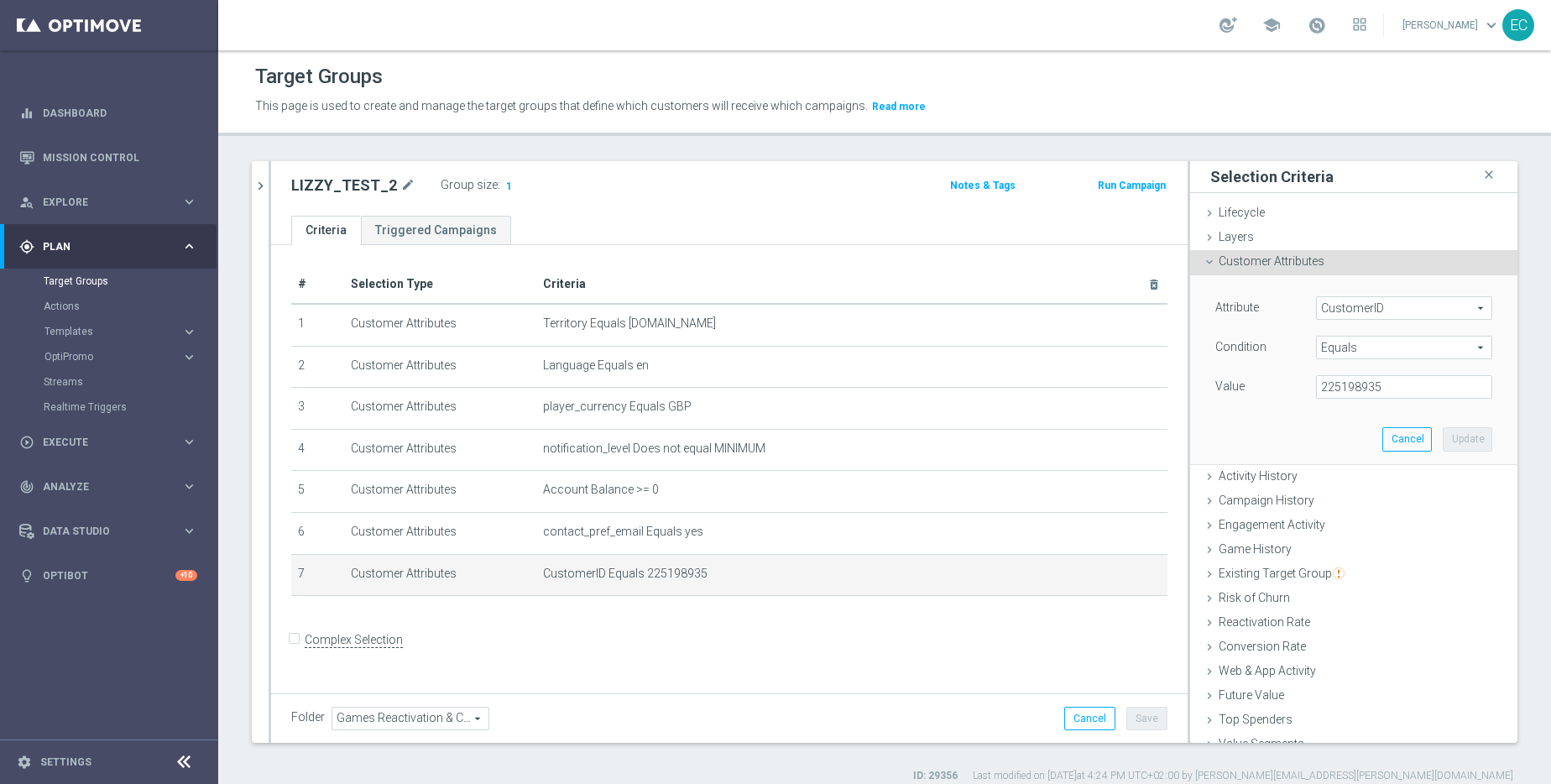
click at [1372, 345] on span "Equals" at bounding box center [1404, 347] width 175 height 22
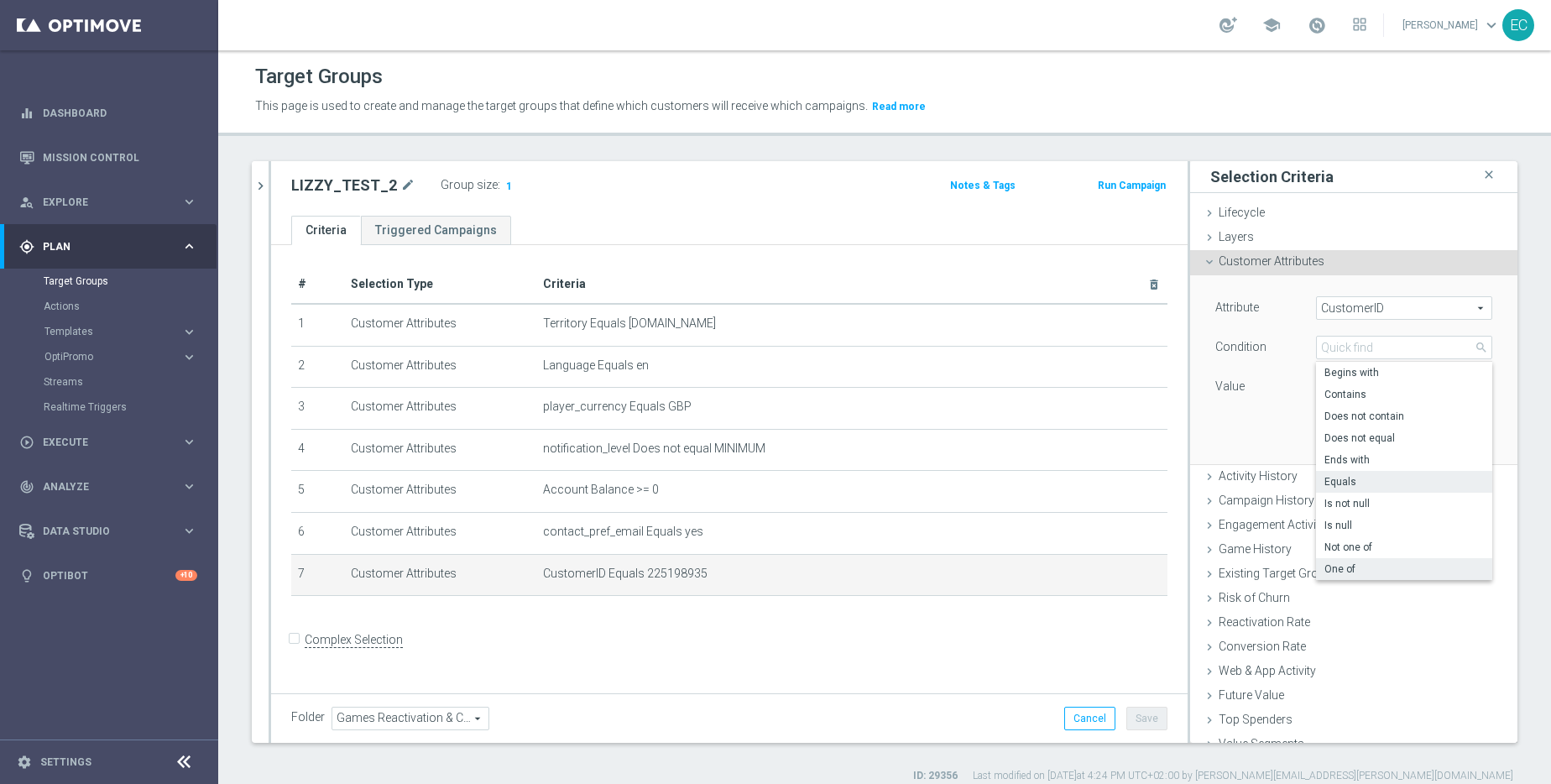
click at [1345, 559] on label "One of" at bounding box center [1404, 569] width 176 height 22
type input "One of"
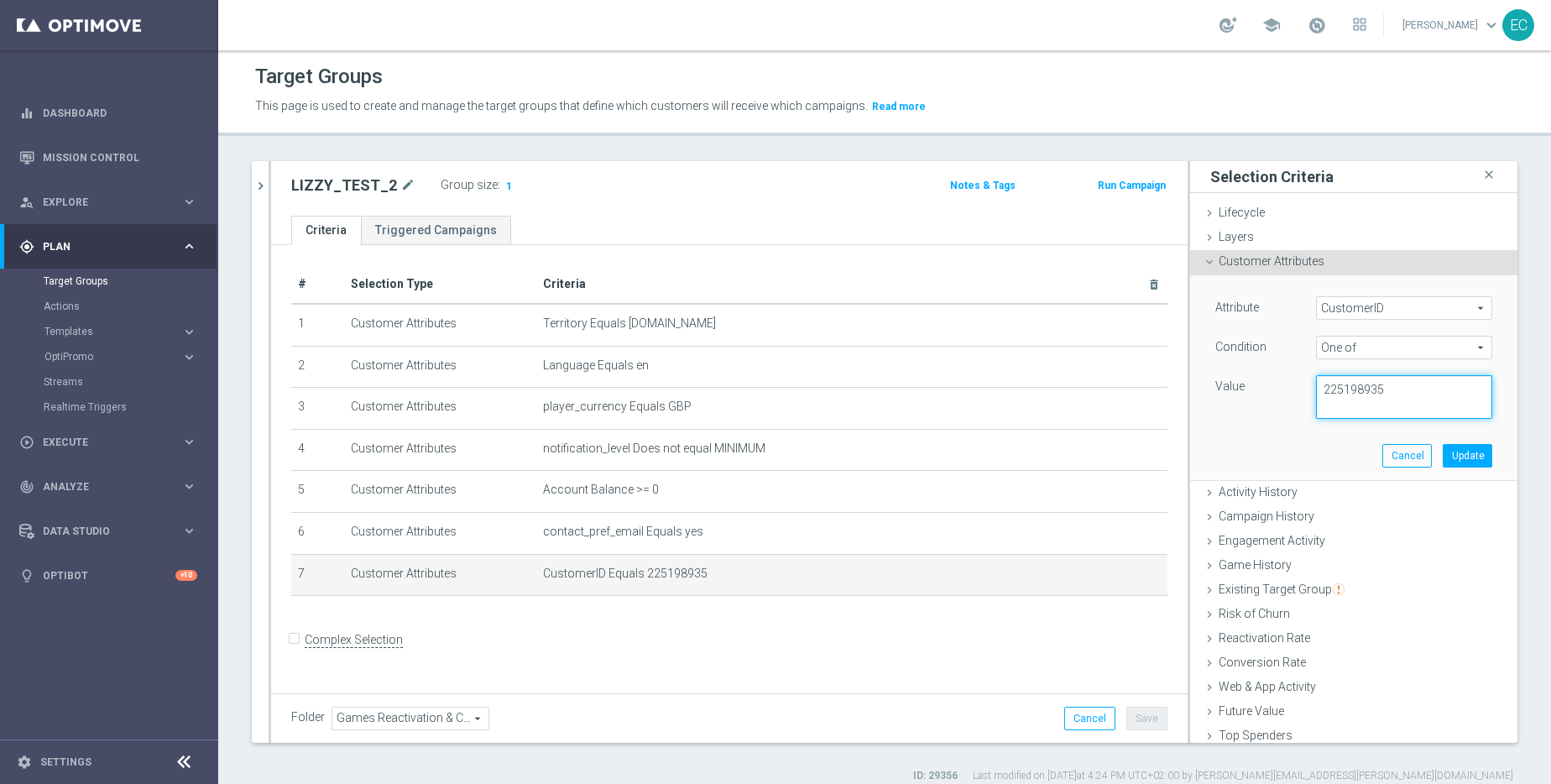
click at [1386, 389] on textarea "225198935" at bounding box center [1404, 397] width 176 height 43
paste textarea "19953546"
click at [1389, 408] on textarea "225198935, 19953546" at bounding box center [1404, 397] width 176 height 43
type textarea "225198935, 19953546"
click at [1450, 463] on button "Update" at bounding box center [1467, 456] width 50 height 24
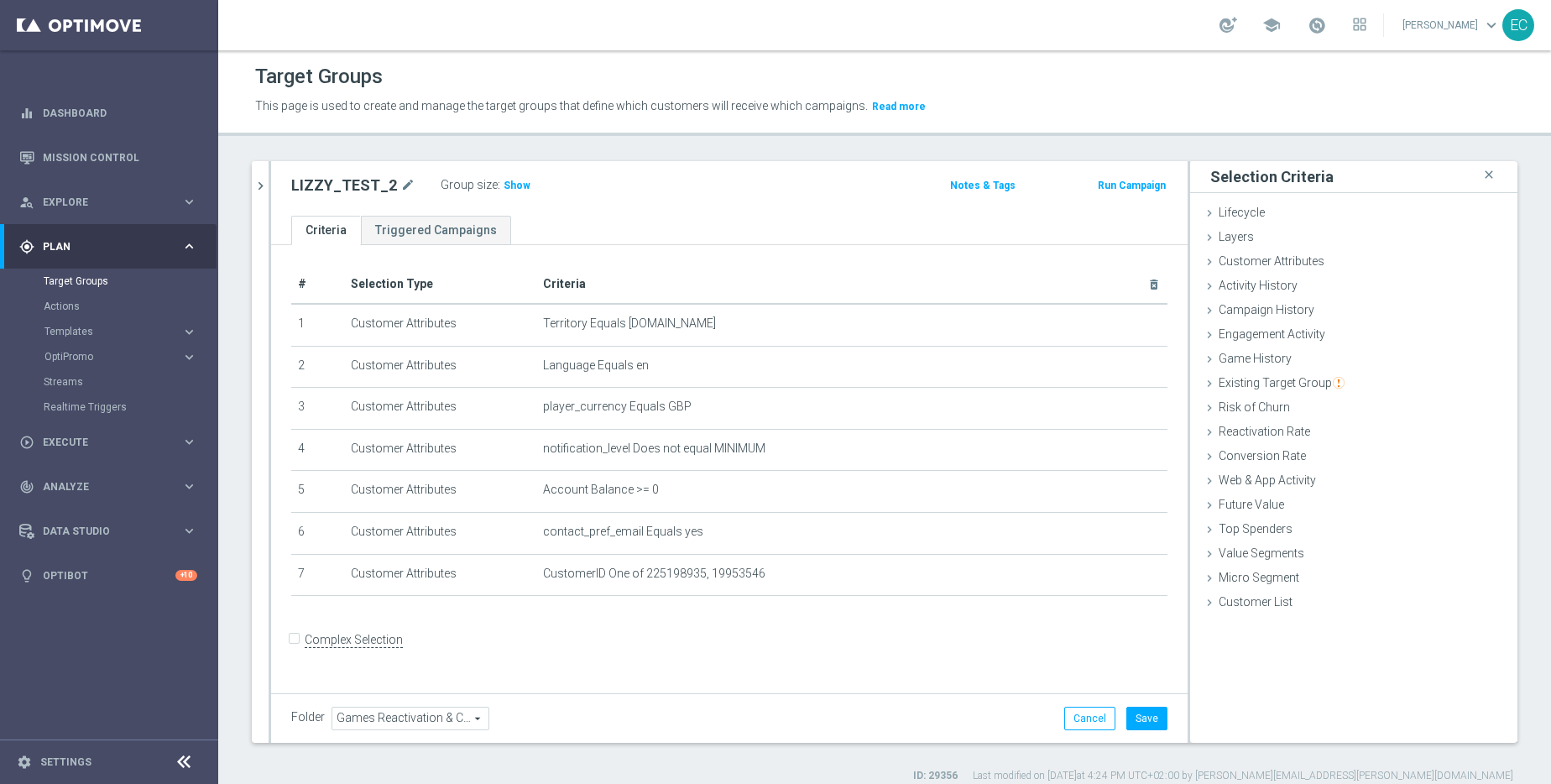
click at [497, 185] on label ":" at bounding box center [498, 185] width 3 height 14
click at [502, 184] on h3 "Show" at bounding box center [516, 185] width 30 height 18
click at [1134, 722] on button "Save" at bounding box center [1146, 718] width 41 height 24
click at [1110, 179] on button "Run Campaign" at bounding box center [1131, 185] width 71 height 18
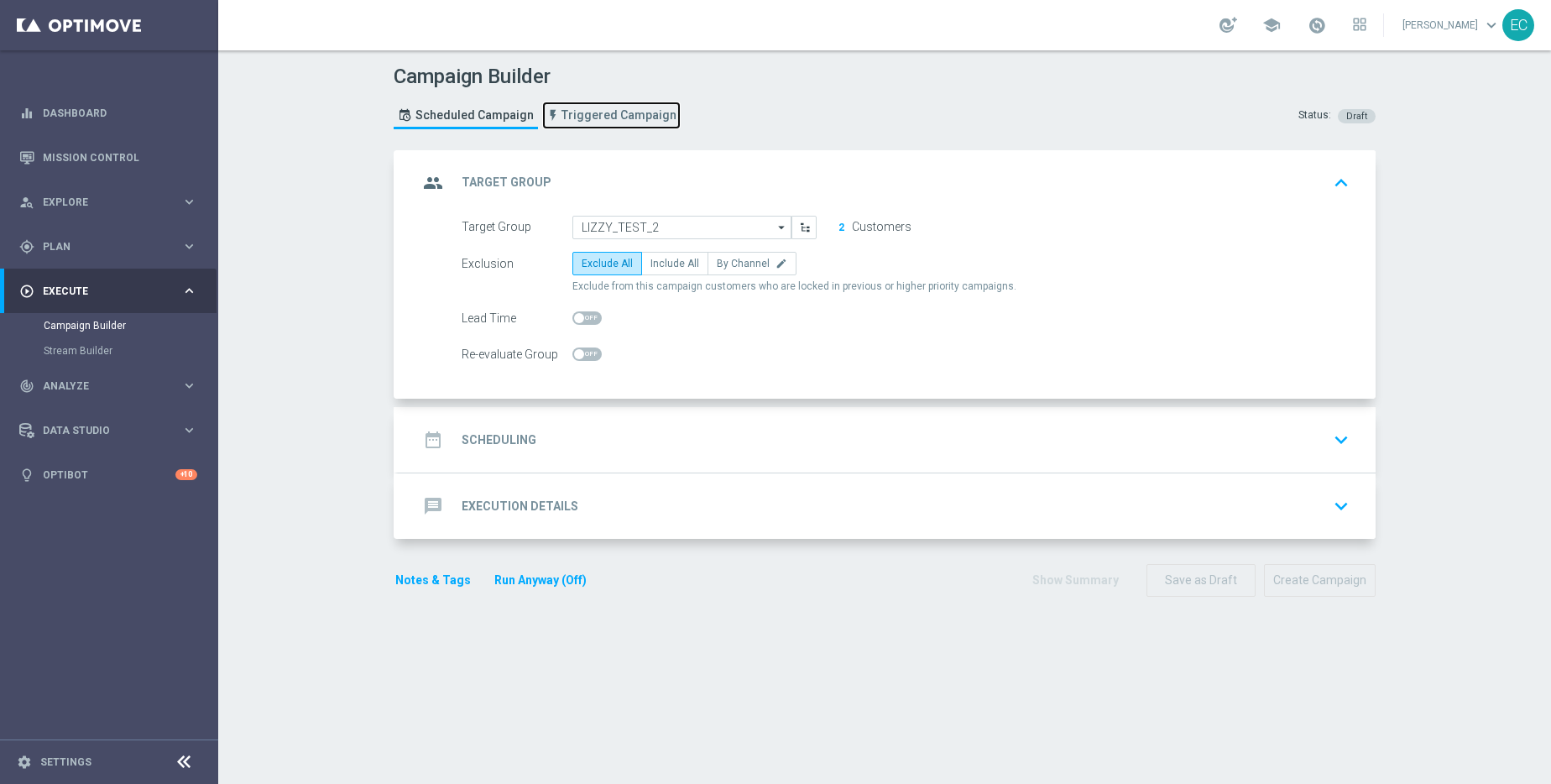
click at [621, 117] on span "Triggered Campaign" at bounding box center [619, 116] width 115 height 14
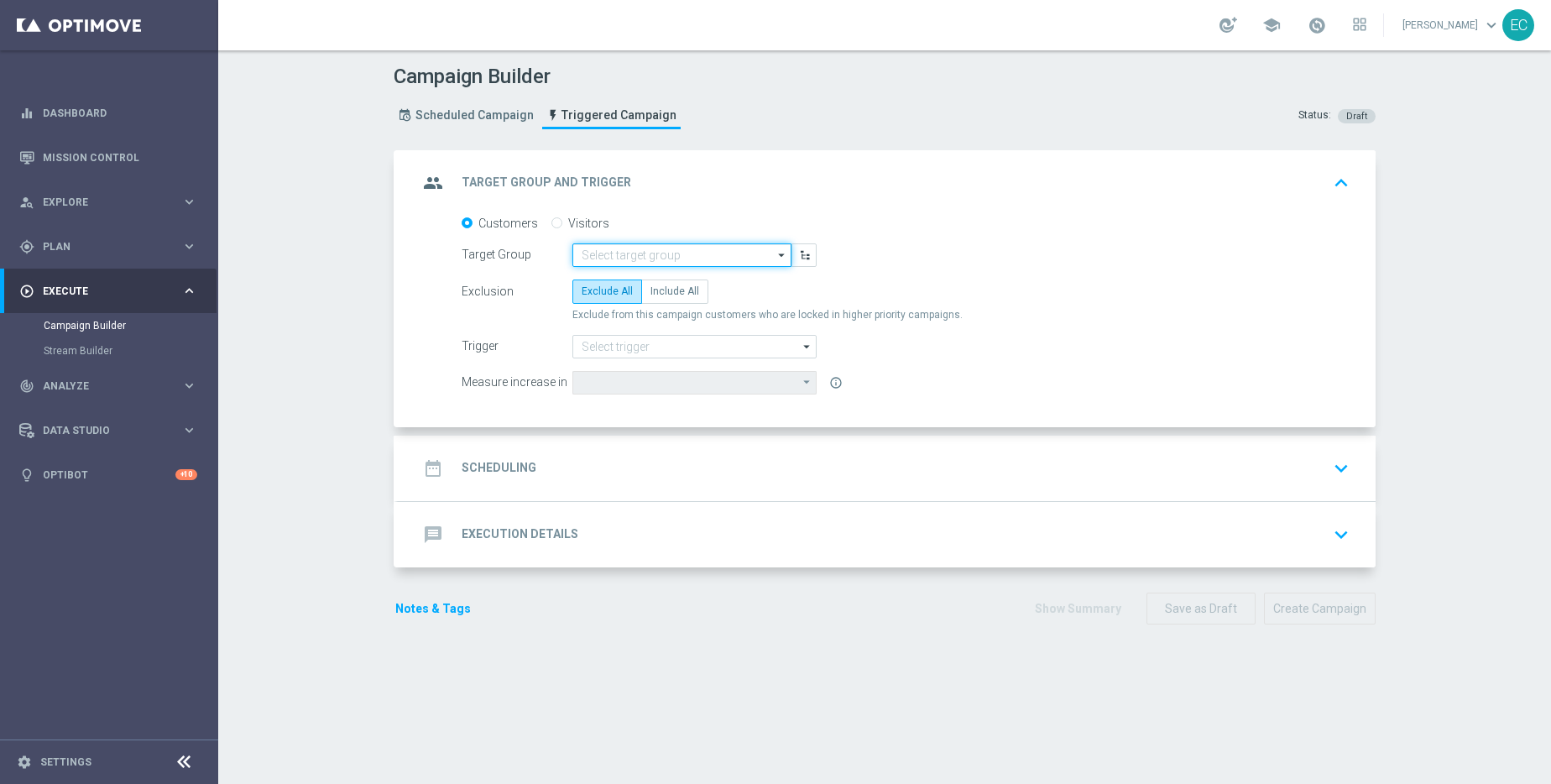
click at [648, 250] on input at bounding box center [682, 255] width 219 height 24
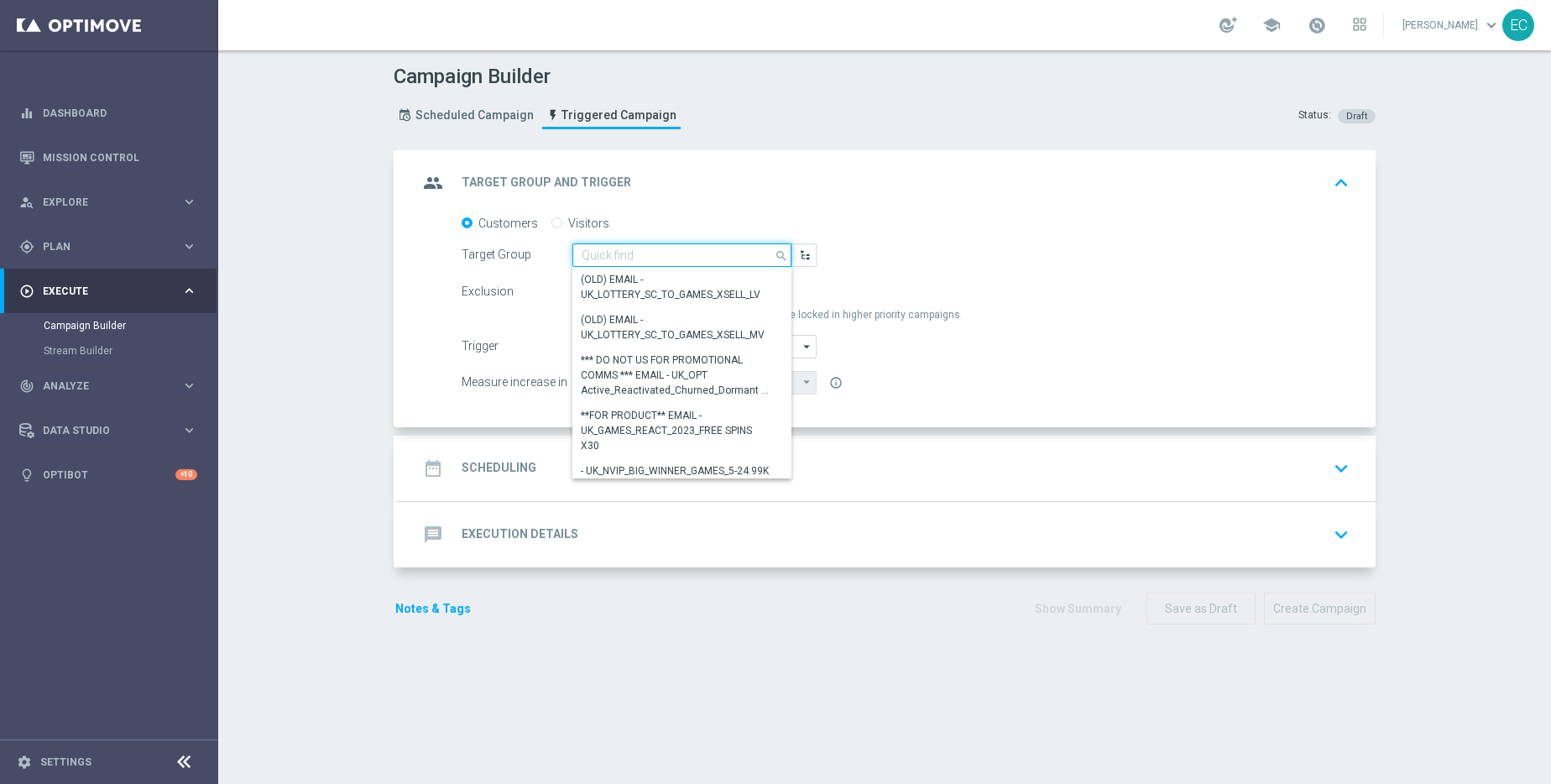
paste input "19953546"
type input "19953546"
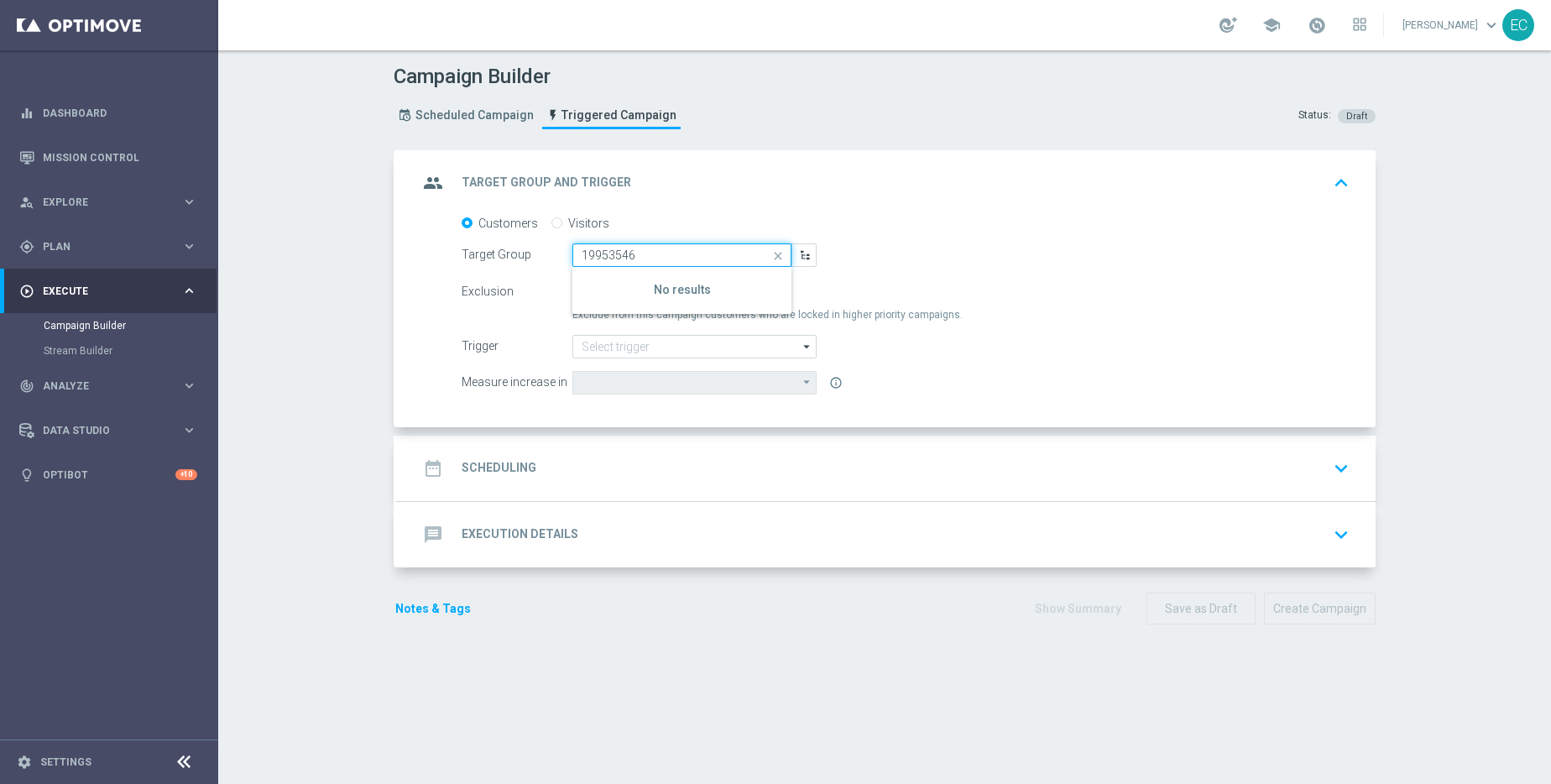
click at [710, 262] on input "19953546" at bounding box center [682, 255] width 219 height 24
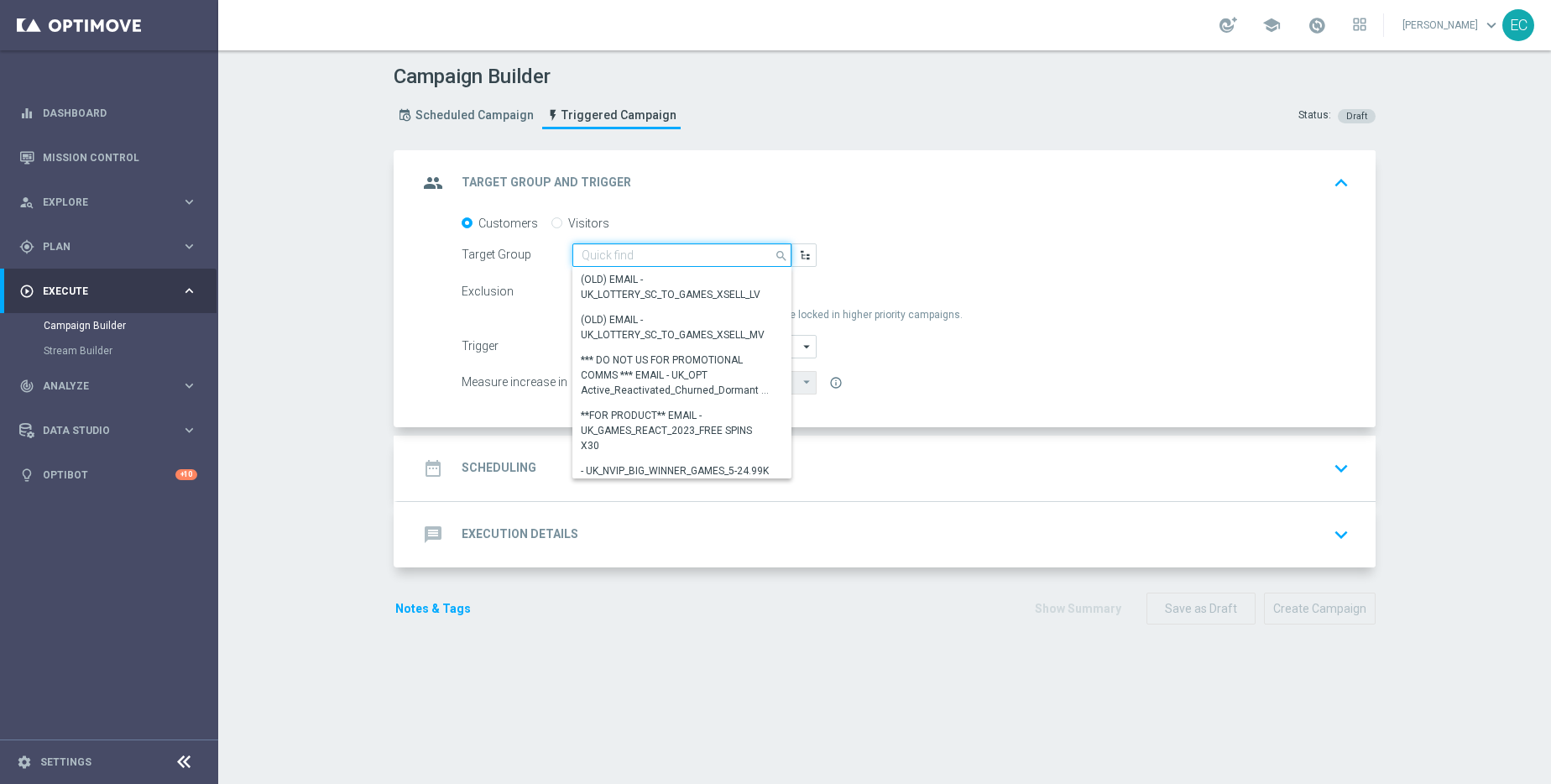
type input "l"
click at [121, 204] on span "Explore" at bounding box center [111, 202] width 138 height 10
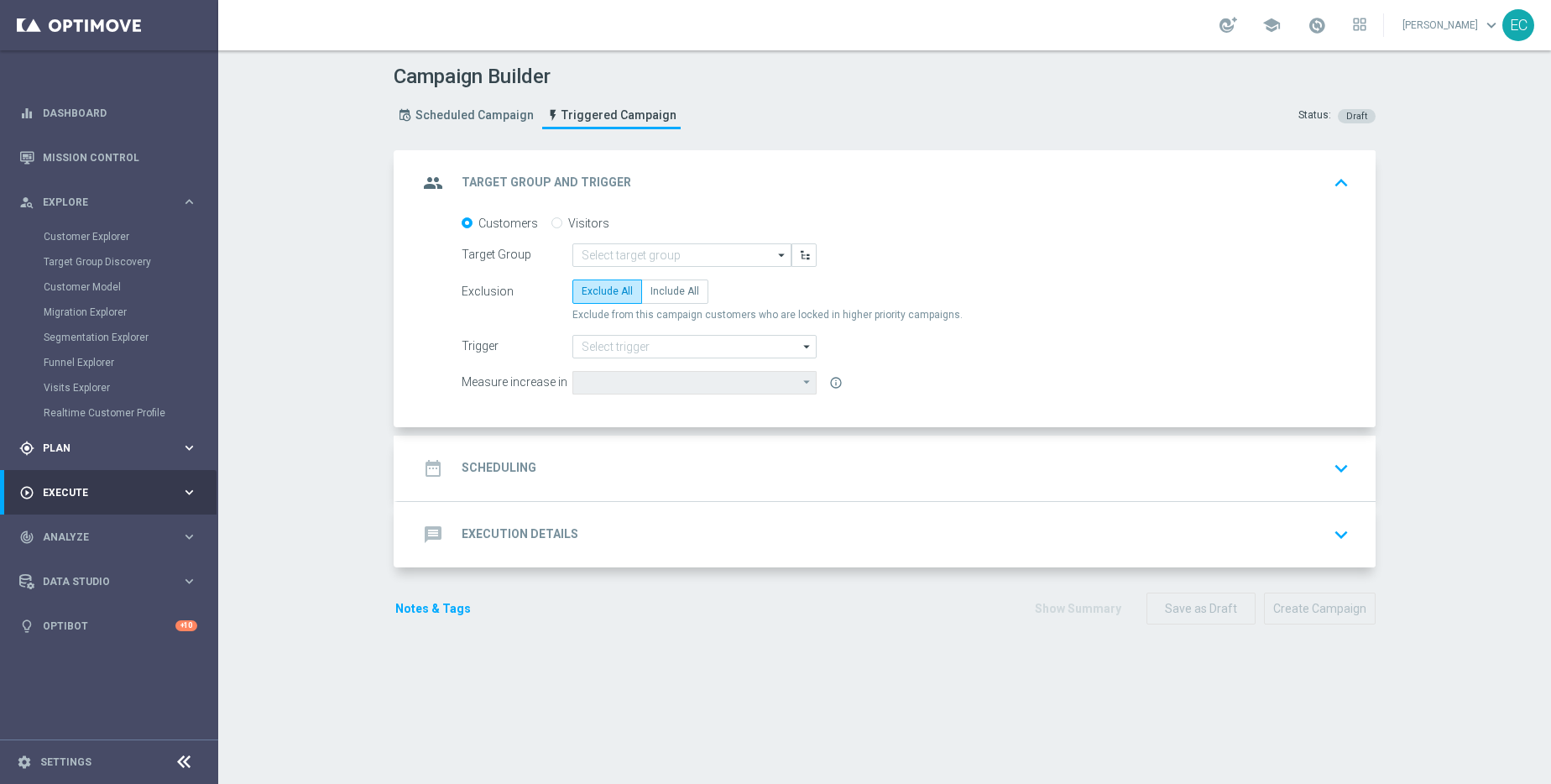
click at [98, 443] on span "Plan" at bounding box center [111, 448] width 138 height 10
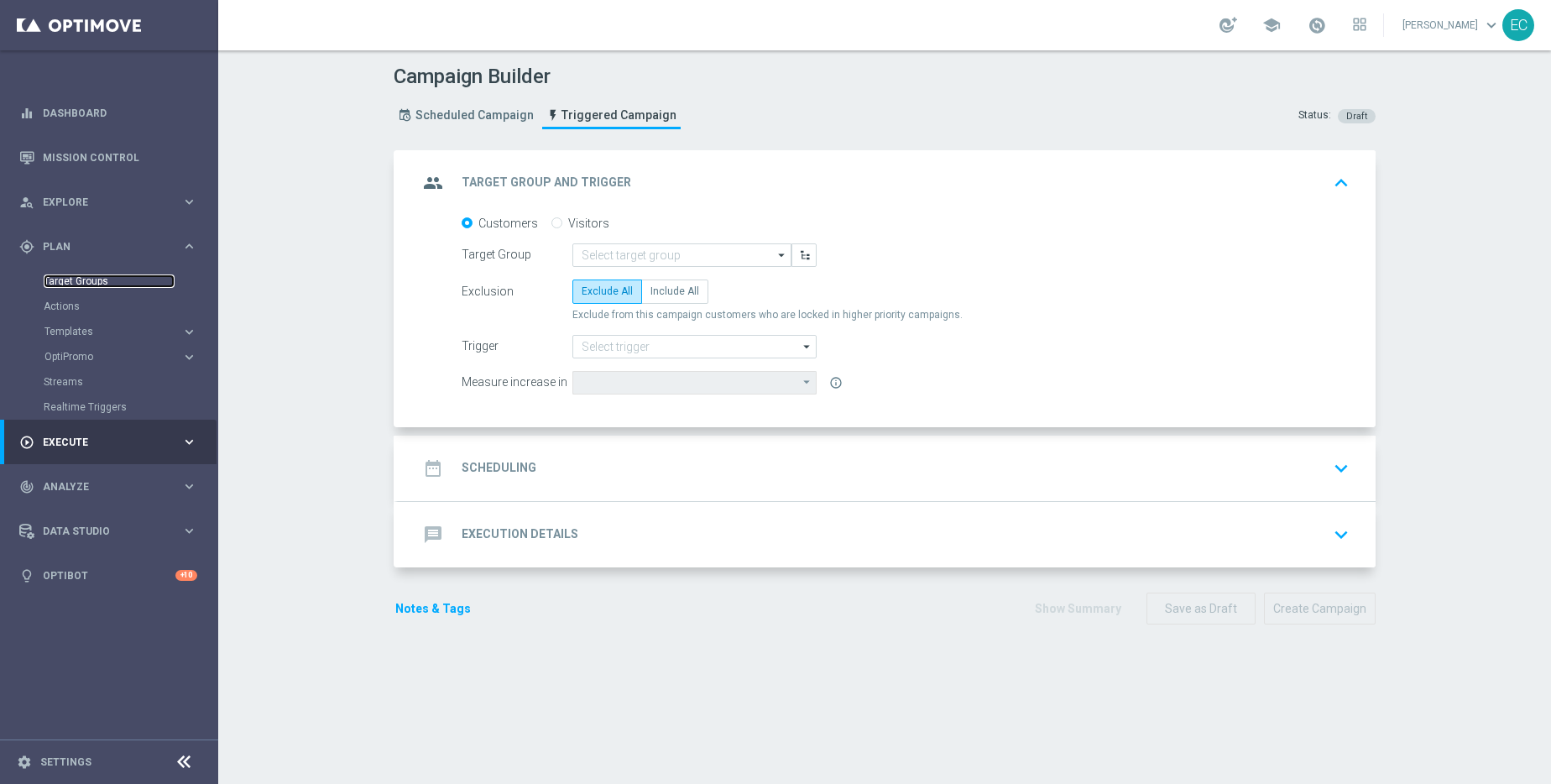
click at [96, 279] on link "Target Groups" at bounding box center [109, 280] width 131 height 14
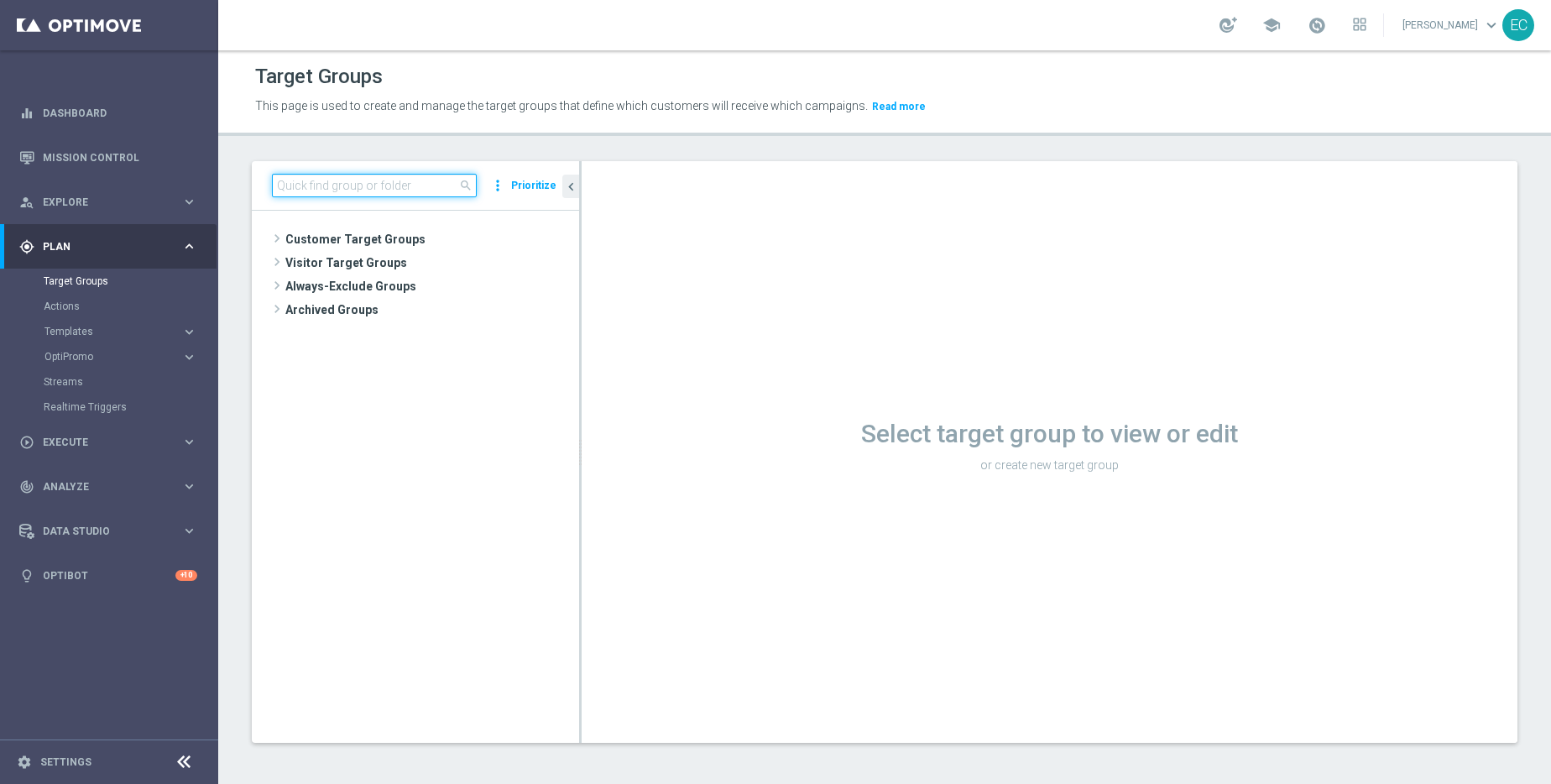
click at [321, 194] on input at bounding box center [374, 185] width 204 height 24
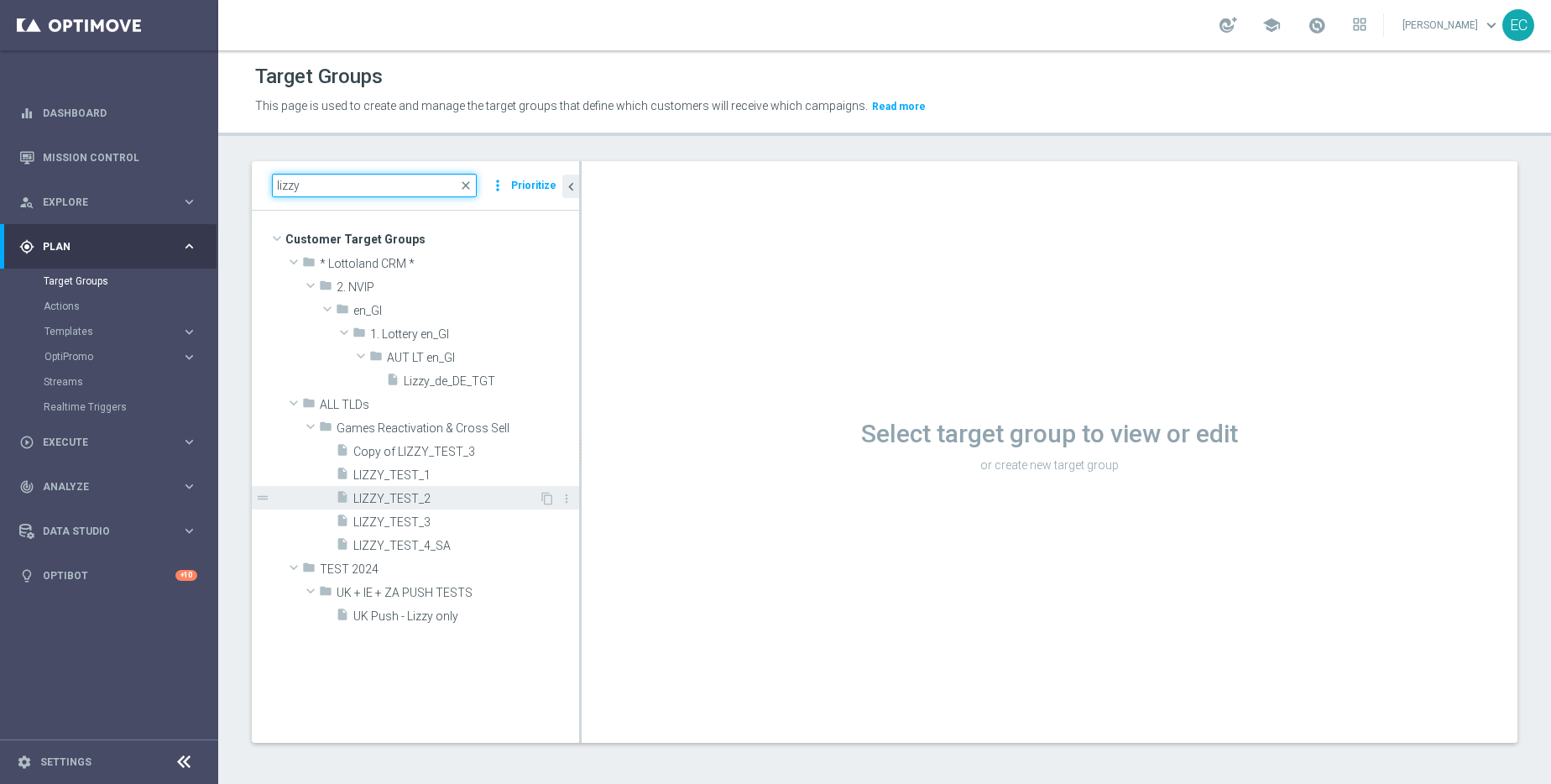
type input "lizzy"
click at [424, 499] on span "LIZZY_TEST_2" at bounding box center [446, 499] width 185 height 14
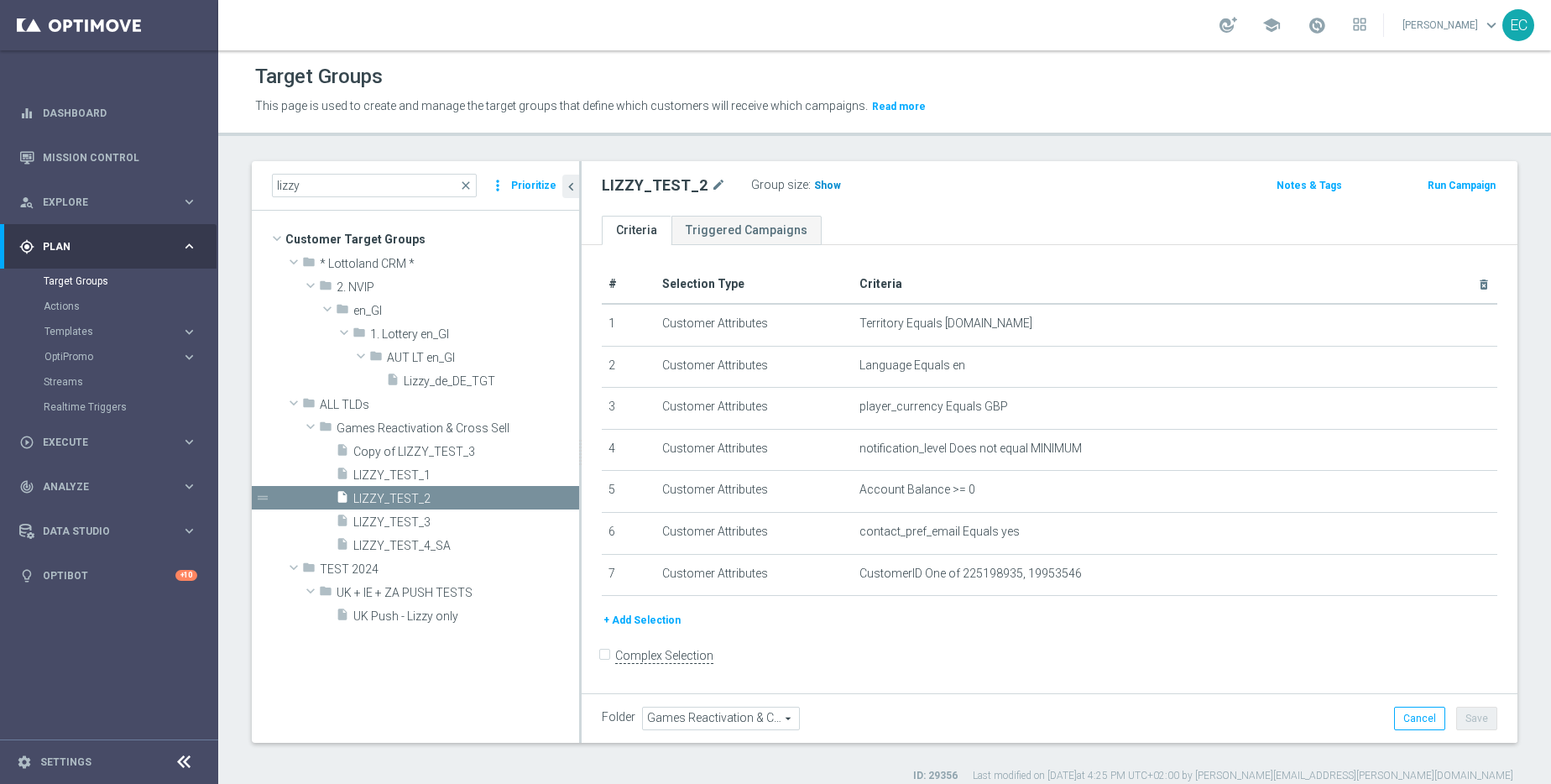
click at [821, 184] on span "Show" at bounding box center [828, 185] width 27 height 12
click at [1466, 178] on button "Run Campaign" at bounding box center [1461, 185] width 71 height 18
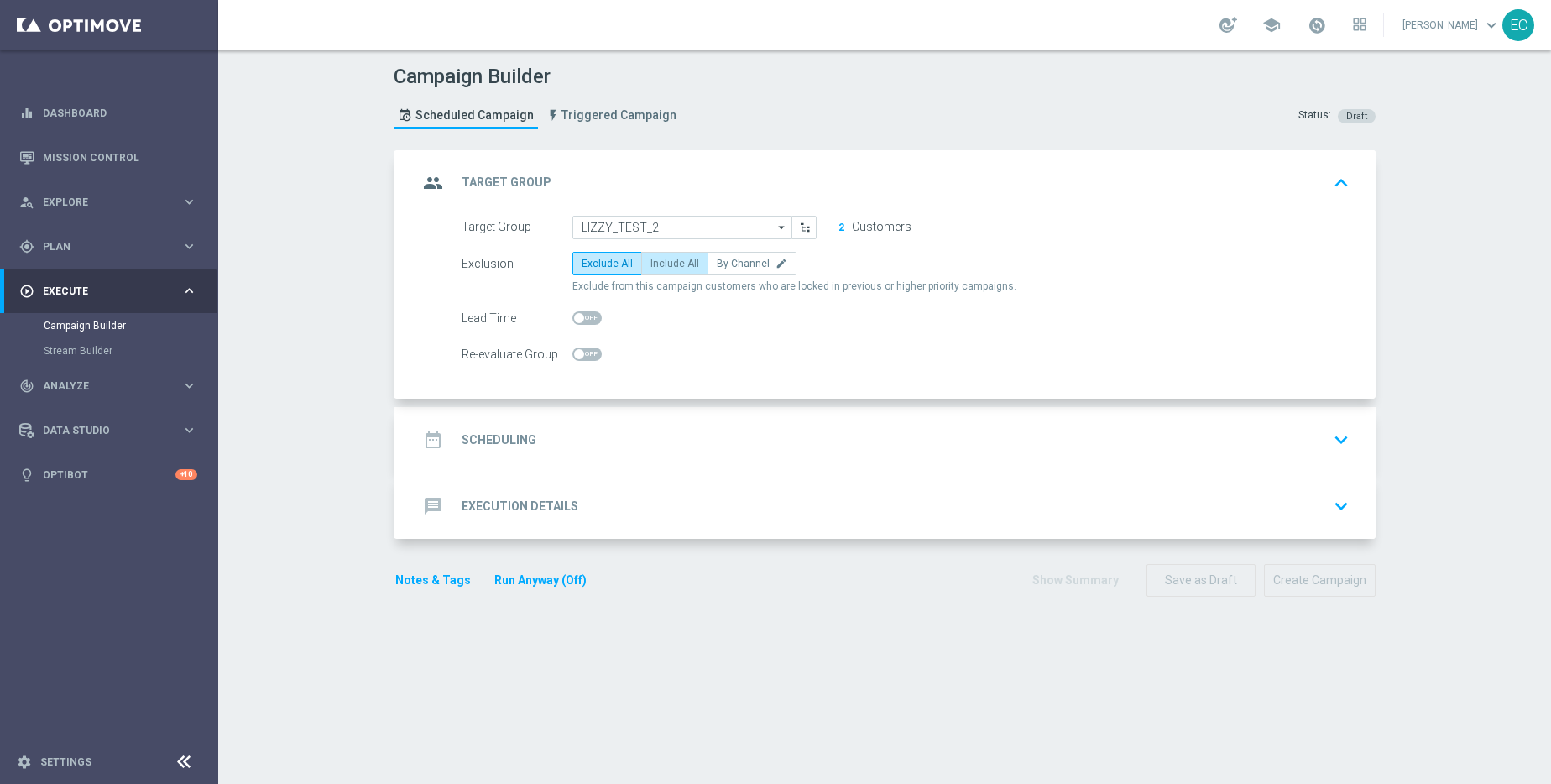
click at [667, 269] on label "Include All" at bounding box center [675, 263] width 67 height 24
click at [661, 269] on input "Include All" at bounding box center [656, 267] width 11 height 11
radio input "true"
click at [802, 449] on div "date_range Scheduling keyboard_arrow_down" at bounding box center [886, 439] width 938 height 32
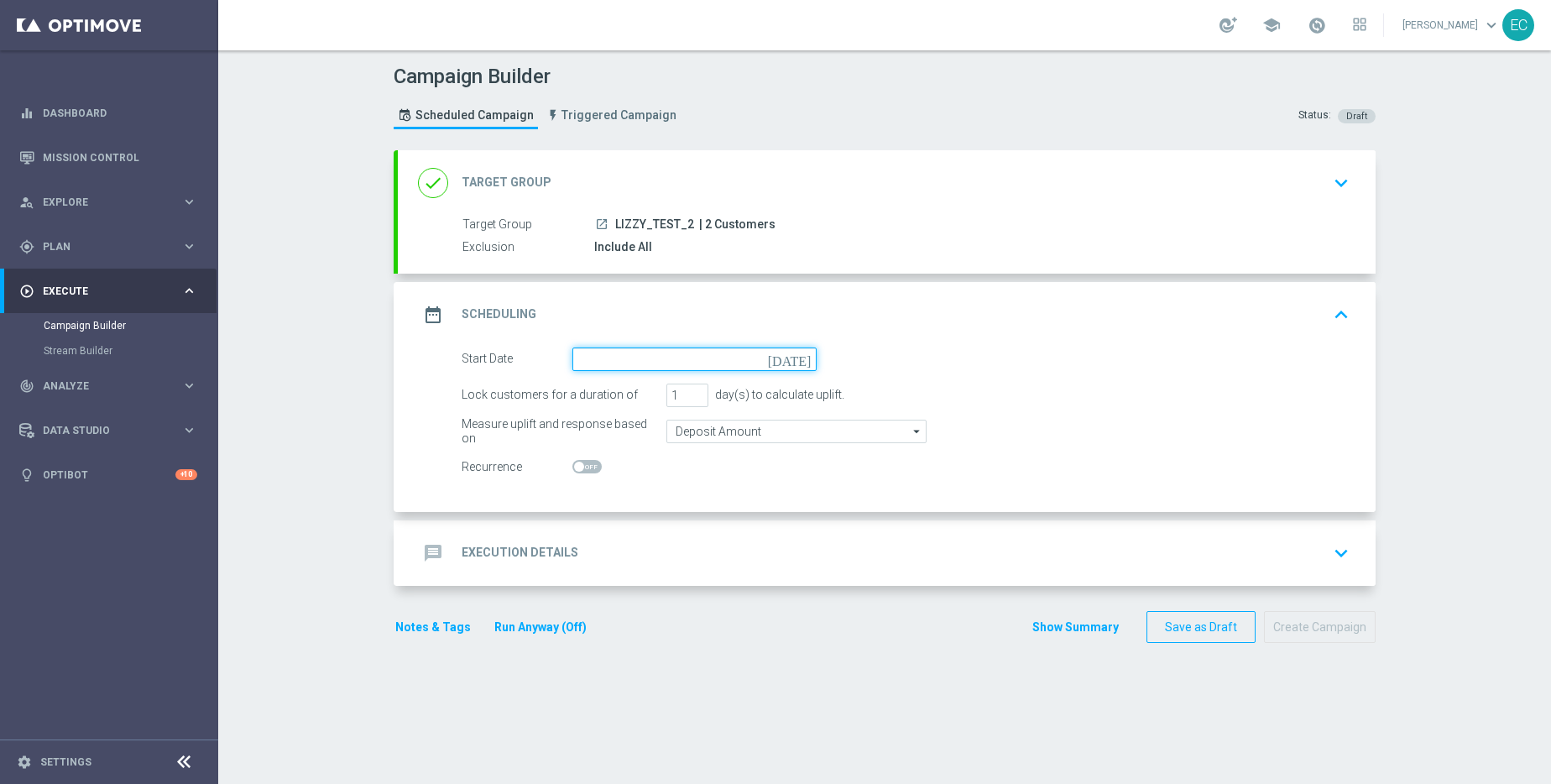
click at [698, 358] on input at bounding box center [695, 359] width 244 height 24
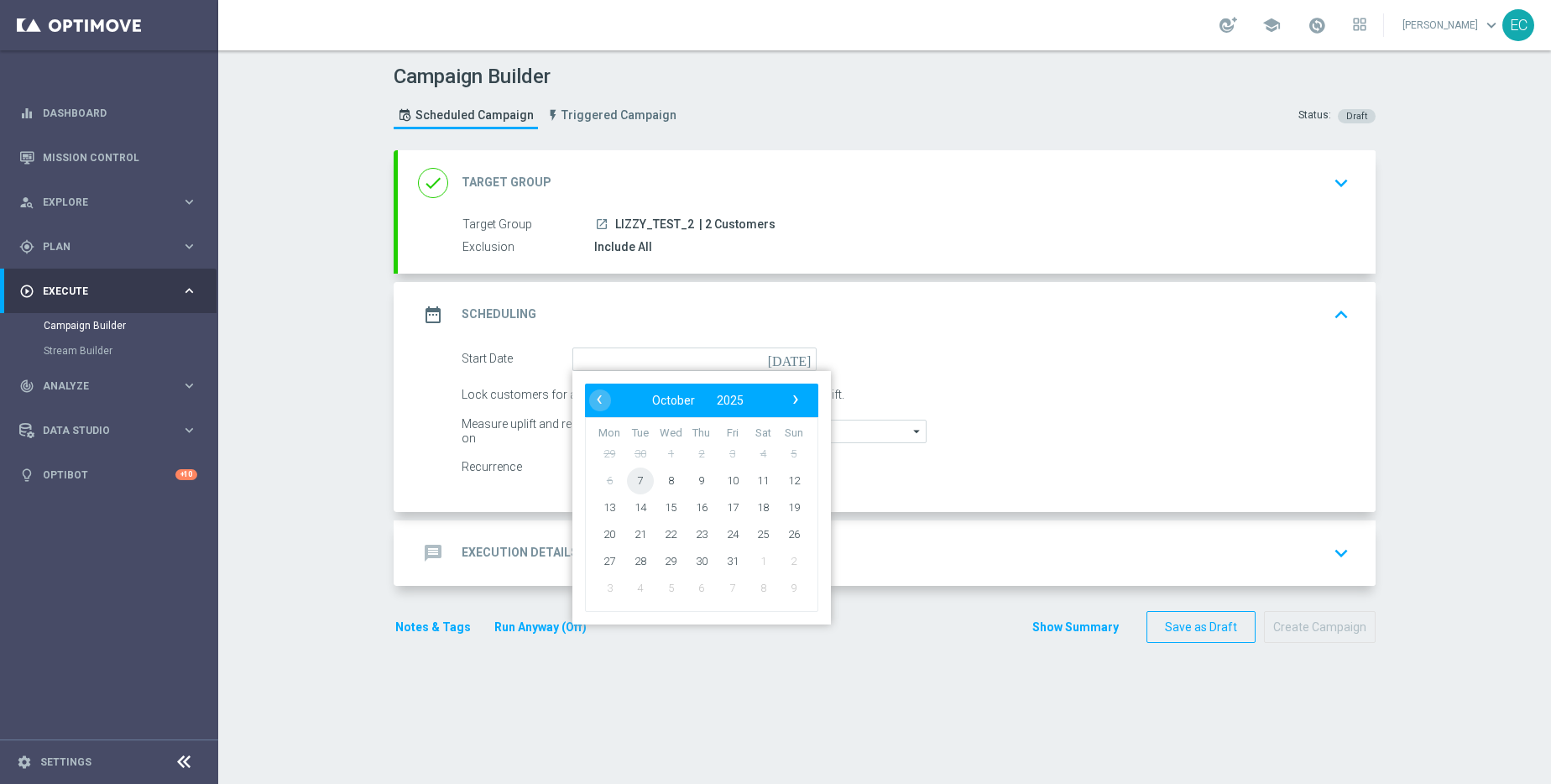
click at [627, 477] on span "7" at bounding box center [640, 480] width 27 height 27
type input "07 Oct 2025"
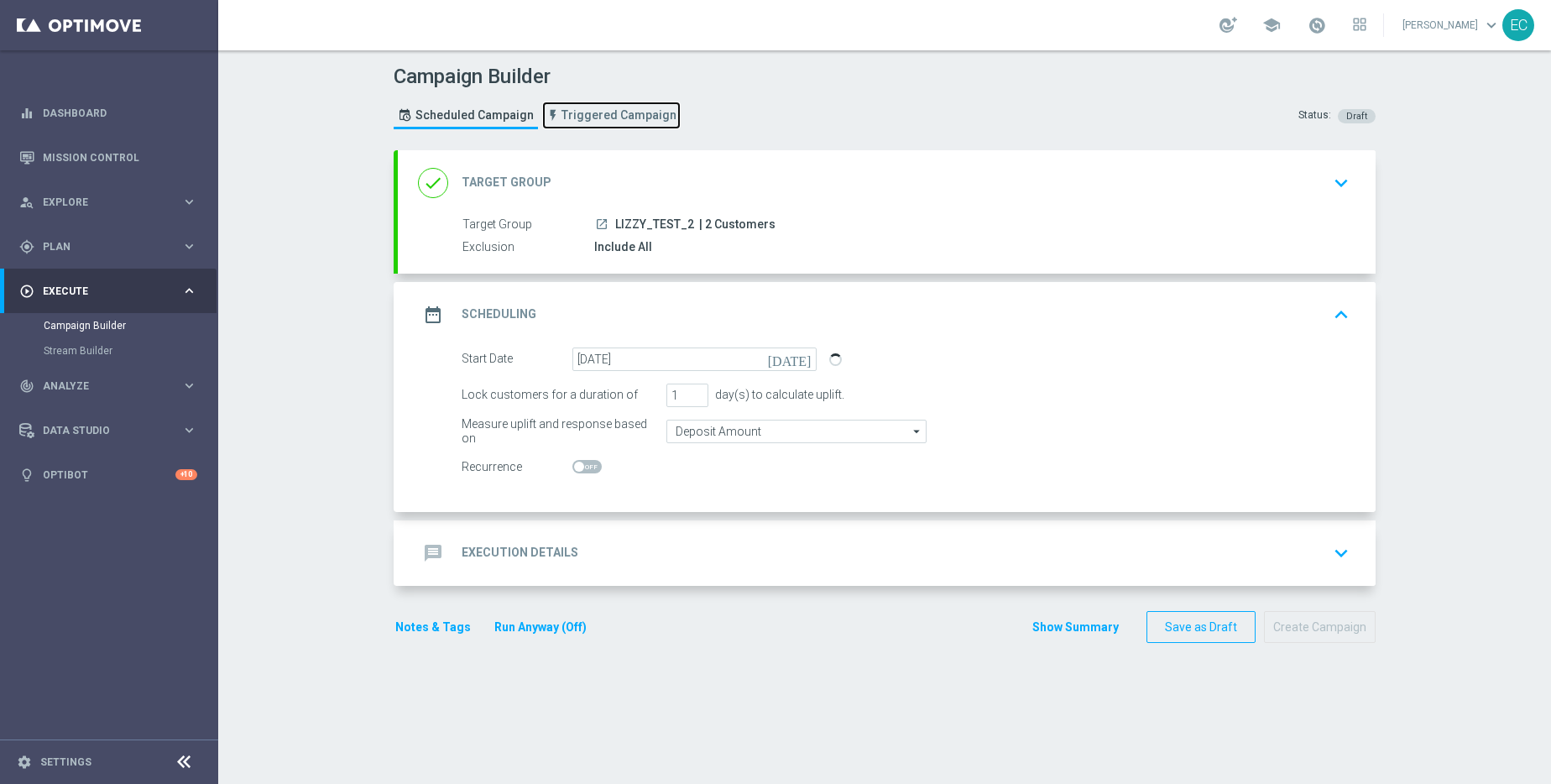
click at [572, 111] on span "Triggered Campaign" at bounding box center [619, 116] width 115 height 14
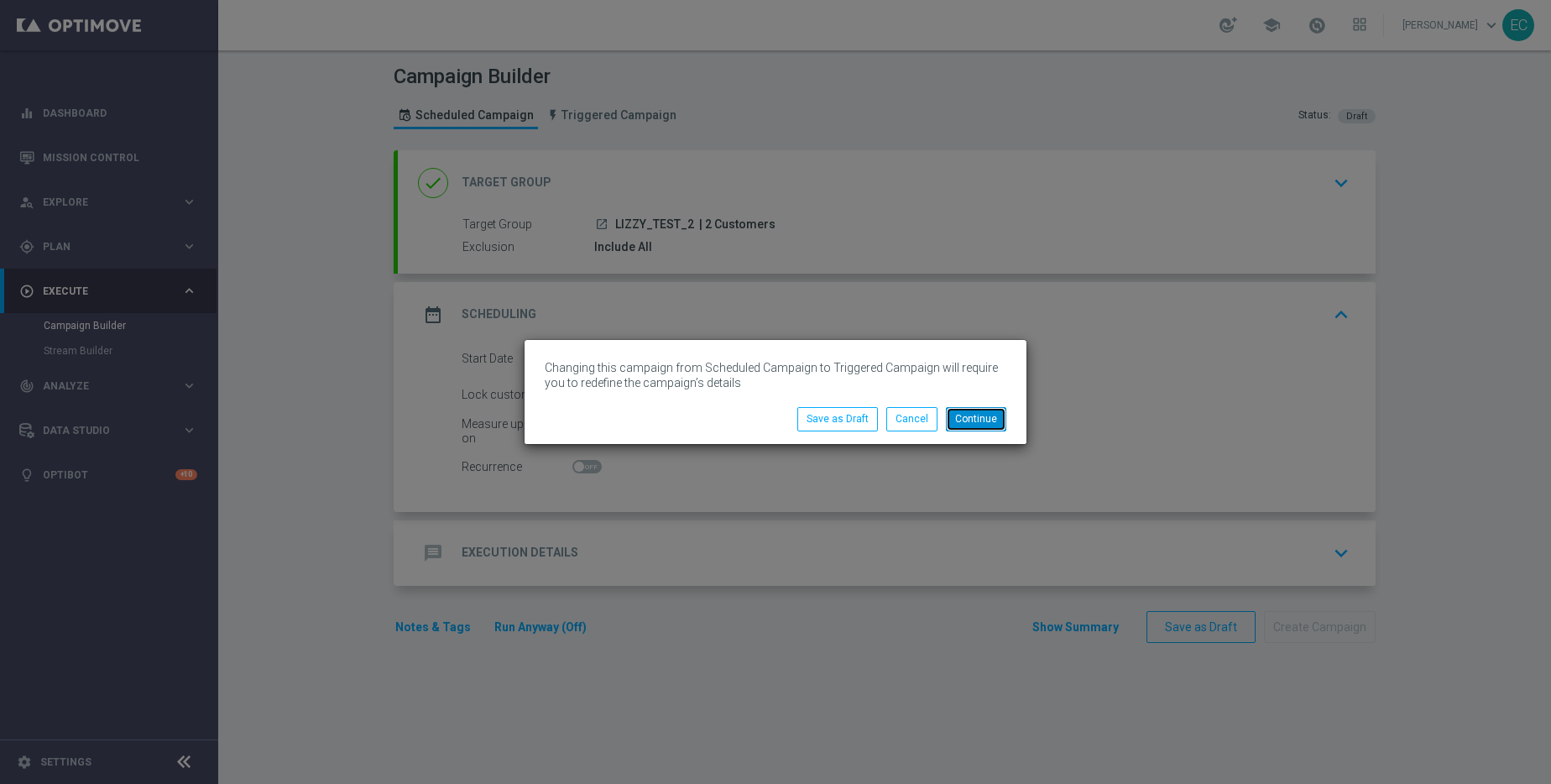
click at [976, 415] on button "Continue" at bounding box center [976, 419] width 61 height 24
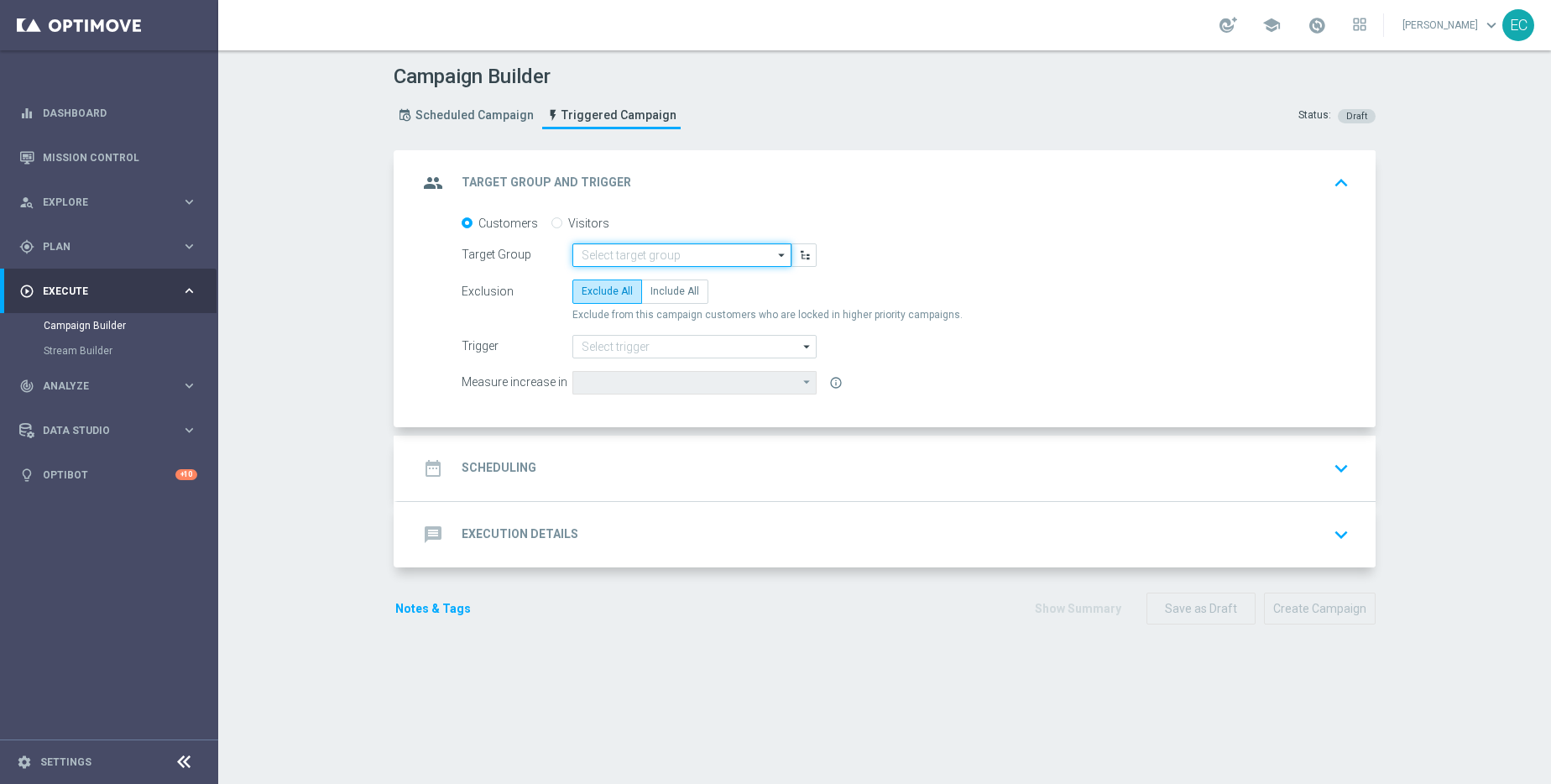
click at [646, 254] on input at bounding box center [682, 255] width 219 height 24
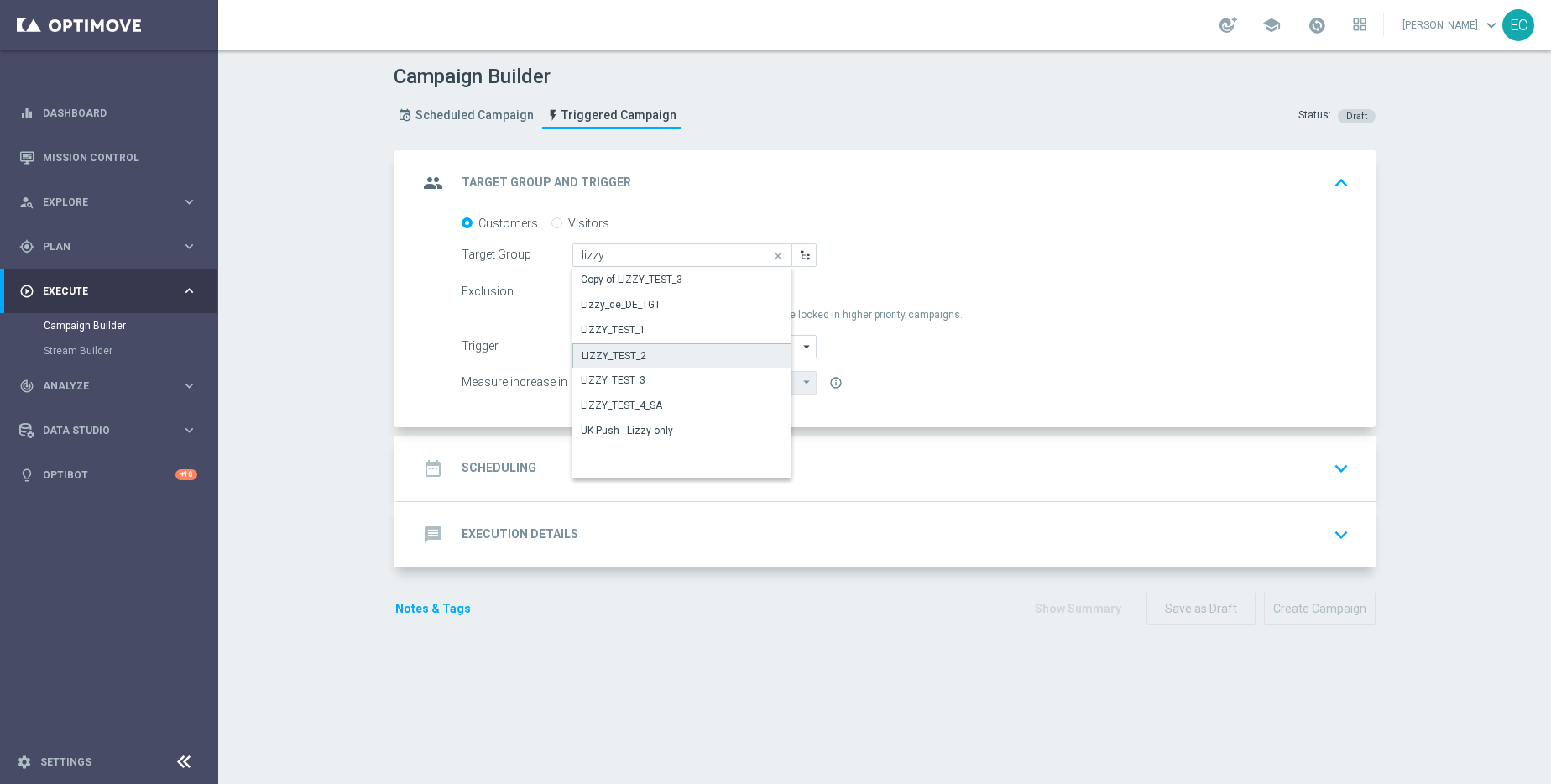
click at [659, 355] on div "LIZZY_TEST_2" at bounding box center [682, 356] width 219 height 25
type input "LIZZY_TEST_2"
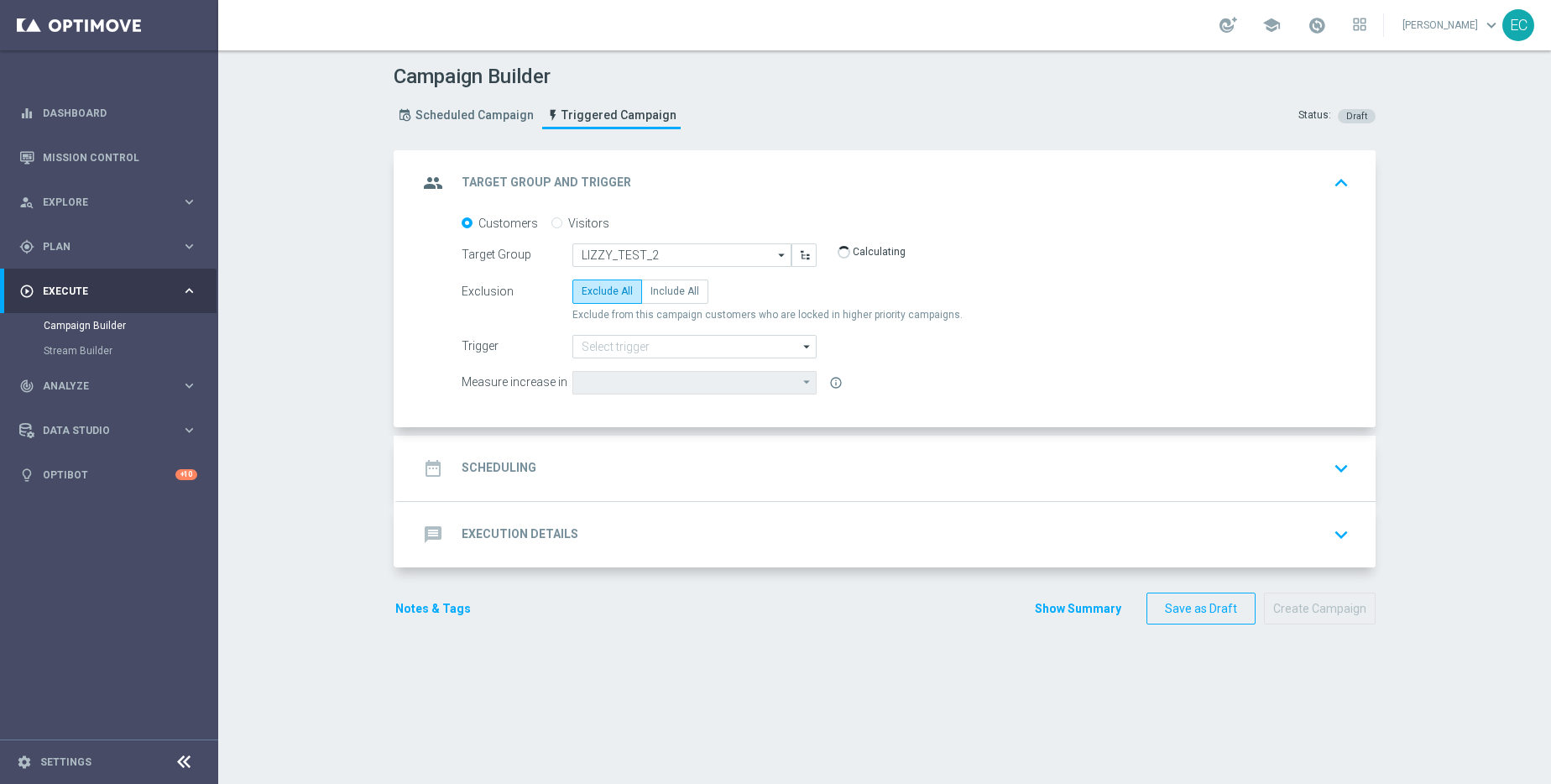
type input "Deposit Amount"
click at [656, 291] on span "Include All" at bounding box center [675, 291] width 49 height 12
click at [656, 291] on input "Include All" at bounding box center [656, 294] width 11 height 11
radio input "true"
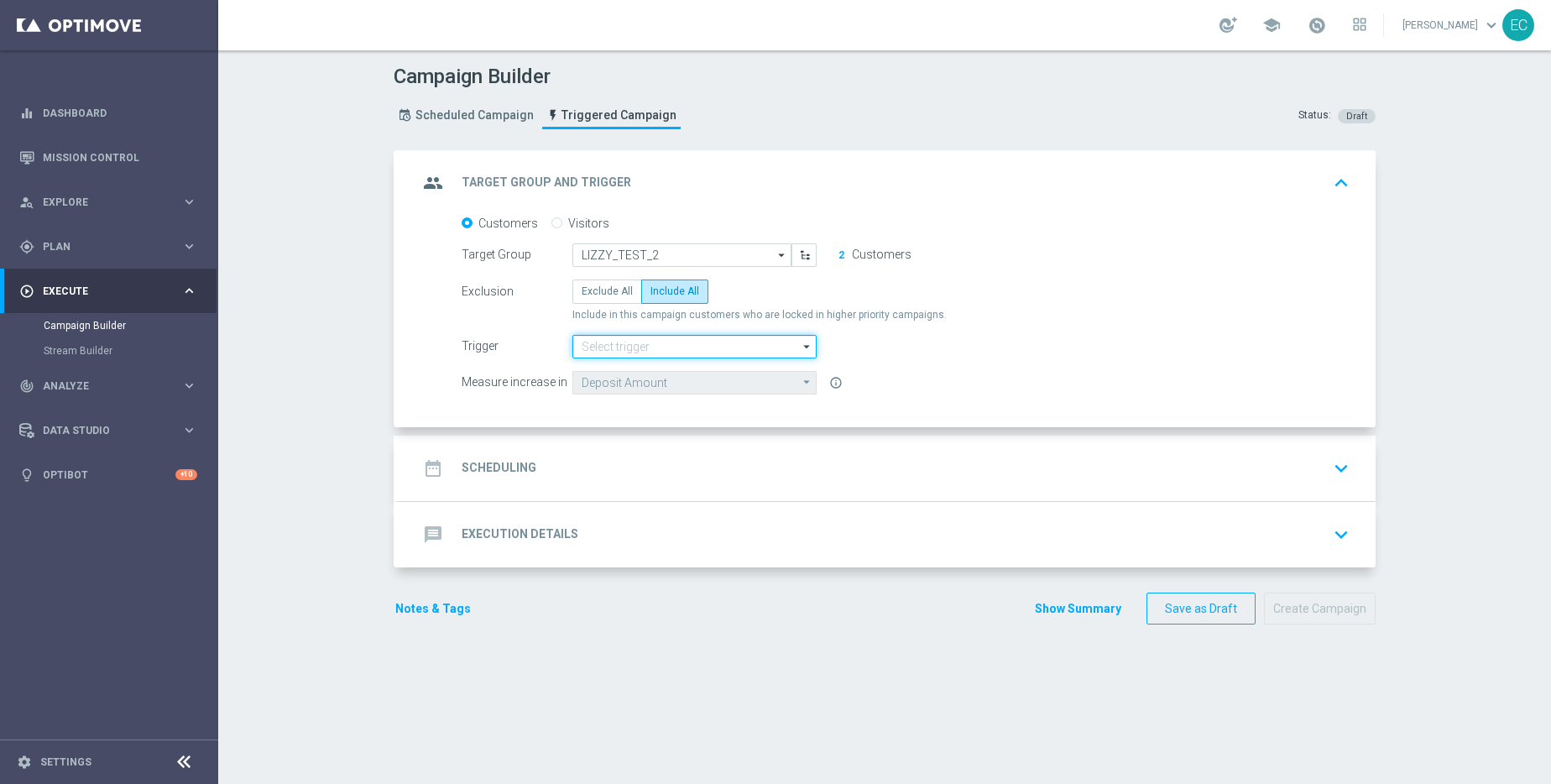
click at [690, 345] on input at bounding box center [695, 346] width 244 height 24
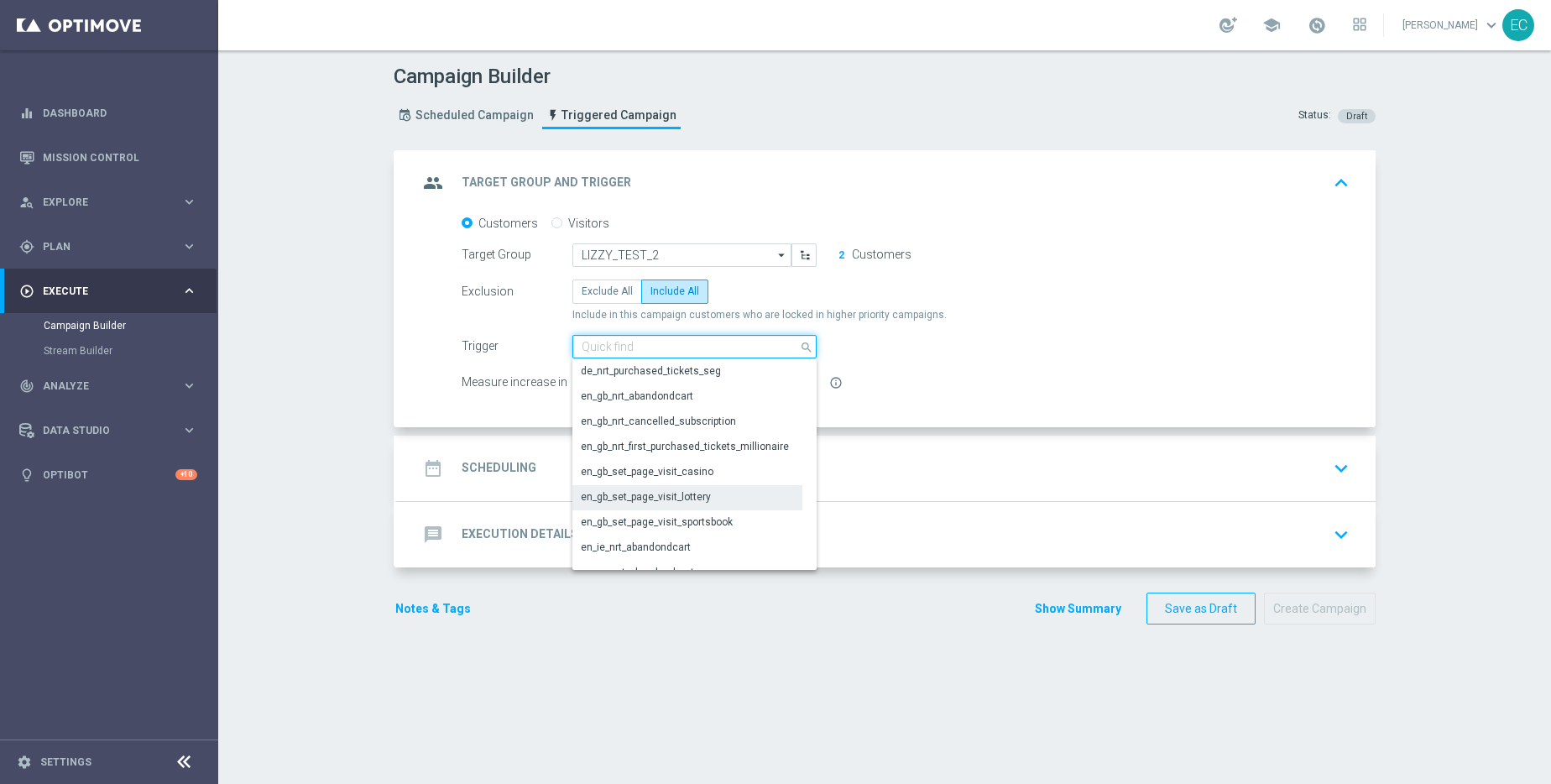
scroll to position [358, 0]
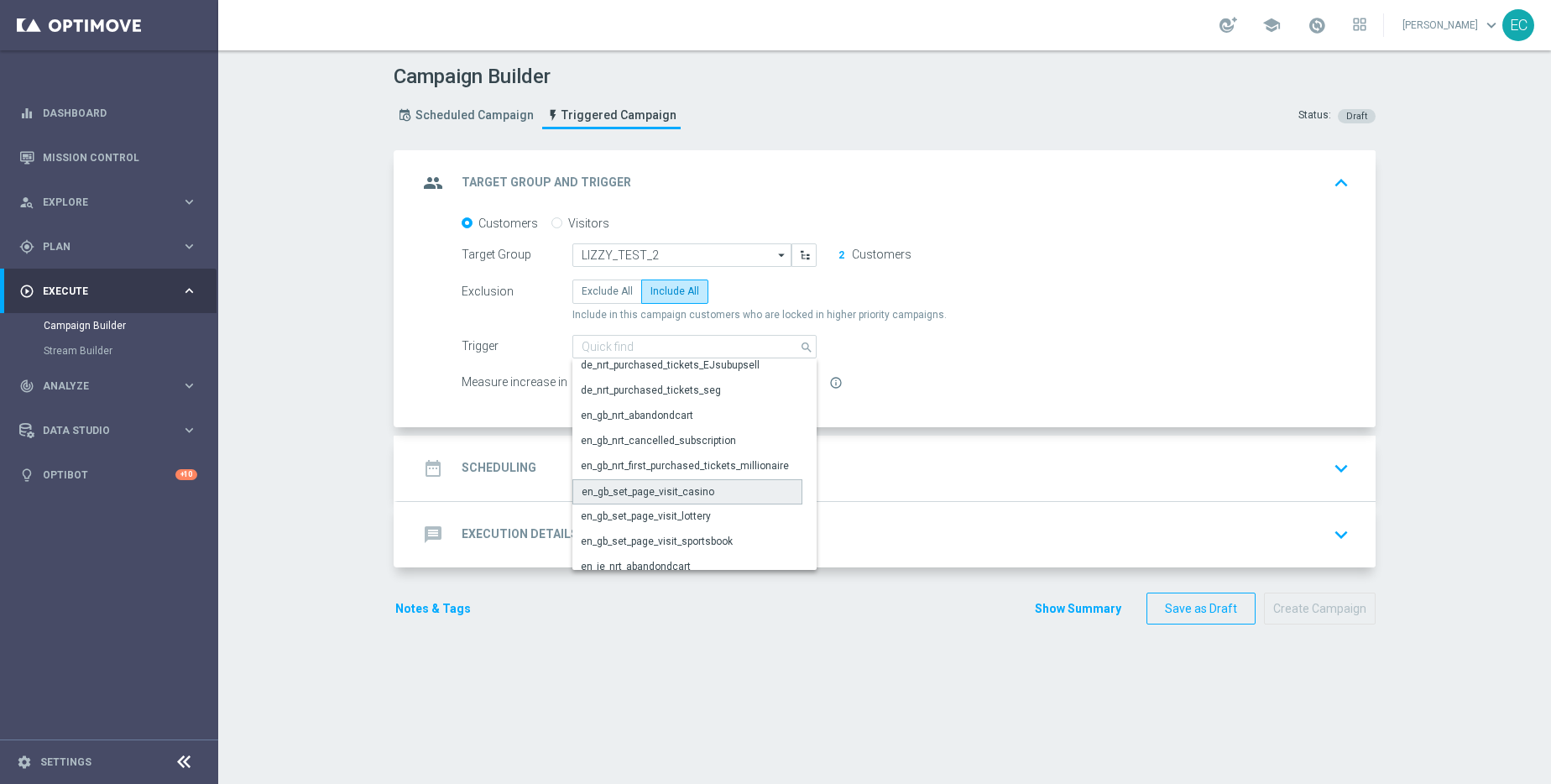
click at [728, 496] on div "en_gb_set_page_visit_casino" at bounding box center [687, 492] width 230 height 25
type input "en_gb_set_page_visit_casino"
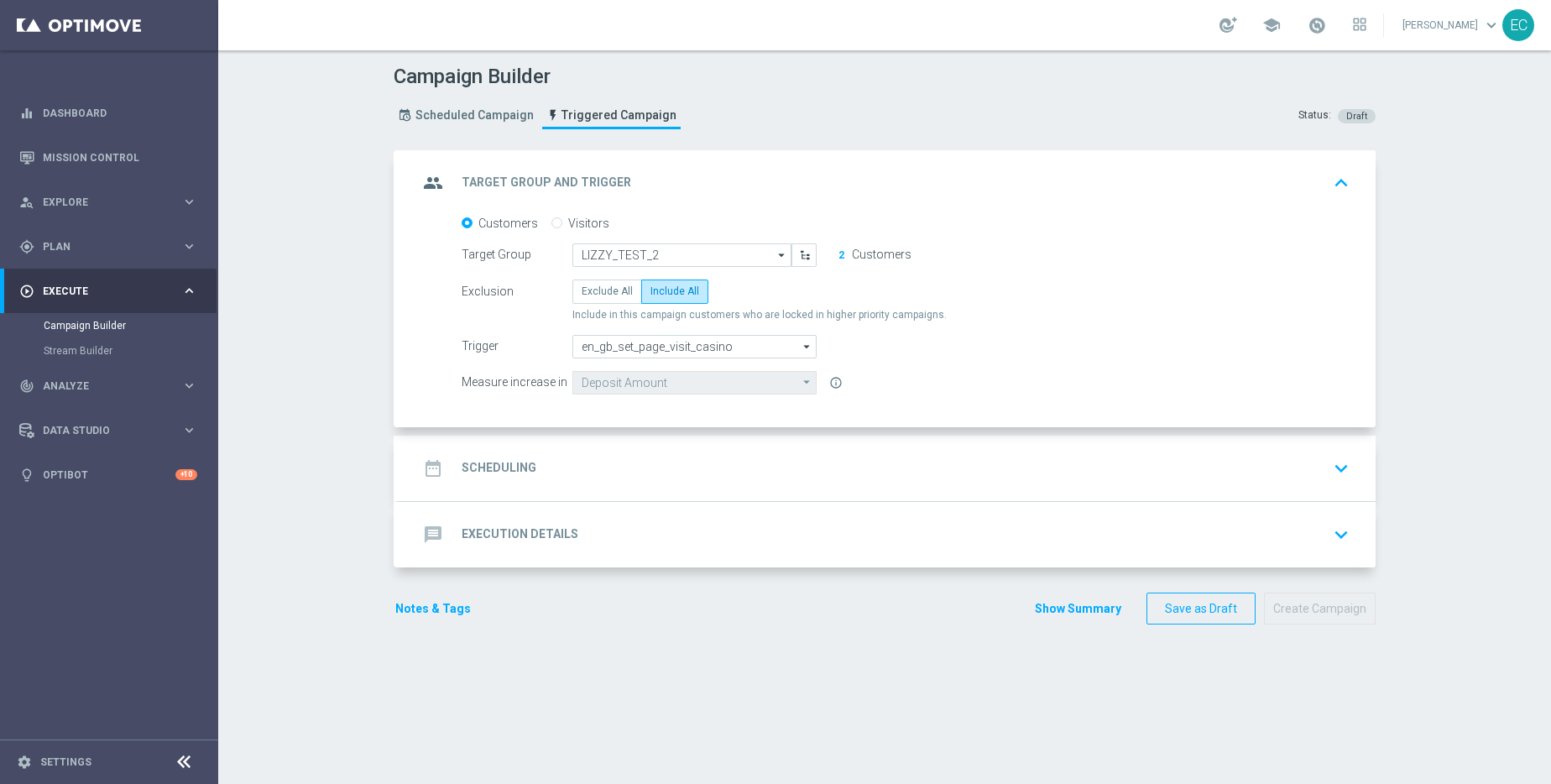
click at [824, 453] on div "date_range Scheduling keyboard_arrow_down" at bounding box center [886, 468] width 938 height 32
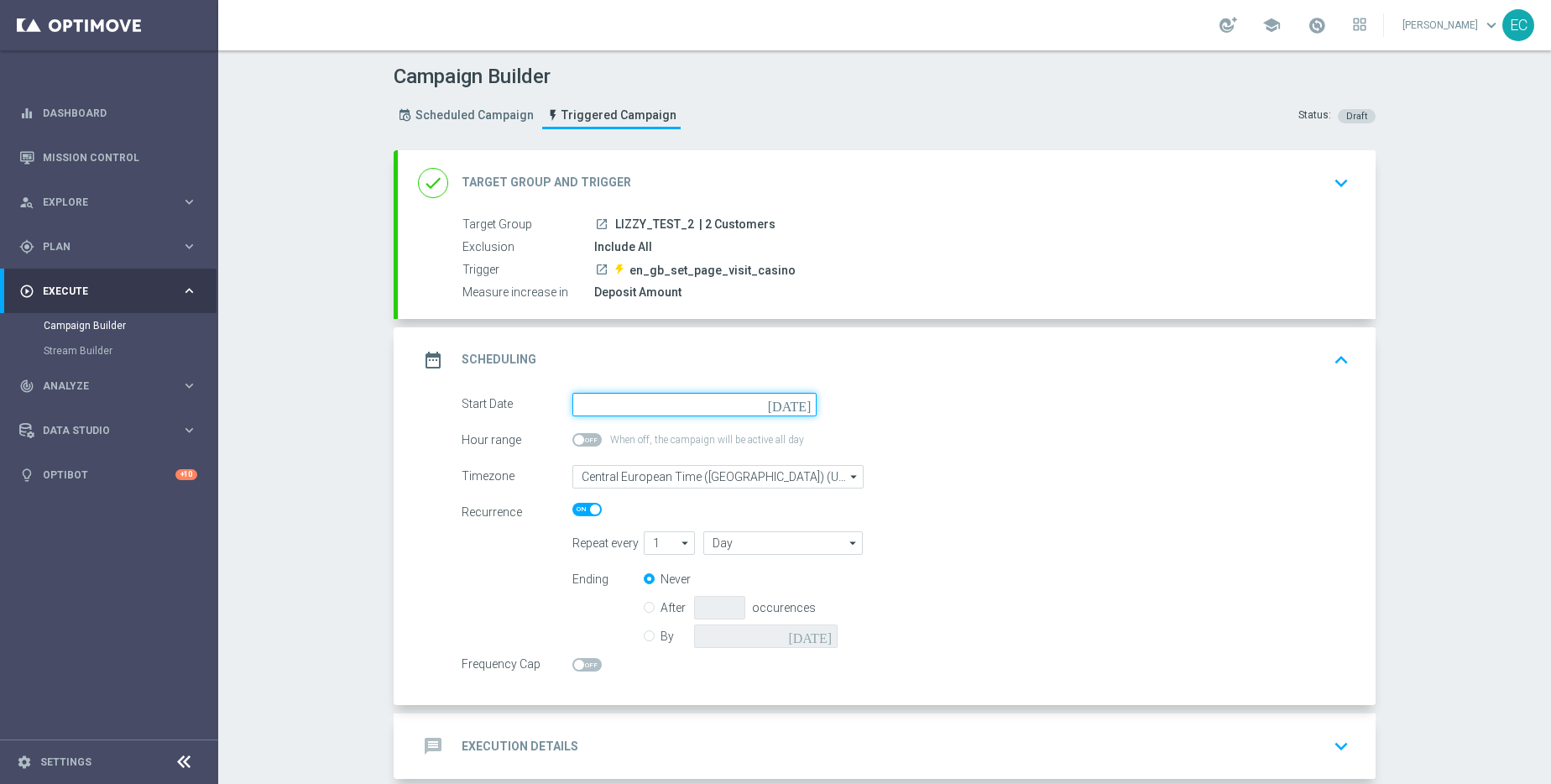
click at [705, 395] on input at bounding box center [695, 404] width 244 height 24
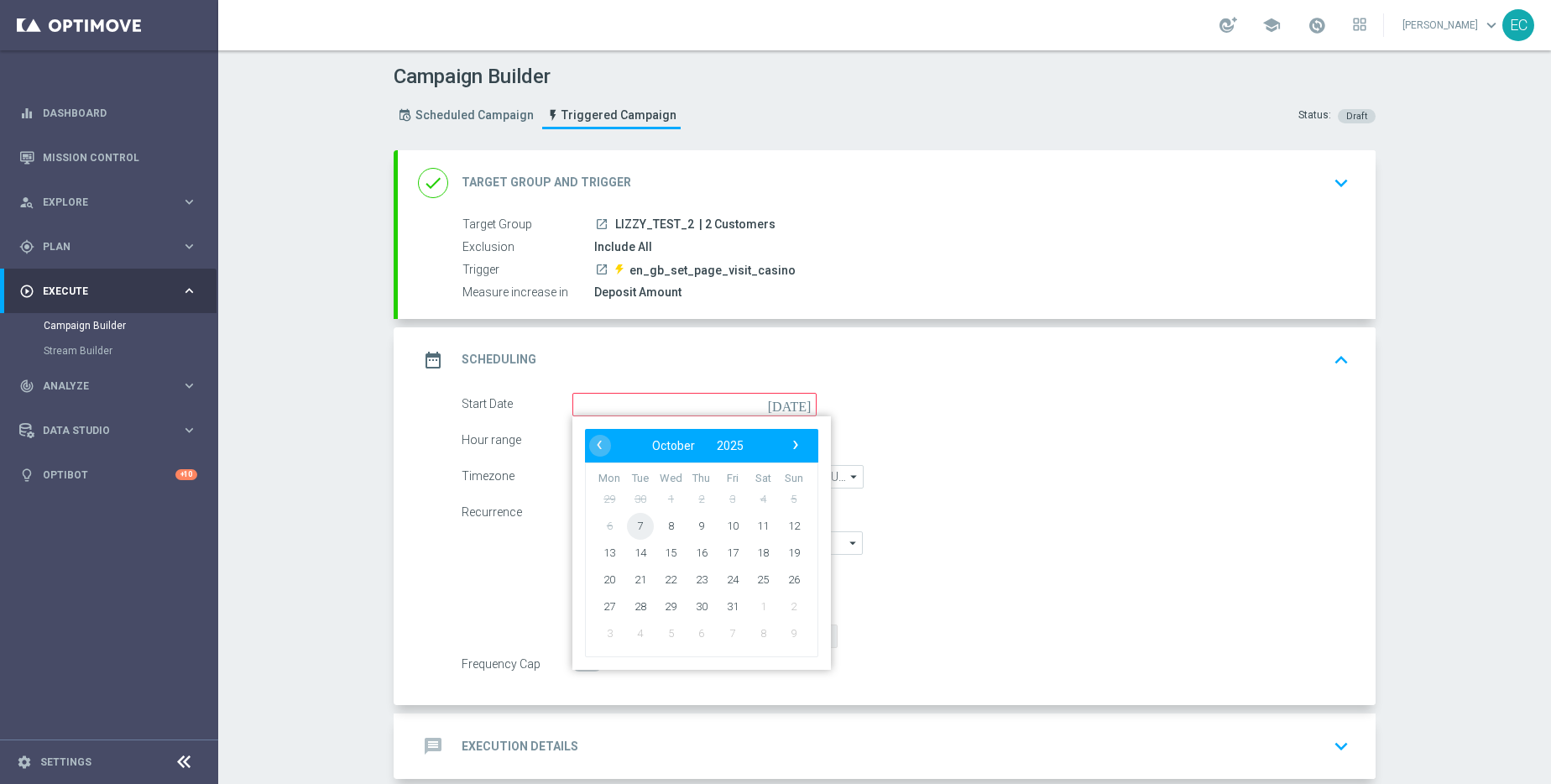
click at [633, 519] on span "7" at bounding box center [640, 525] width 27 height 27
type input "07 Oct 2025"
